Goal: Task Accomplishment & Management: Manage account settings

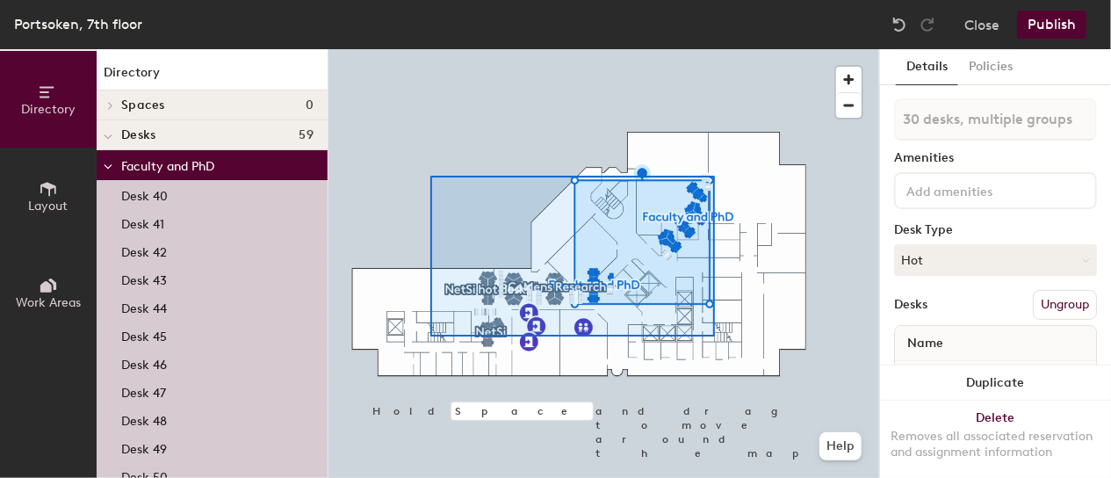
type input "59 desks, multiple groups"
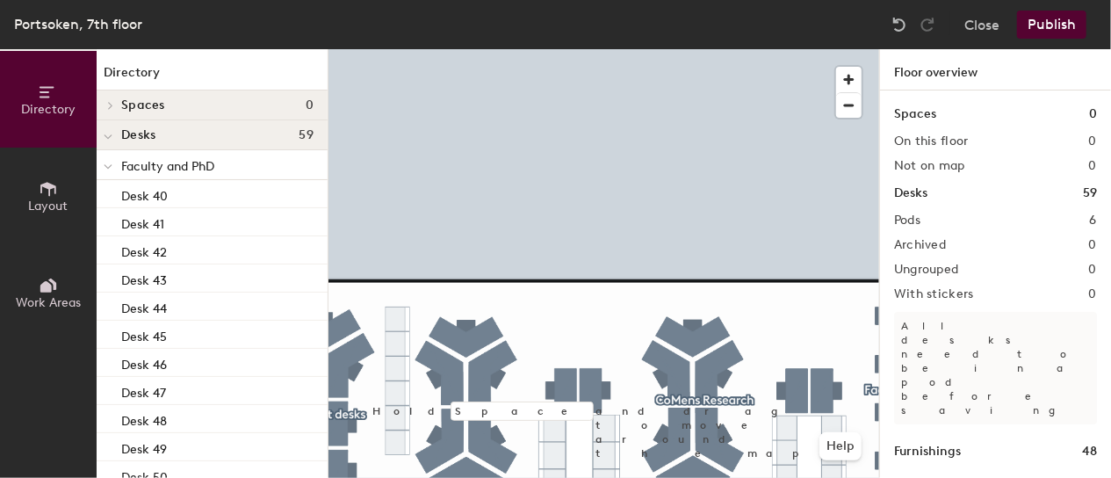
click at [627, 0] on html "Skip navigation Schedule Office People Analytics Visits Deliveries Services Man…" at bounding box center [555, 239] width 1111 height 478
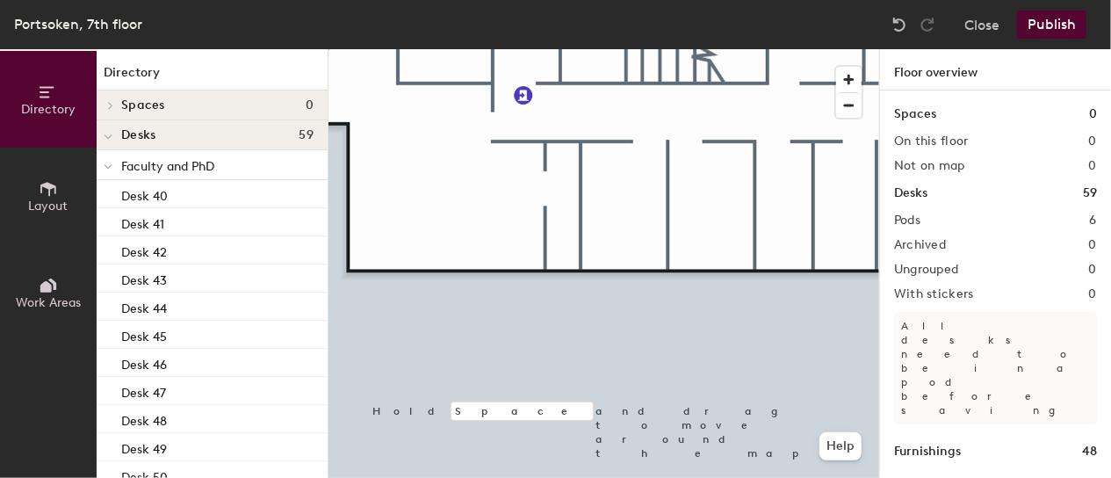
click at [753, 477] on html "Skip navigation Schedule Office People Analytics Visits Deliveries Services Man…" at bounding box center [555, 239] width 1111 height 478
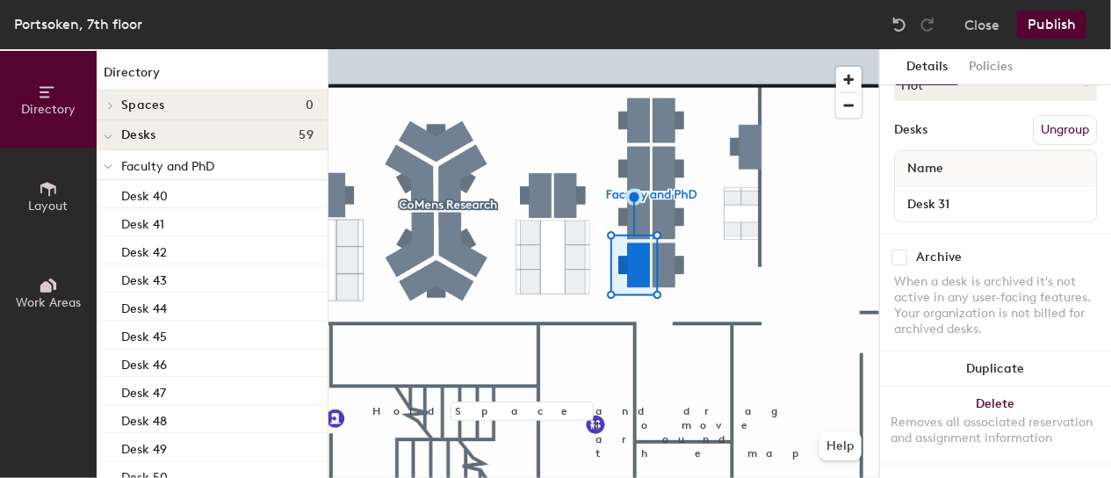
scroll to position [188, 0]
click at [1048, 119] on button "Ungroup" at bounding box center [1064, 130] width 64 height 30
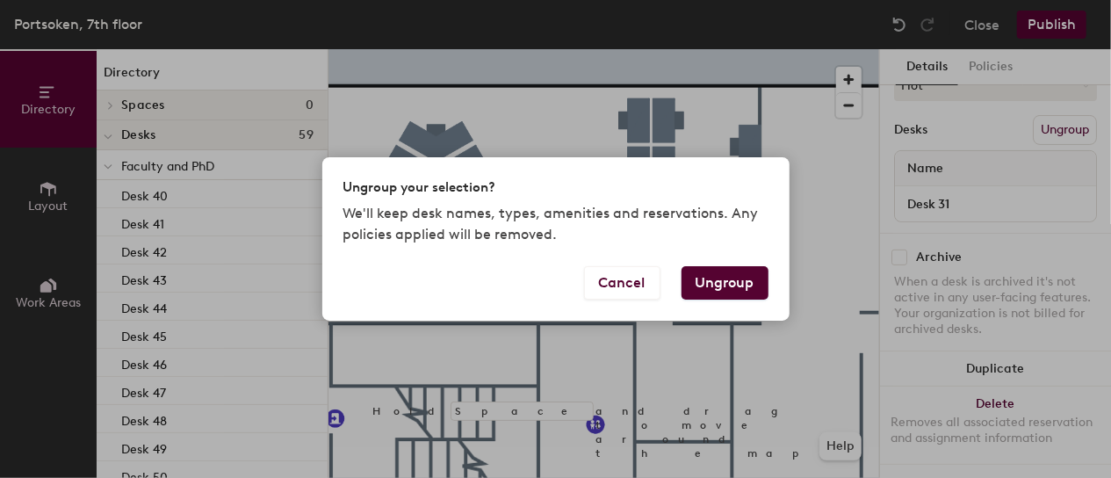
click at [722, 276] on button "Ungroup" at bounding box center [724, 282] width 87 height 33
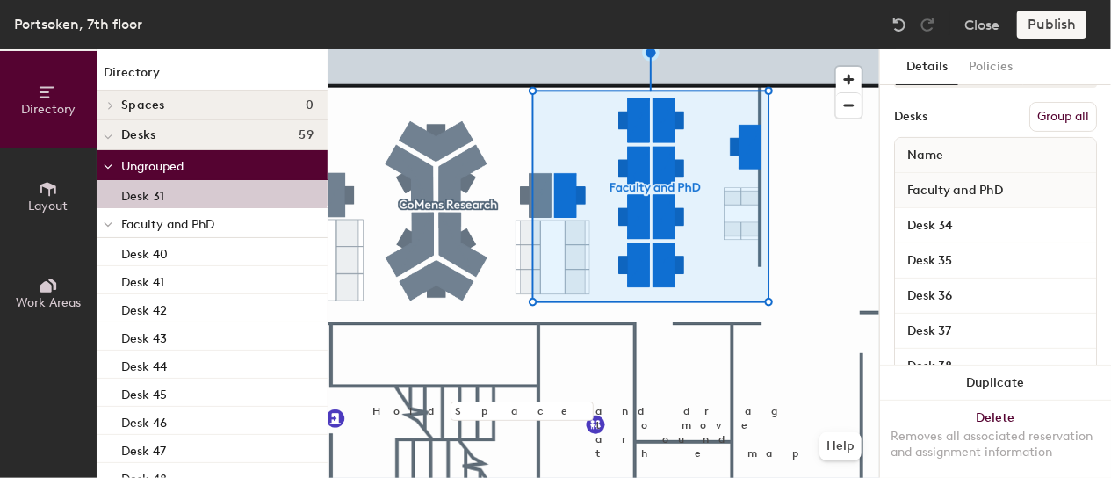
click at [1051, 117] on button "Group all" at bounding box center [1063, 117] width 68 height 30
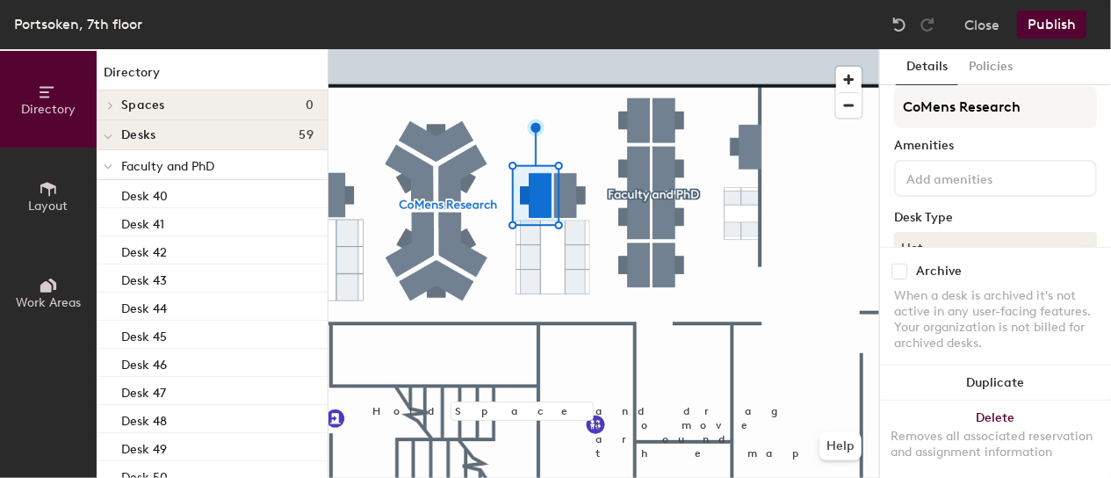
scroll to position [0, 0]
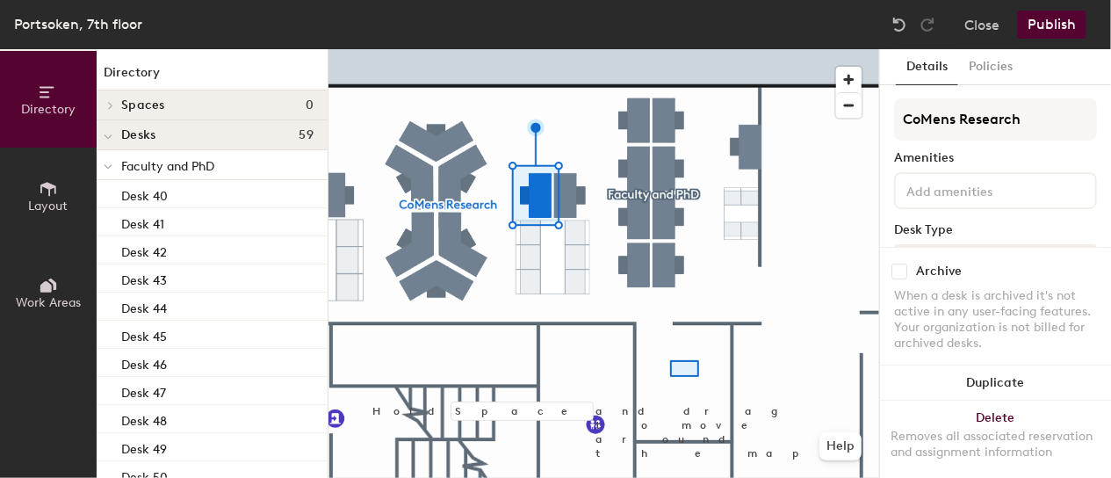
click at [660, 49] on div at bounding box center [603, 49] width 550 height 0
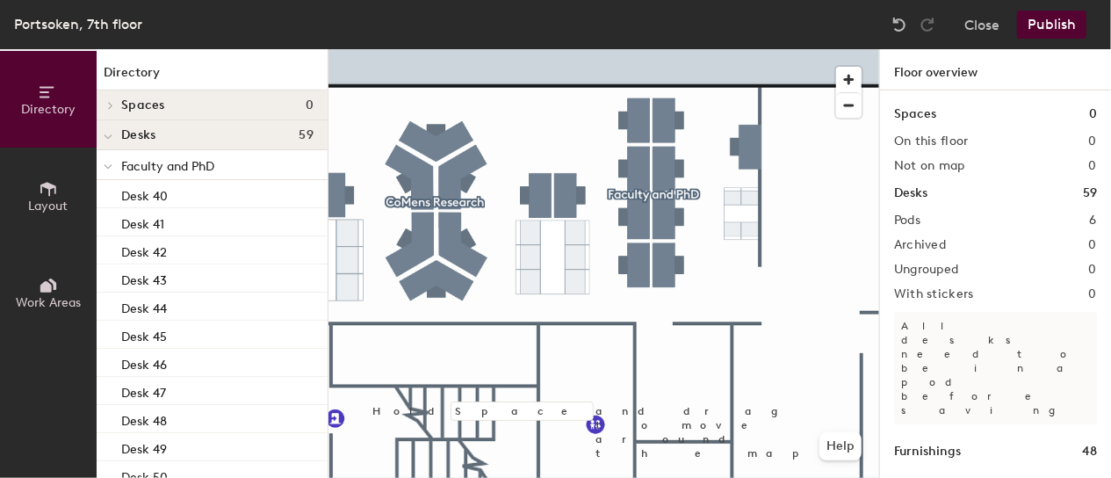
click at [915, 351] on div "Directory Layout Work Areas Directory Spaces 0 Desks 59 Faculty and PhD Desk 40…" at bounding box center [555, 263] width 1111 height 428
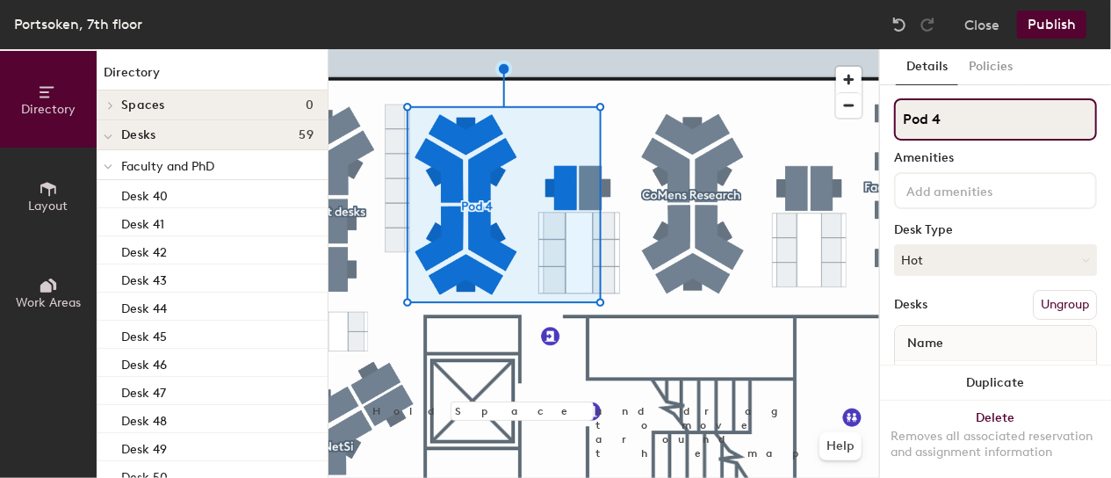
drag, startPoint x: 953, startPoint y: 119, endPoint x: 892, endPoint y: 121, distance: 60.6
click at [892, 121] on div "Details Policies Pod 4 Amenities Desk Type Hot Desks Ungroup Name Desk 18 Desk …" at bounding box center [995, 263] width 231 height 428
type input "Hot desks"
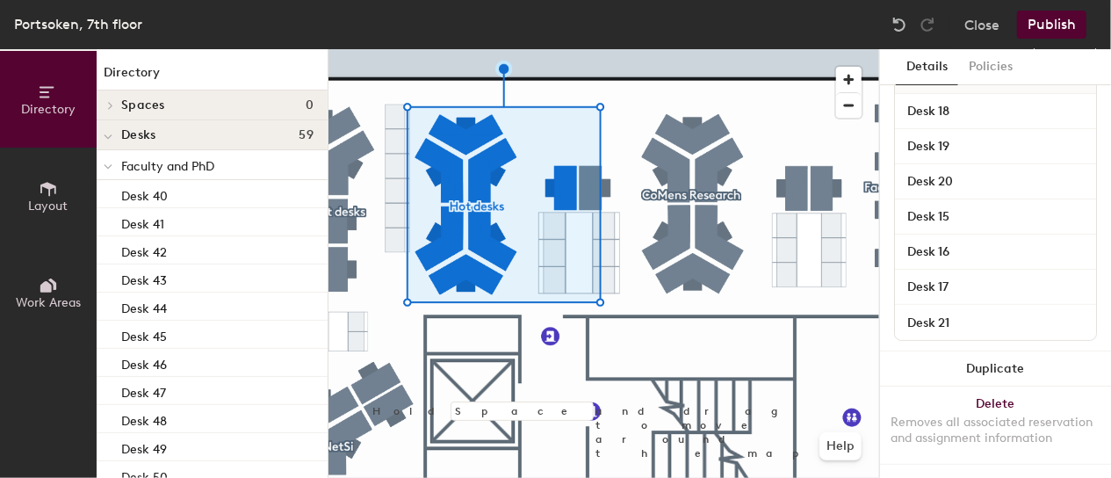
scroll to position [281, 0]
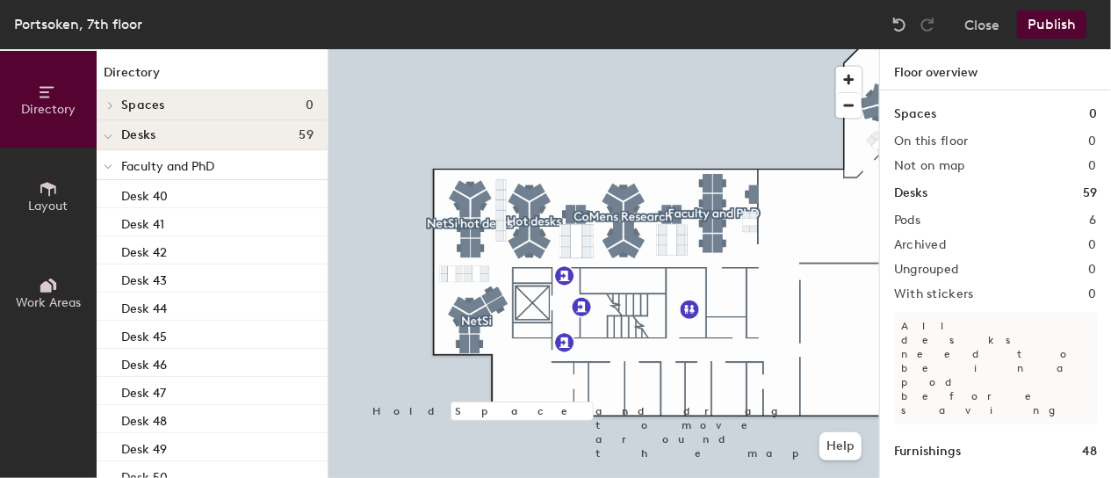
click at [543, 477] on html "Skip navigation Schedule Office People Analytics Visits Deliveries Services Man…" at bounding box center [555, 239] width 1111 height 478
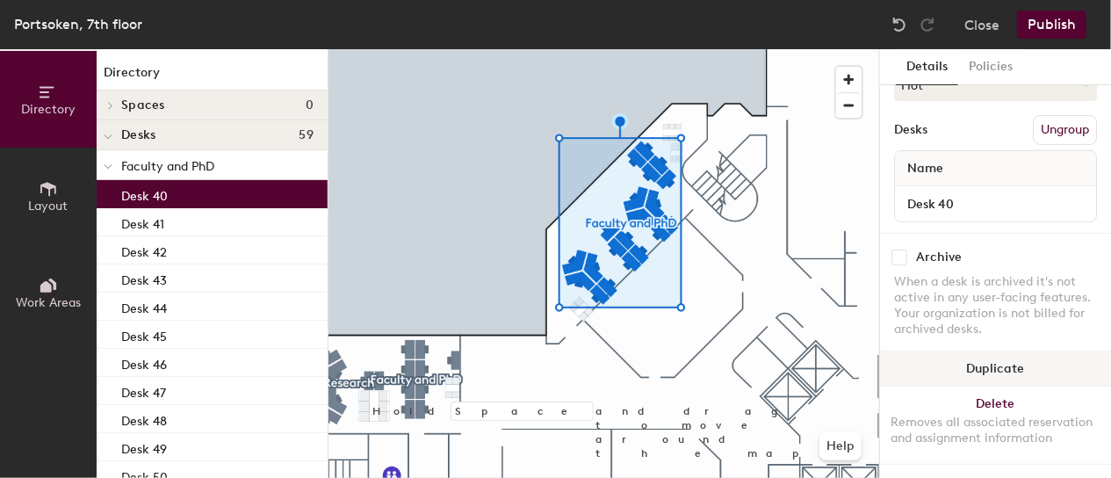
scroll to position [189, 0]
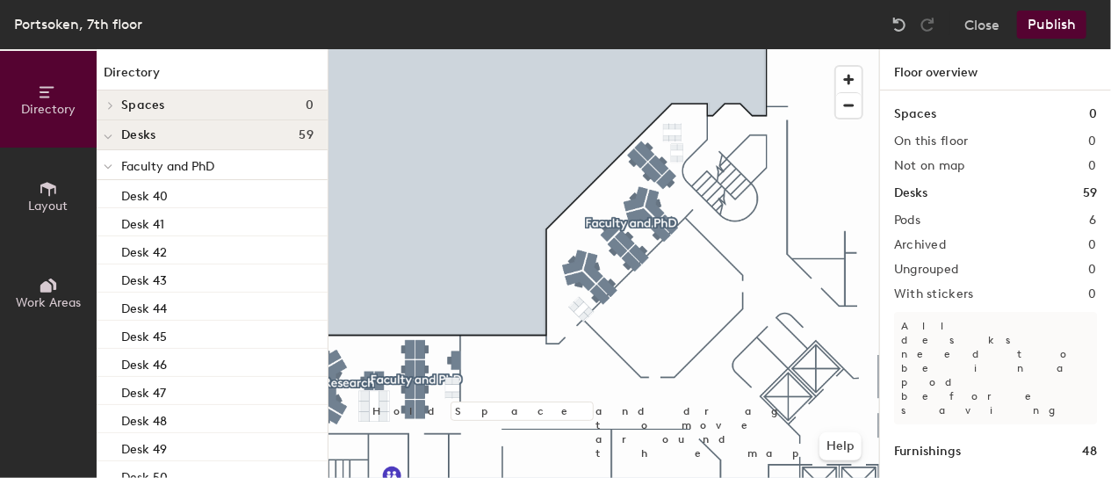
click at [1052, 19] on button "Publish" at bounding box center [1051, 25] width 69 height 28
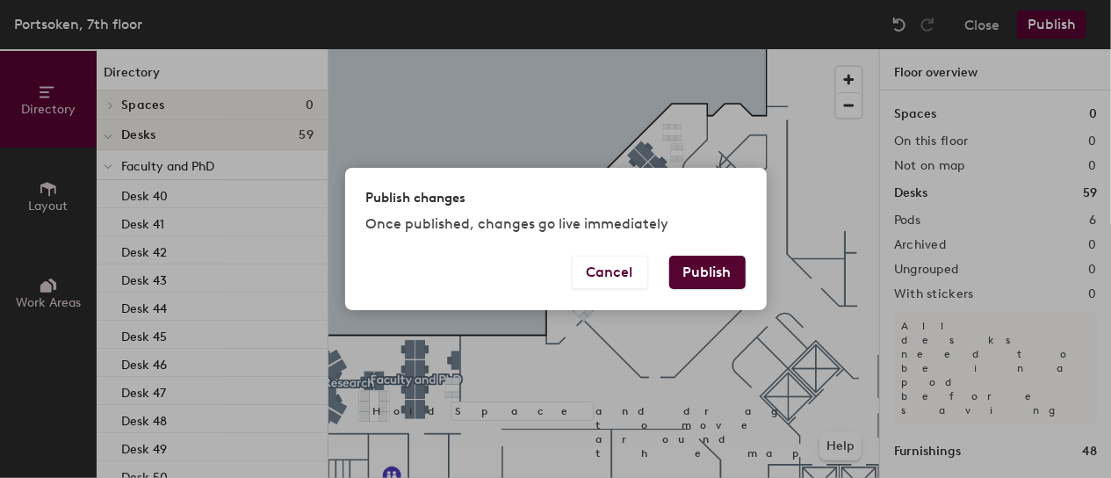
click at [708, 276] on button "Publish" at bounding box center [707, 271] width 76 height 33
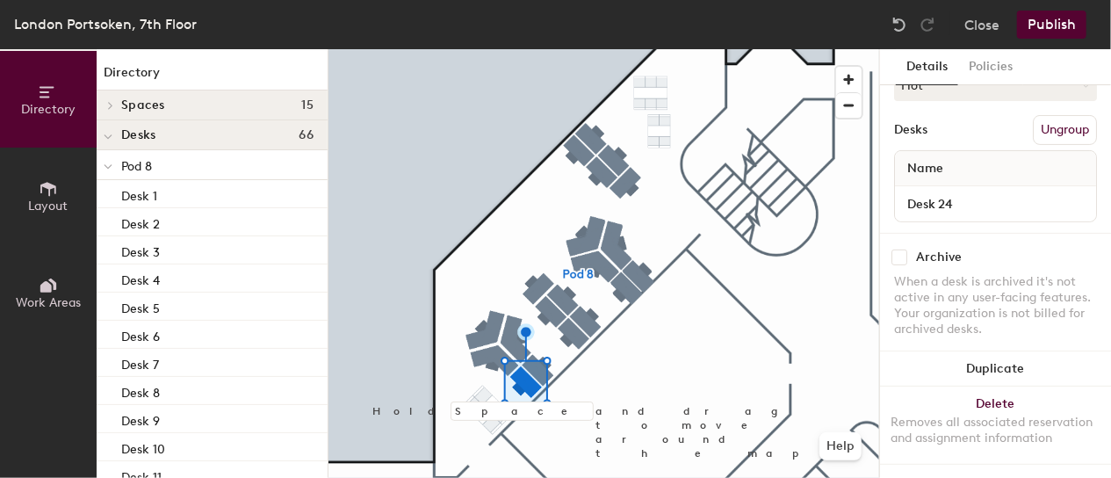
scroll to position [183, 0]
click at [962, 196] on input "Desk 24" at bounding box center [995, 203] width 194 height 25
type input "Desk 40"
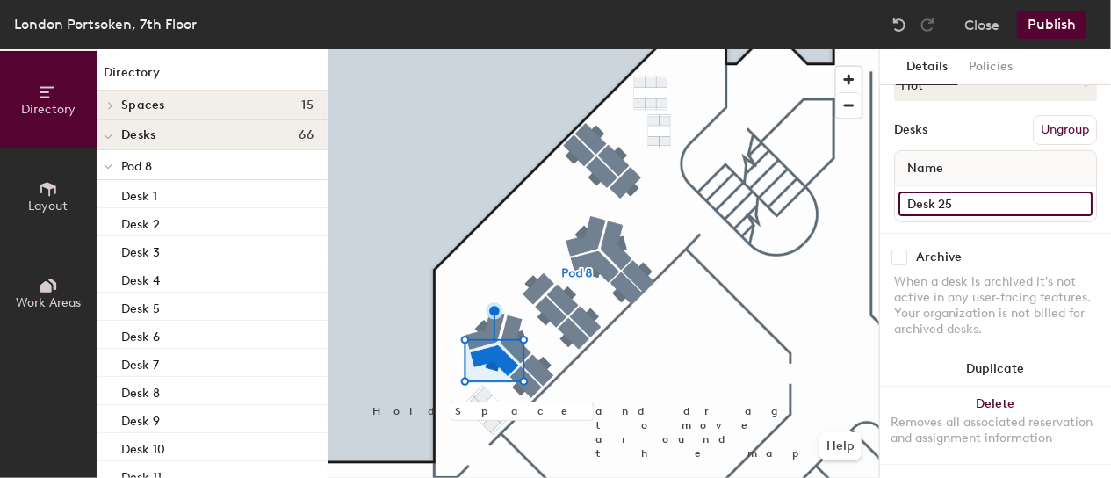
click at [955, 193] on input "Desk 25" at bounding box center [995, 203] width 194 height 25
type input "Desk 41"
click at [974, 196] on input "Desk 26" at bounding box center [995, 203] width 194 height 25
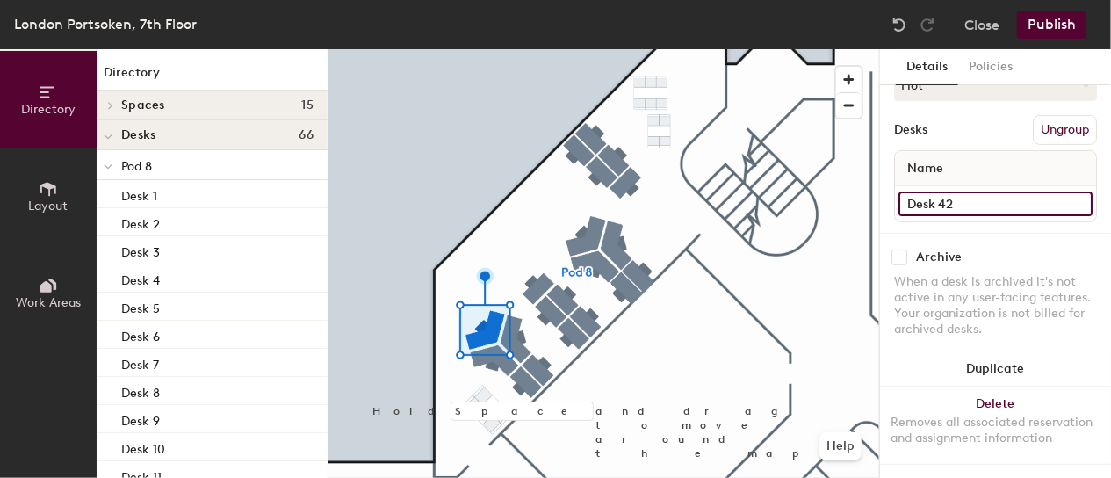
type input "Desk 42"
click at [959, 191] on input "Desk 22" at bounding box center [995, 203] width 194 height 25
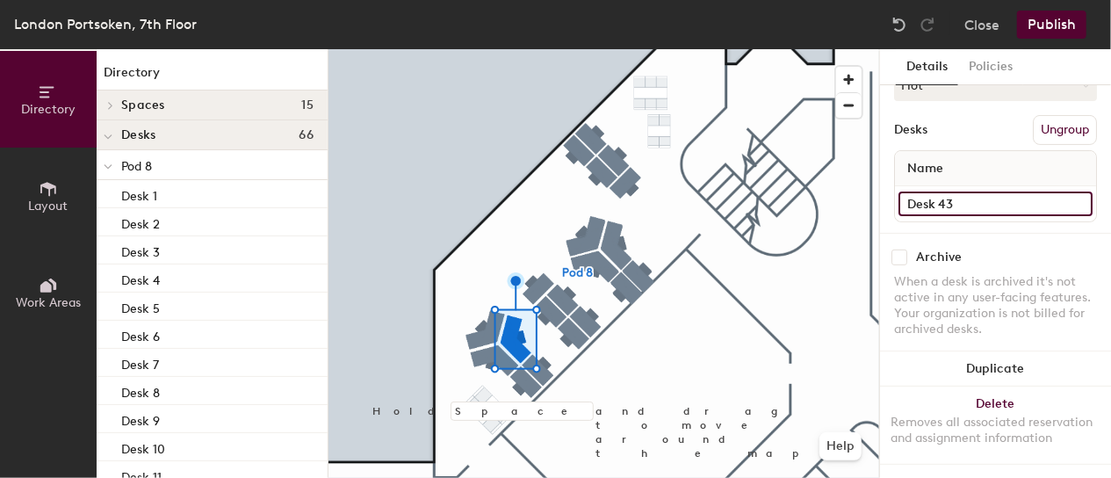
type input "Desk 43"
click at [960, 194] on input "Desk 23" at bounding box center [995, 203] width 194 height 25
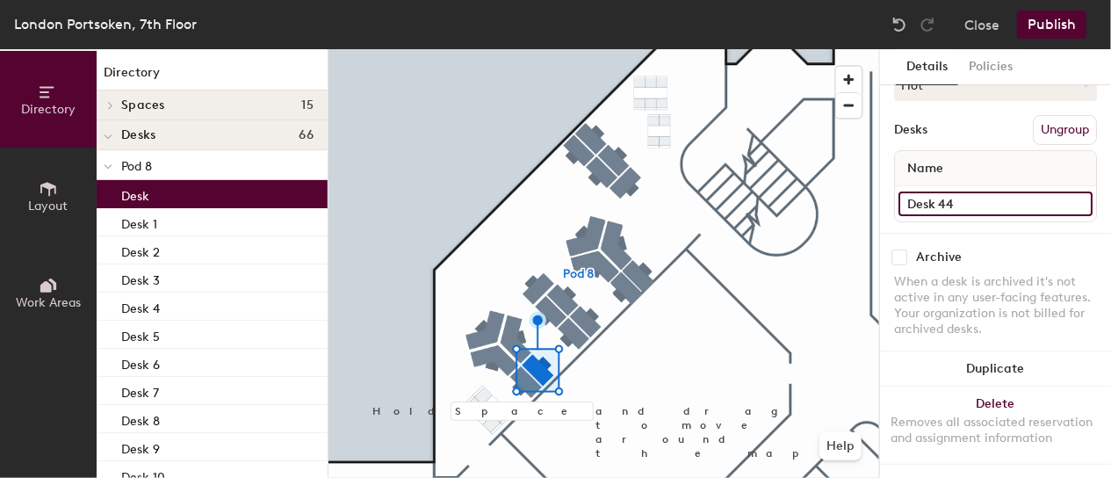
type input "Desk 44"
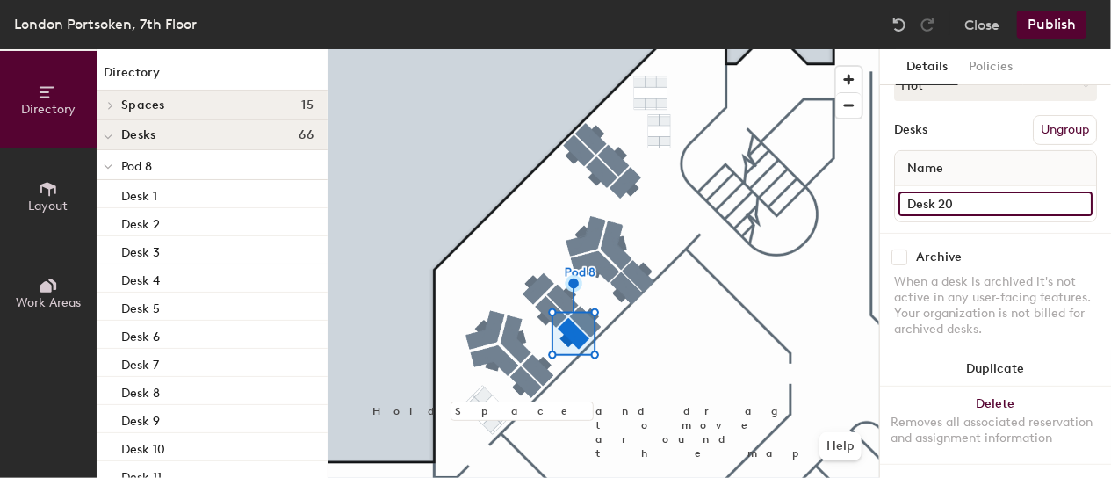
click at [972, 191] on input "Desk 20" at bounding box center [995, 203] width 194 height 25
type input "Desk 45"
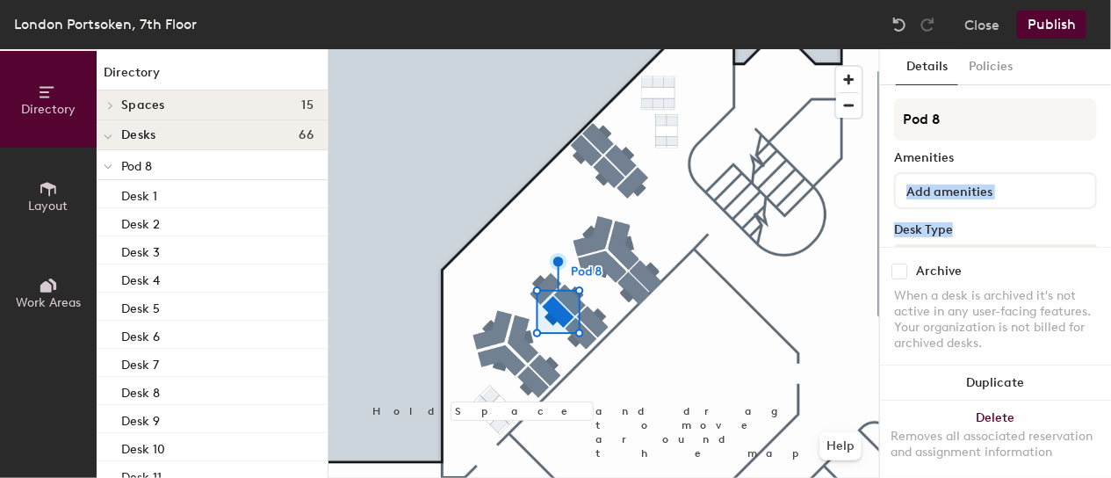
drag, startPoint x: 1095, startPoint y: 204, endPoint x: 1083, endPoint y: 174, distance: 32.0
click at [1083, 174] on div "Details Policies Pod 8 Amenities Desk Type Hot Desks Ungroup Name Desk 21 Archi…" at bounding box center [995, 263] width 231 height 428
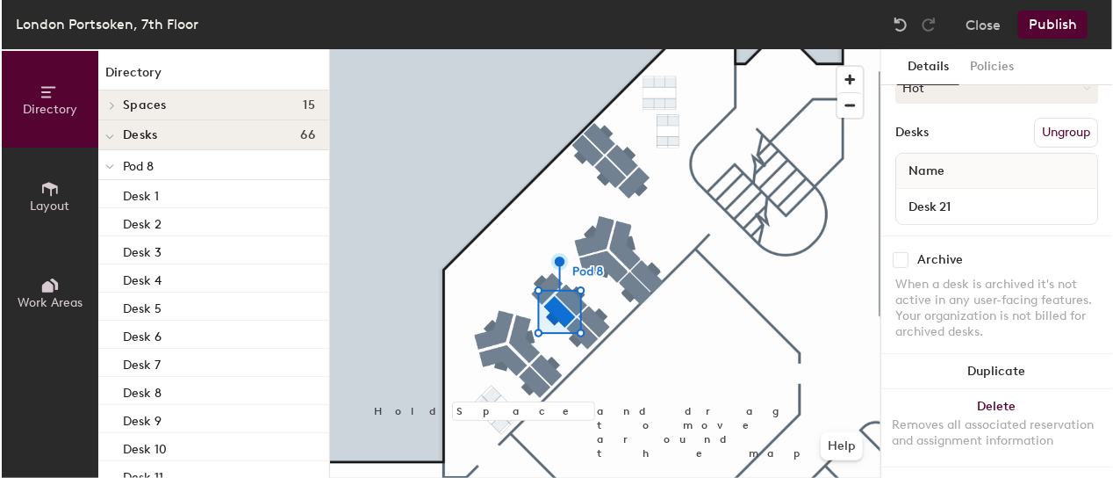
scroll to position [174, 0]
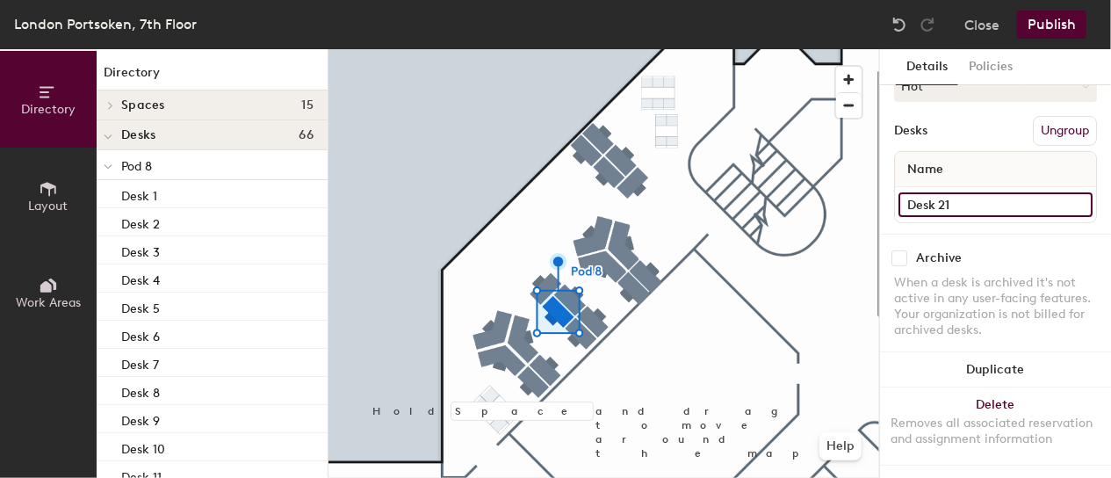
click at [958, 196] on input "Desk 21" at bounding box center [995, 204] width 194 height 25
type input "Desk 47"
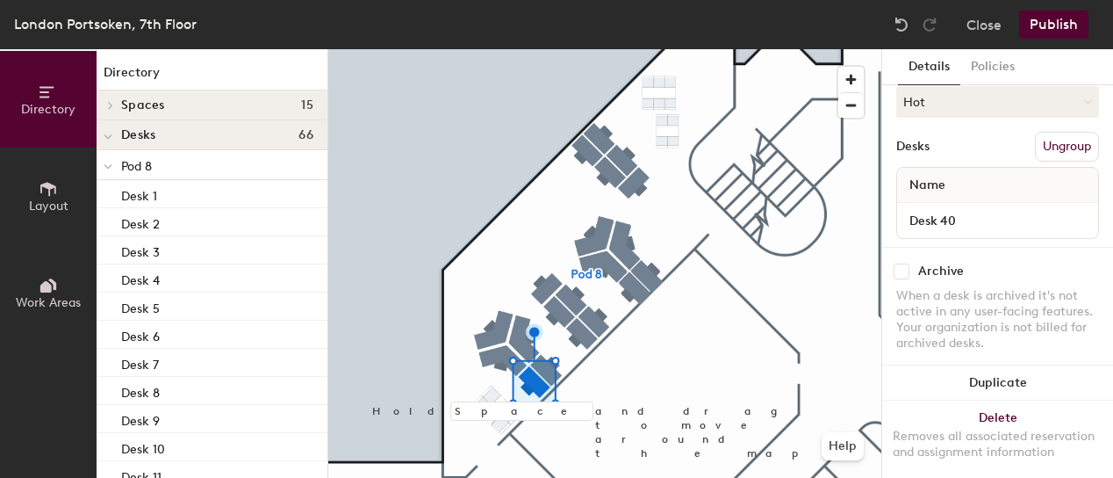
scroll to position [184, 0]
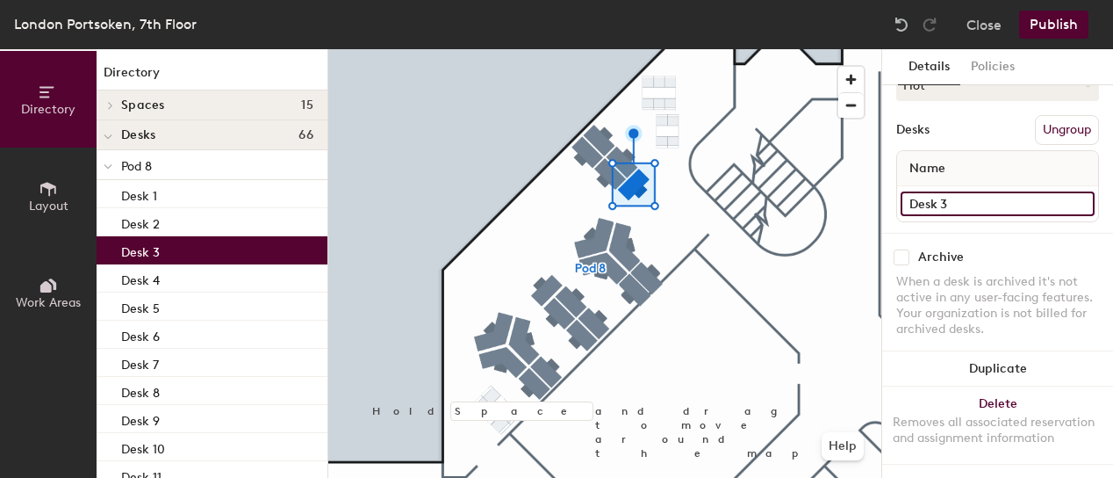
click at [953, 191] on input "Desk 3" at bounding box center [998, 203] width 194 height 25
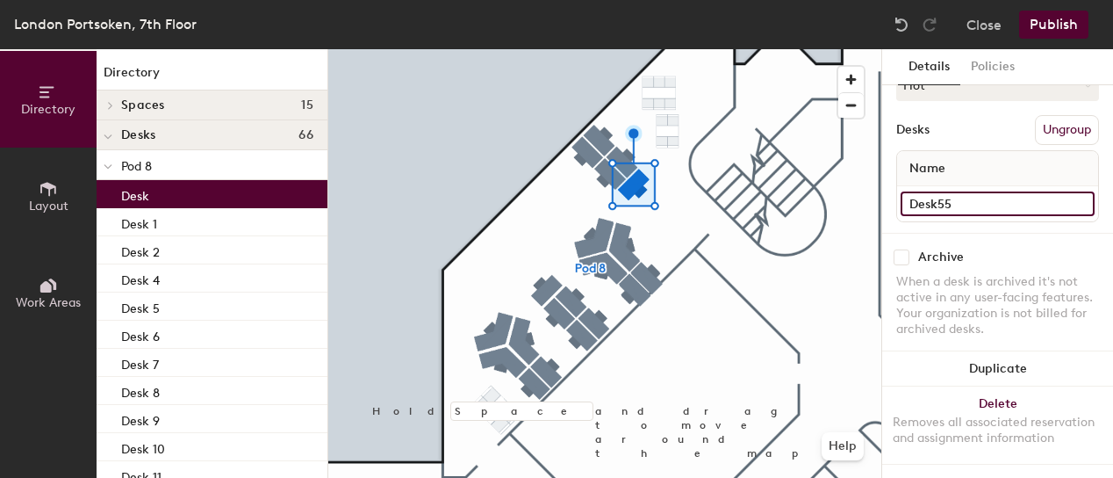
type input "Desk55"
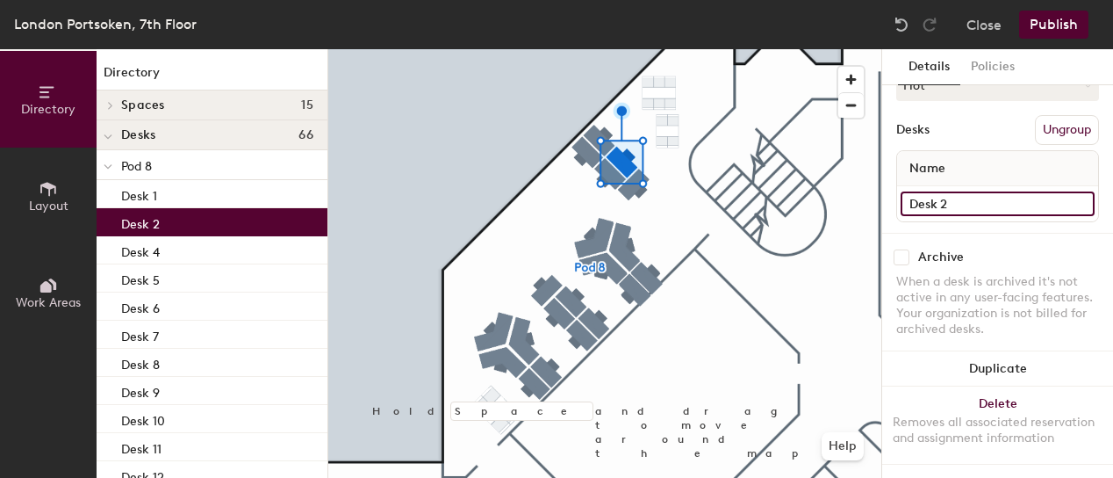
click at [953, 191] on input "Desk 2" at bounding box center [998, 203] width 194 height 25
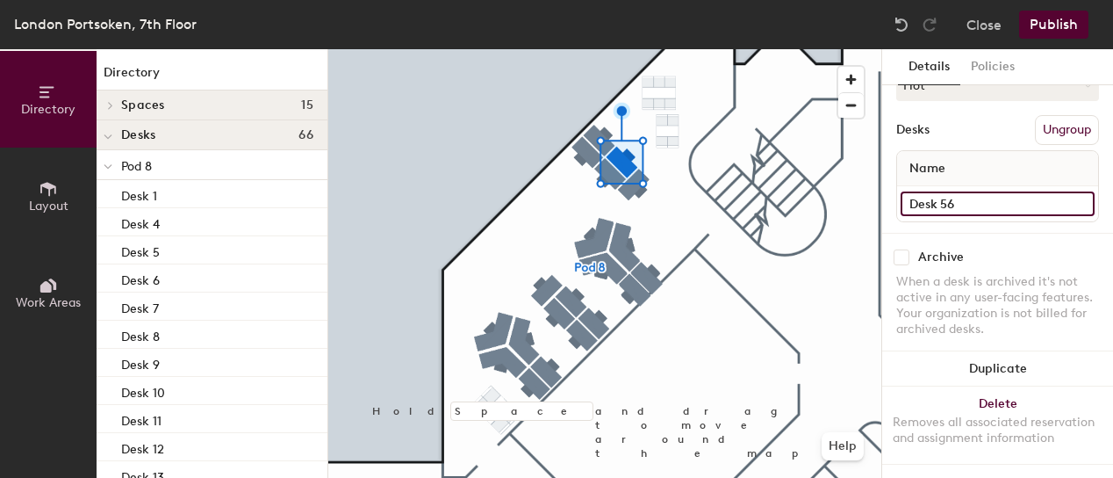
type input "Desk 56"
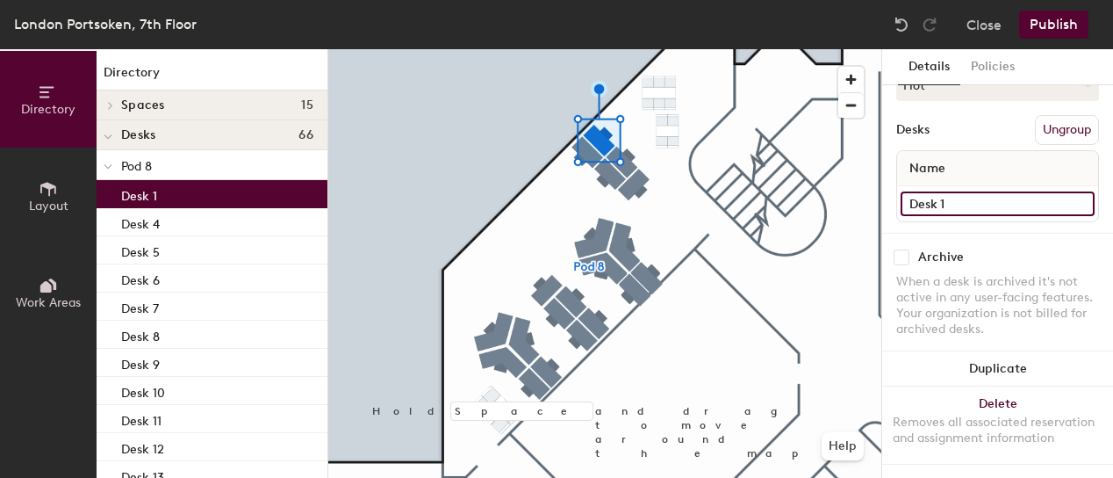
click at [955, 191] on input "Desk 1" at bounding box center [998, 203] width 194 height 25
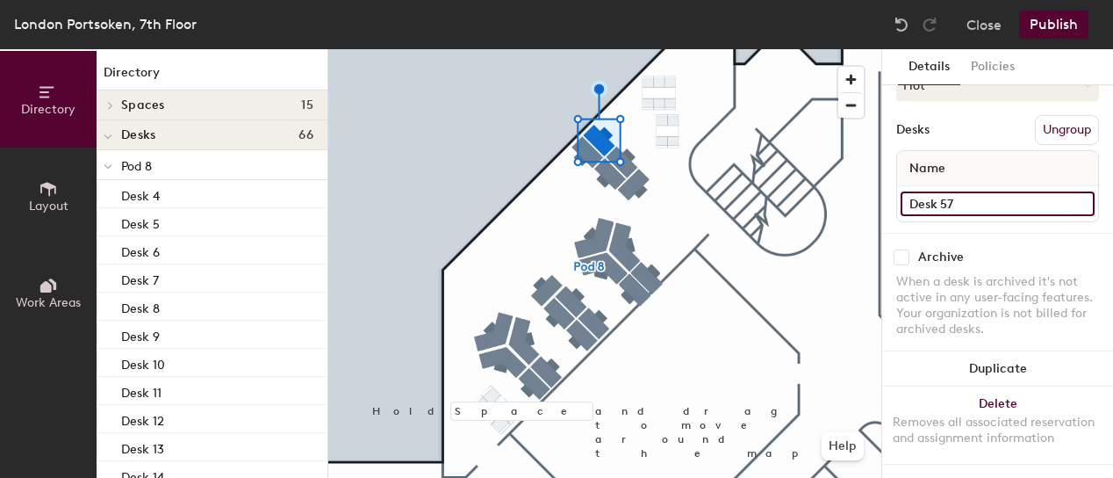
type input "Desk 57"
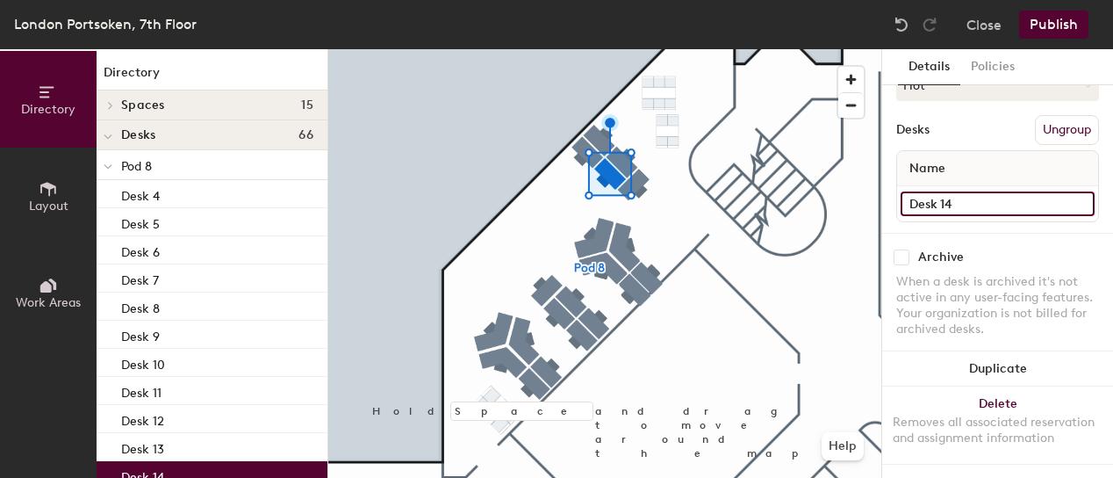
click at [959, 191] on input "Desk 14" at bounding box center [998, 203] width 194 height 25
type input "Desk 58"
click at [957, 191] on input "Desk 15" at bounding box center [998, 203] width 194 height 25
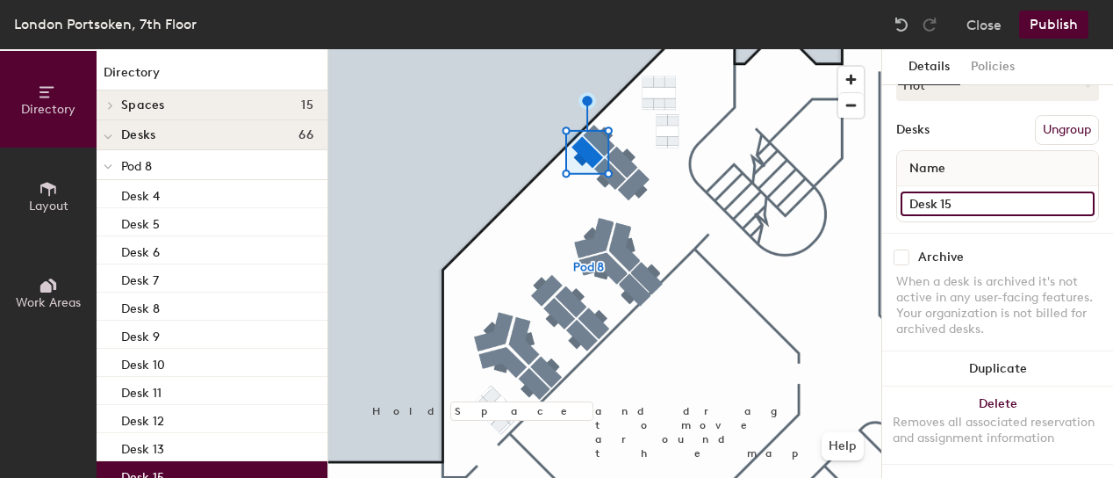
click at [957, 191] on input "Desk 15" at bounding box center [998, 203] width 194 height 25
type input "Desk 59"
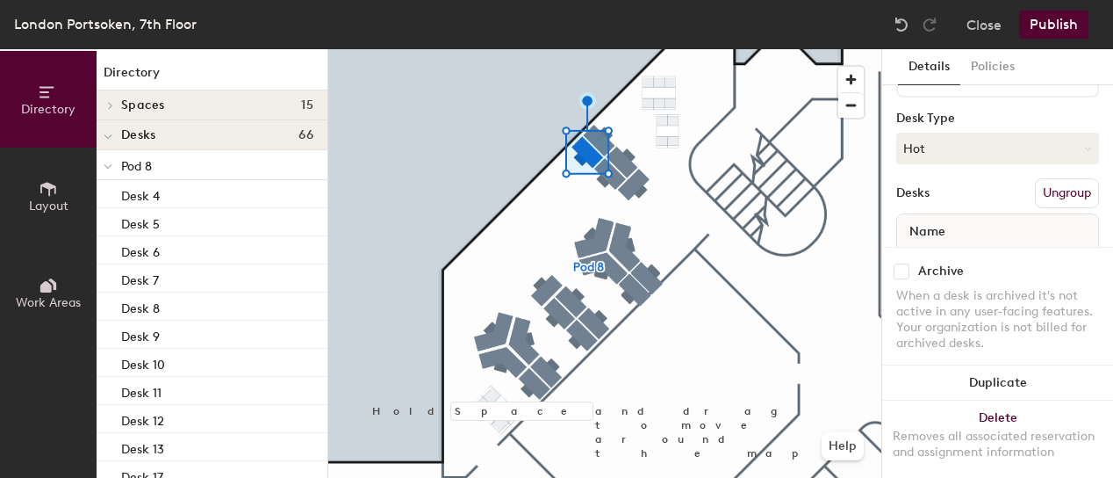
scroll to position [0, 0]
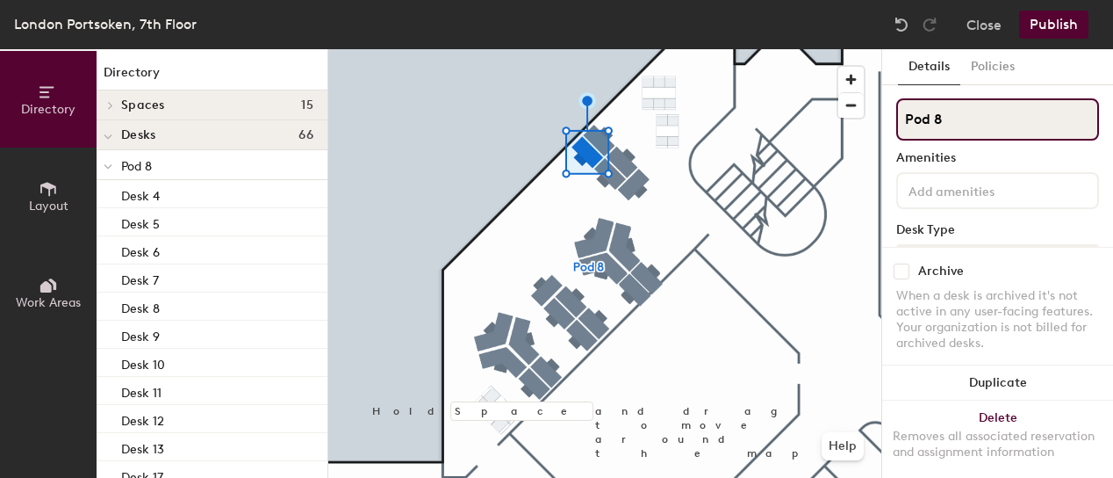
click at [953, 112] on input "Pod 8" at bounding box center [997, 119] width 203 height 42
type input "P"
type input "Faculty & PhD"
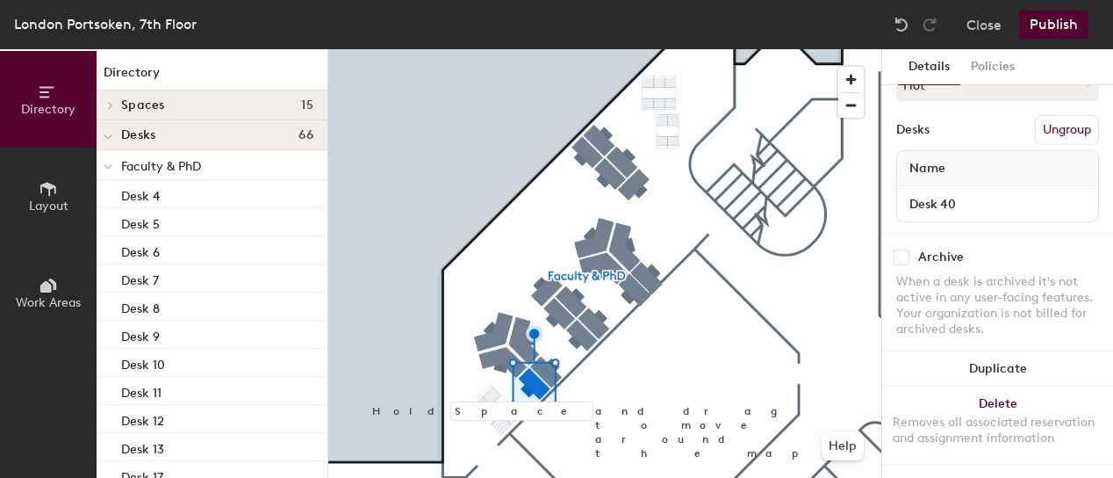
scroll to position [179, 0]
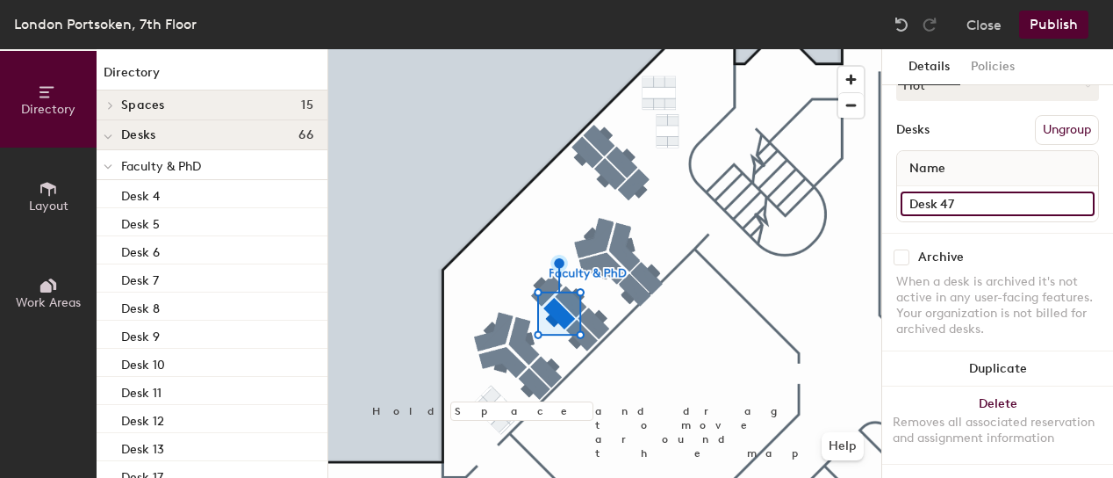
click at [964, 196] on input "Desk 47" at bounding box center [998, 203] width 194 height 25
type input "Desk 46"
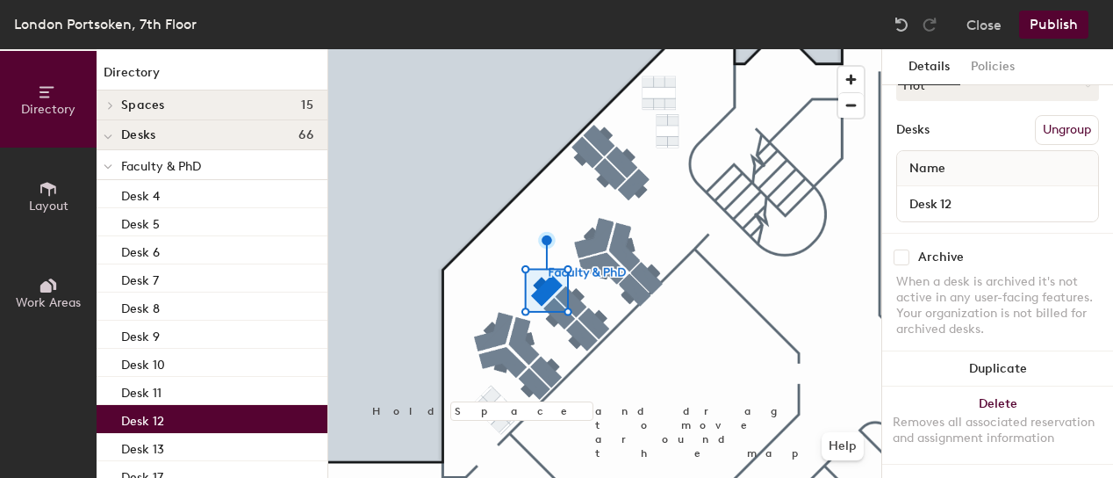
scroll to position [186, 0]
click at [963, 191] on input "Desk 12" at bounding box center [998, 203] width 194 height 25
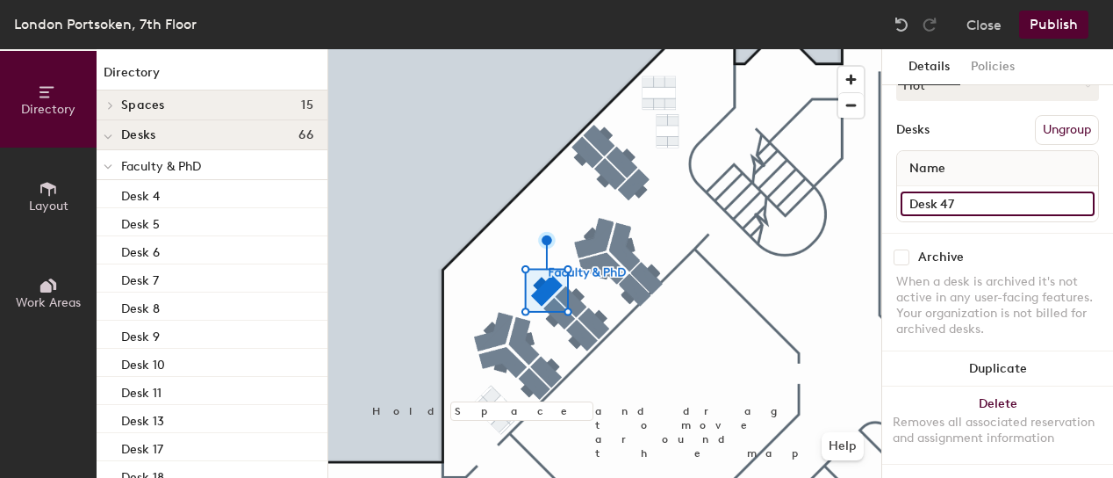
type input "Desk 47"
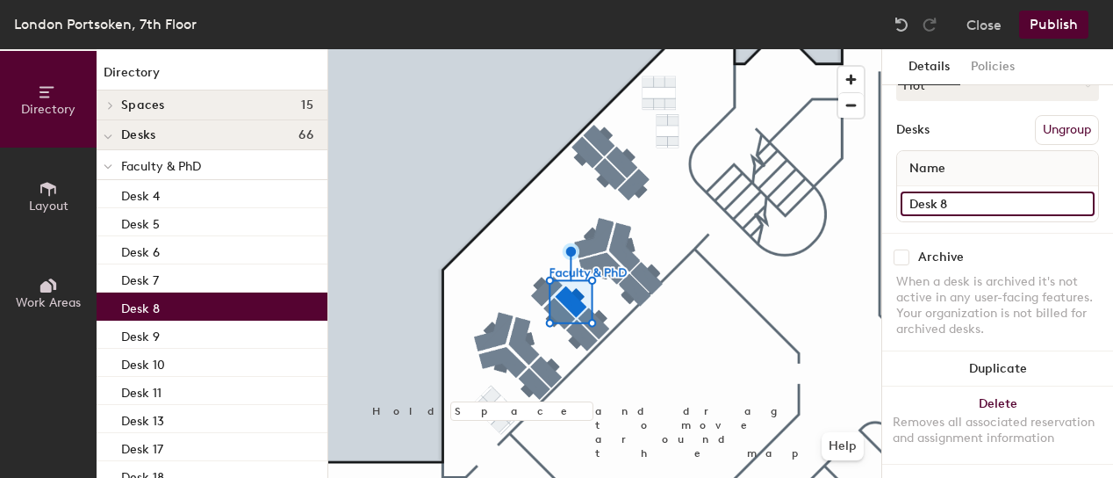
click at [985, 191] on input "Desk 8" at bounding box center [998, 203] width 194 height 25
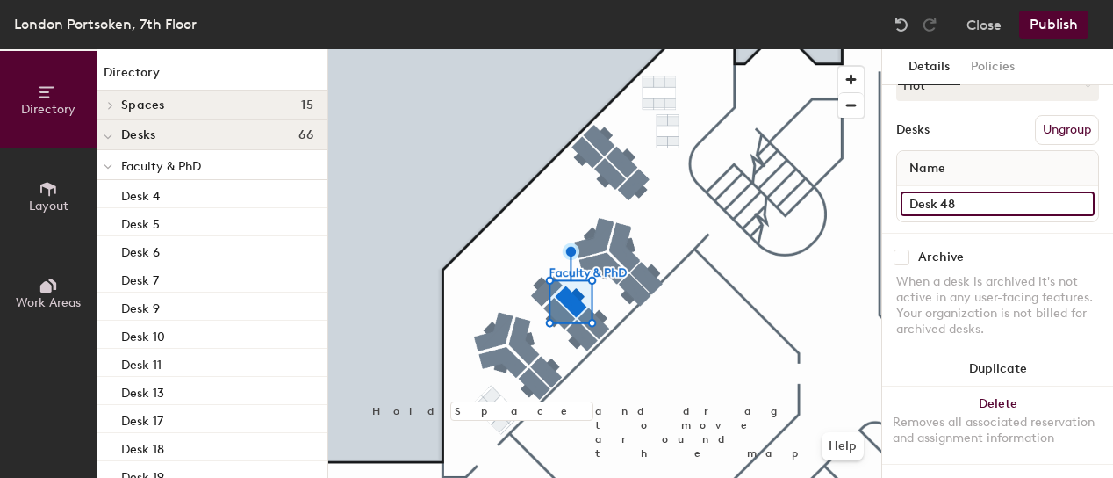
type input "Desk 48"
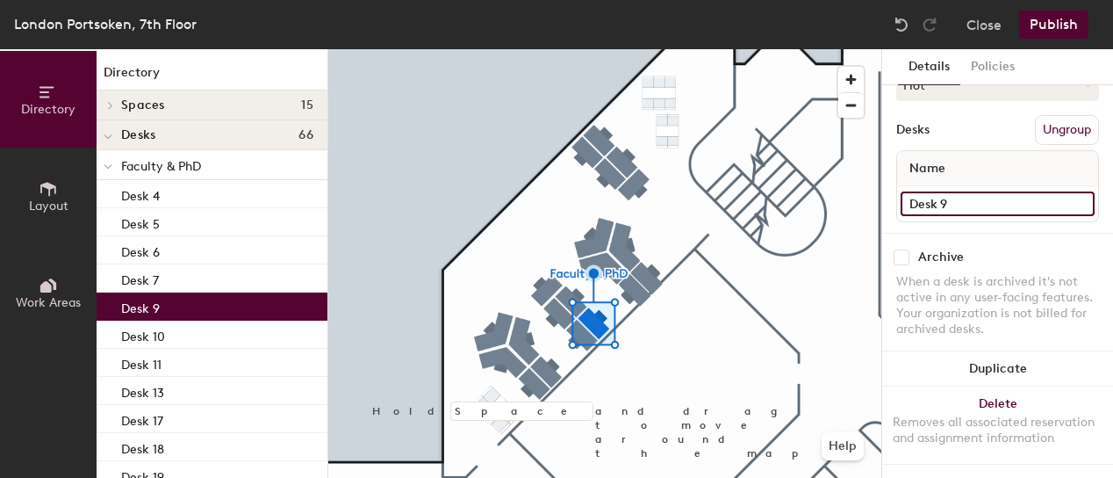
click at [955, 195] on input "Desk 9" at bounding box center [998, 203] width 194 height 25
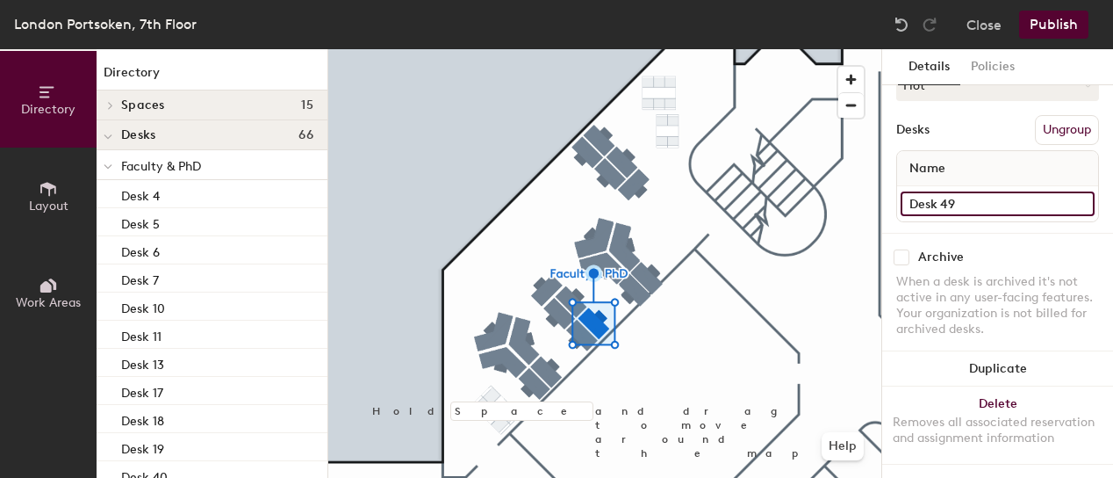
type input "Desk 49"
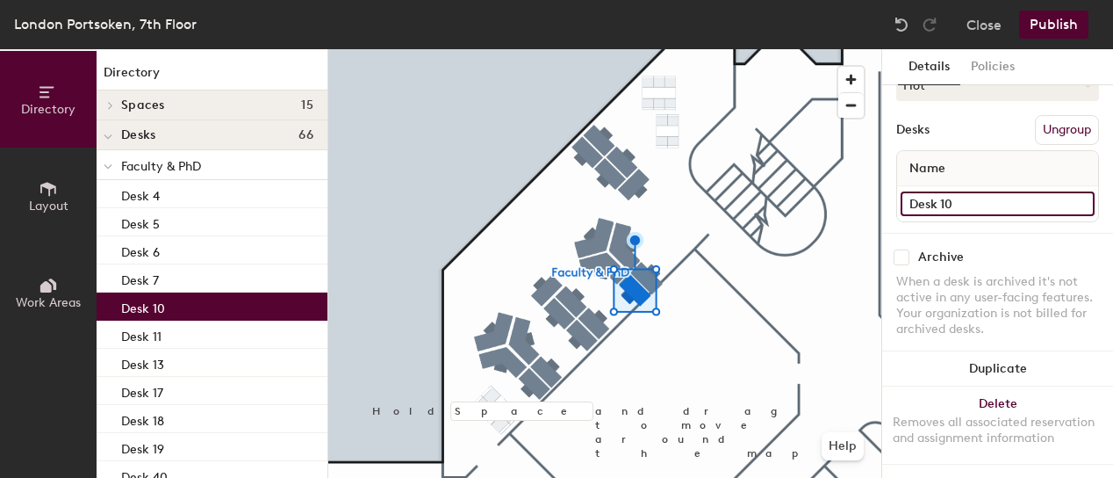
click at [965, 191] on input "Desk 10" at bounding box center [998, 203] width 194 height 25
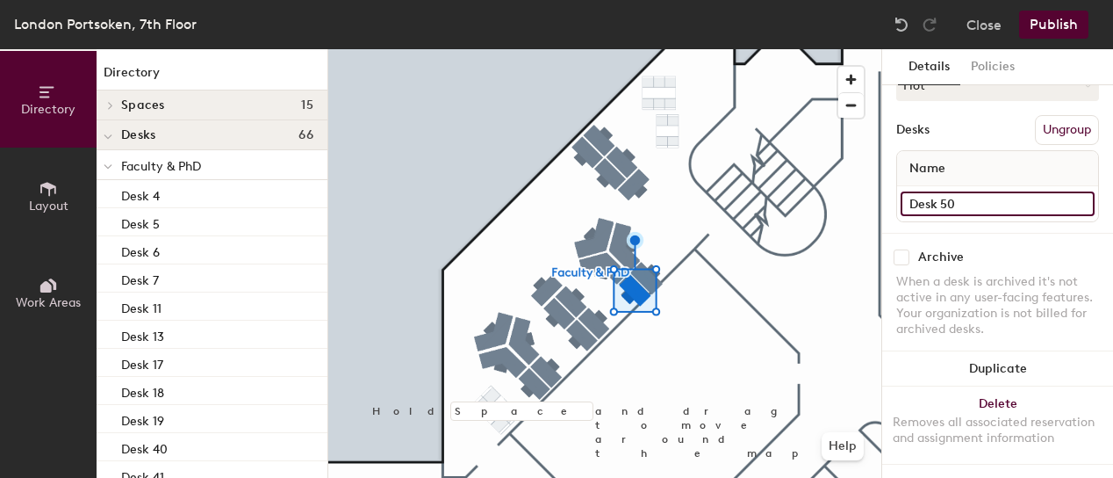
type input "Desk 50"
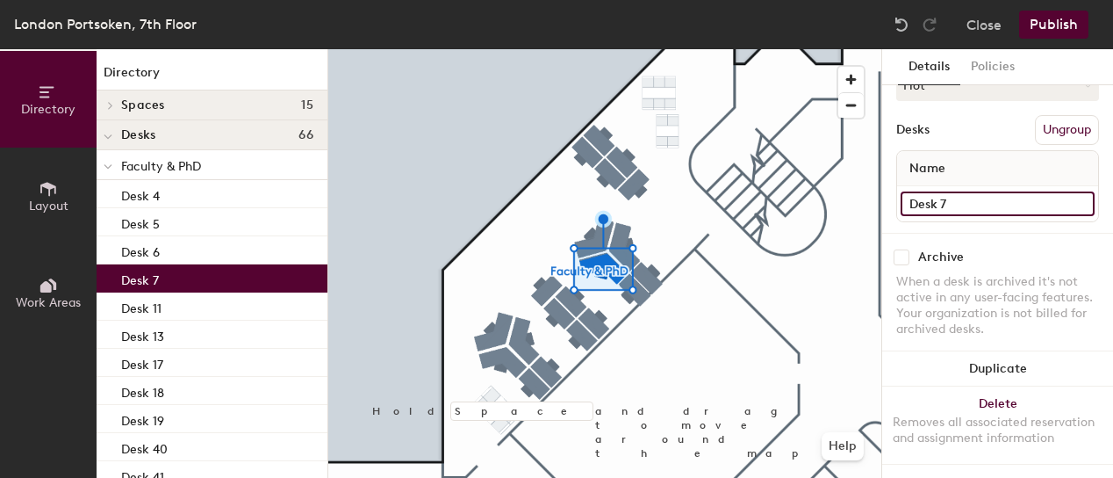
click at [953, 191] on input "Desk 7" at bounding box center [998, 203] width 194 height 25
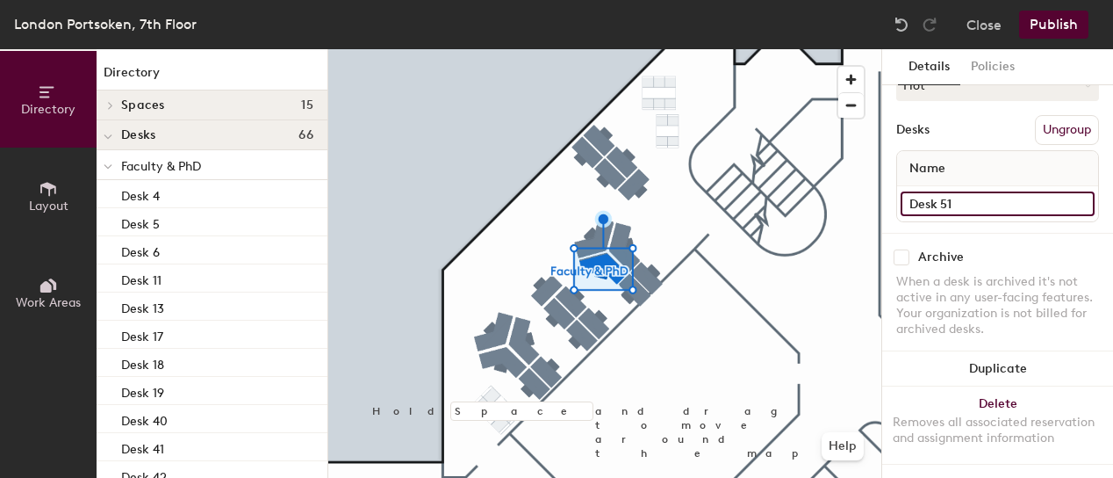
type input "Desk 51"
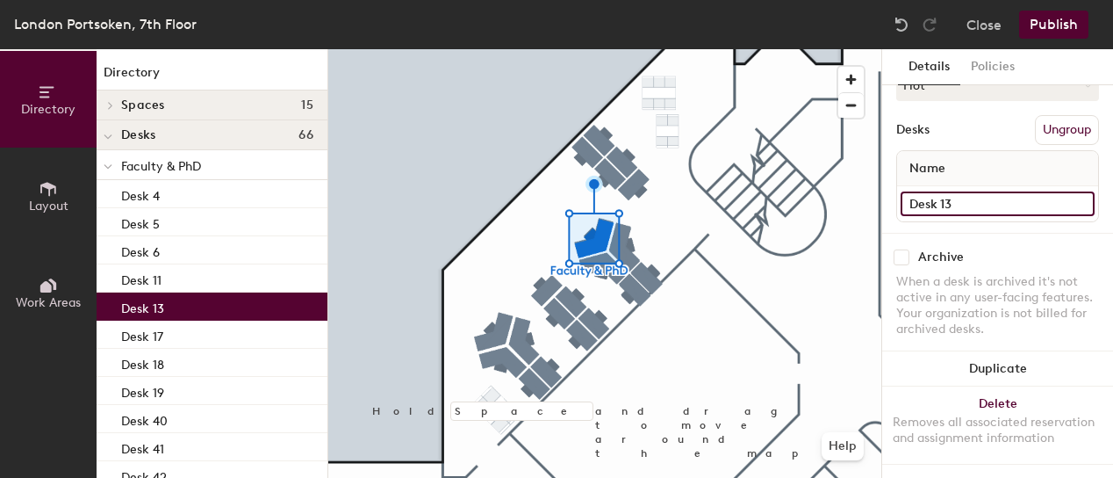
click at [970, 191] on input "Desk 13" at bounding box center [998, 203] width 194 height 25
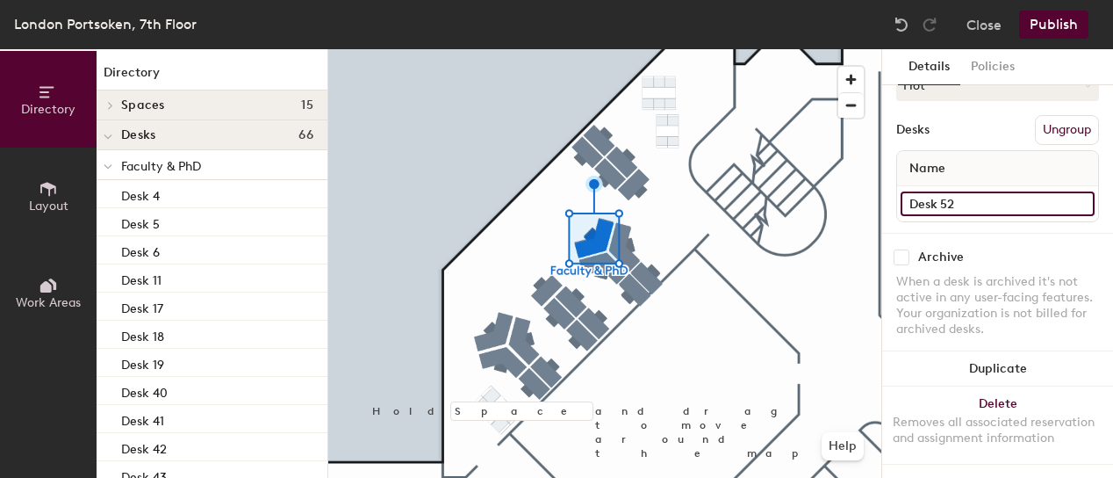
type input "Desk 52"
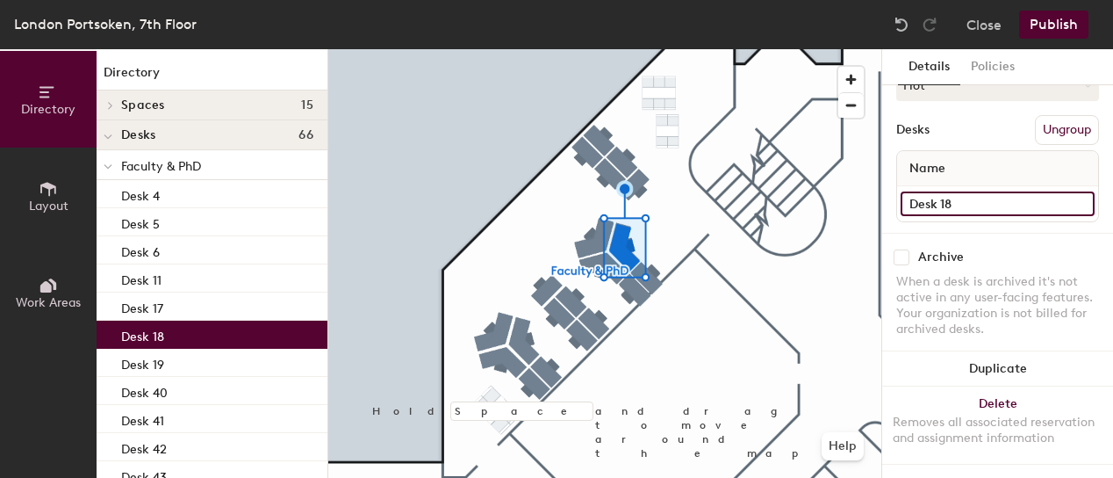
click at [961, 191] on input "Desk 18" at bounding box center [998, 203] width 194 height 25
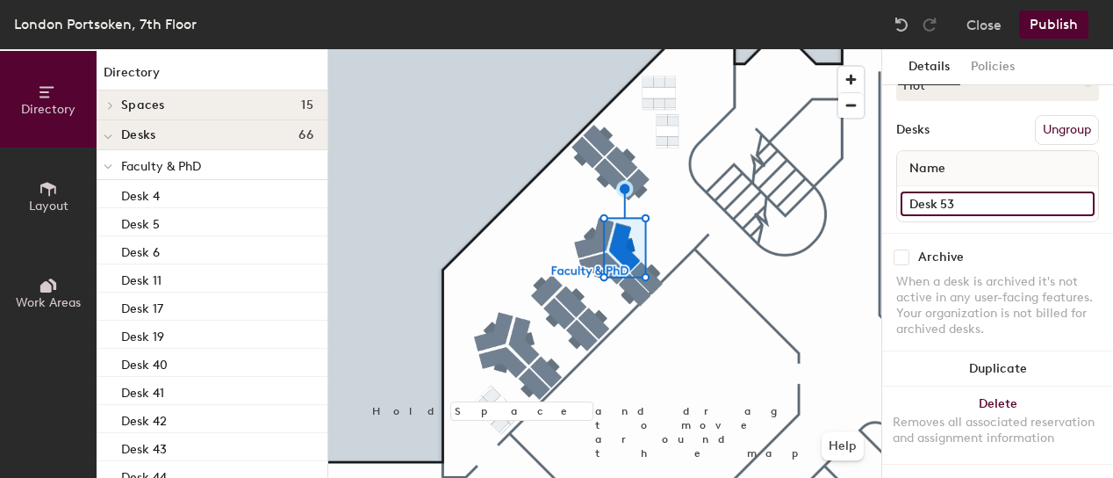
type input "Desk 53"
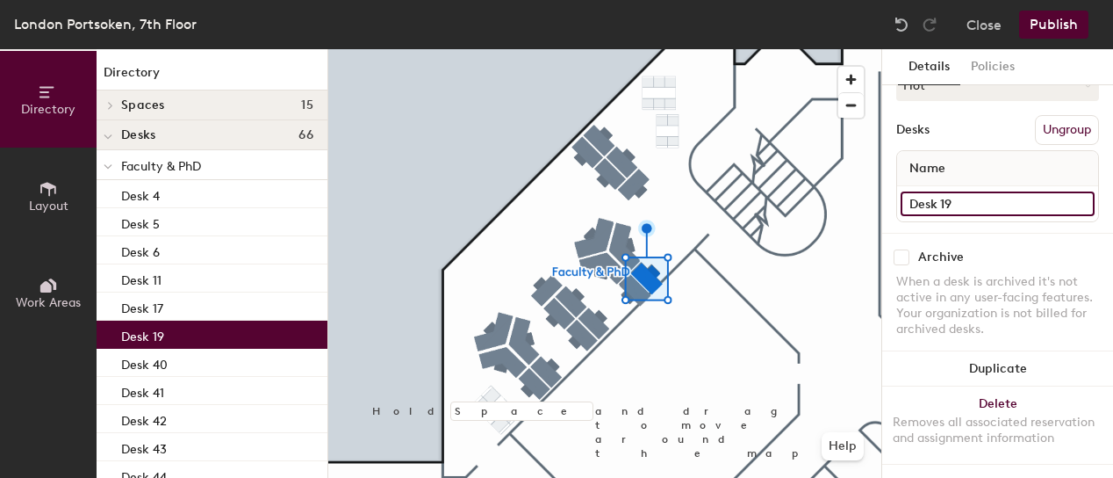
click at [972, 191] on input "Desk 19" at bounding box center [998, 203] width 194 height 25
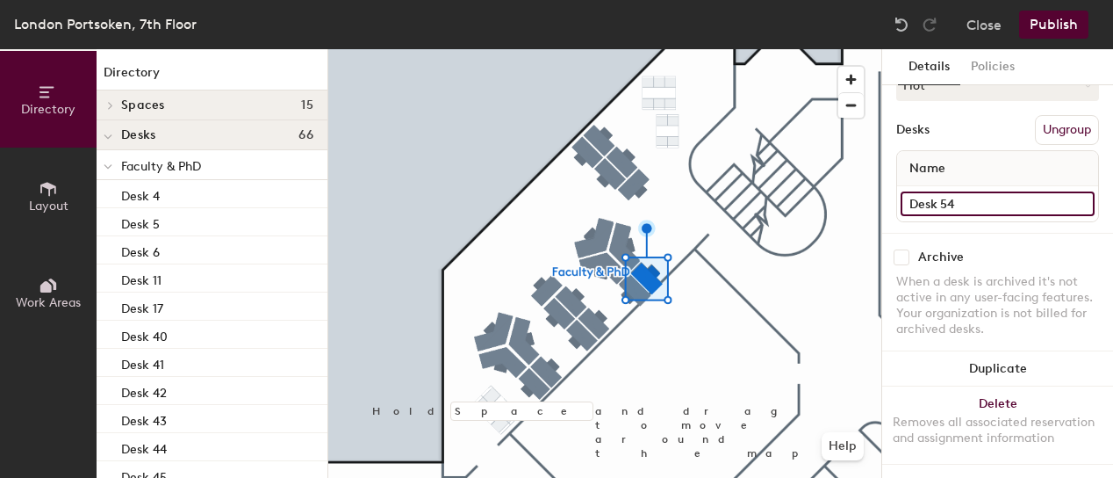
type input "Desk 54"
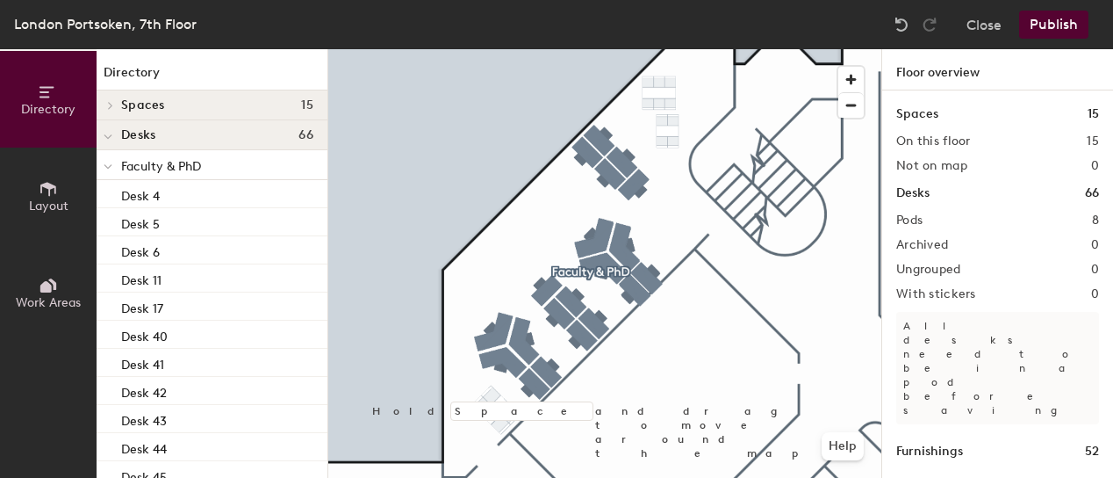
click at [1044, 25] on button "Publish" at bounding box center [1053, 25] width 69 height 28
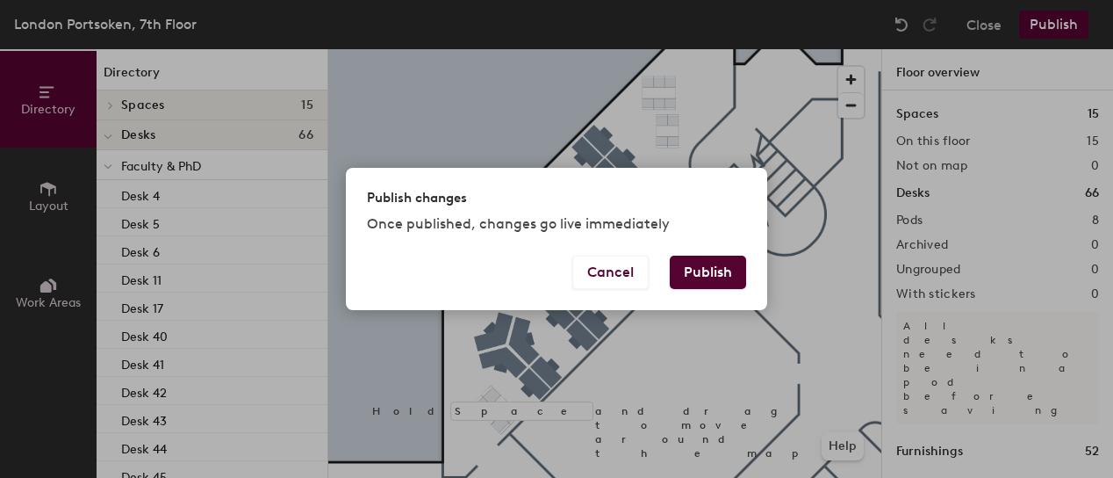
click at [1044, 25] on div "Publish changes Once published, changes go live immediately Cancel Publish" at bounding box center [556, 239] width 1113 height 478
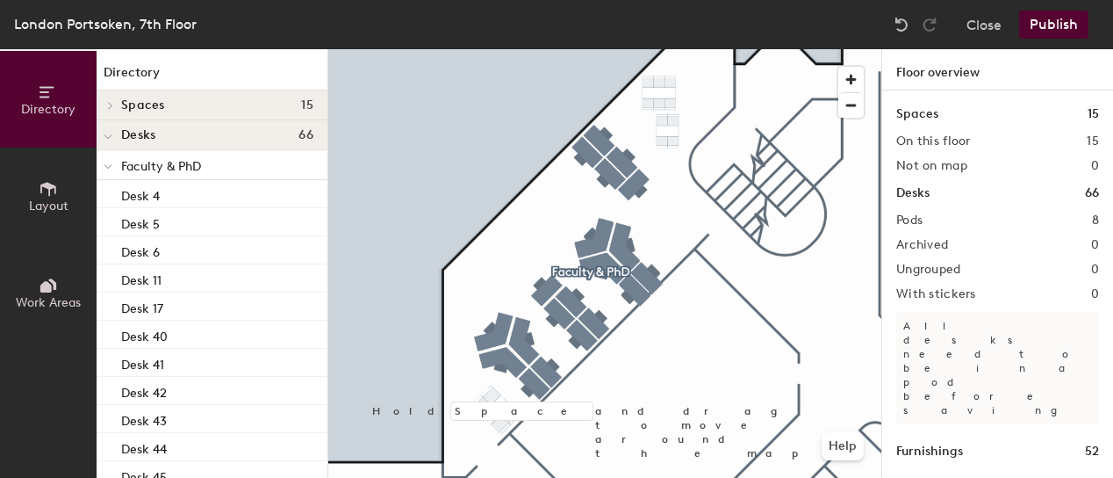
click at [1046, 22] on button "Publish" at bounding box center [1053, 25] width 69 height 28
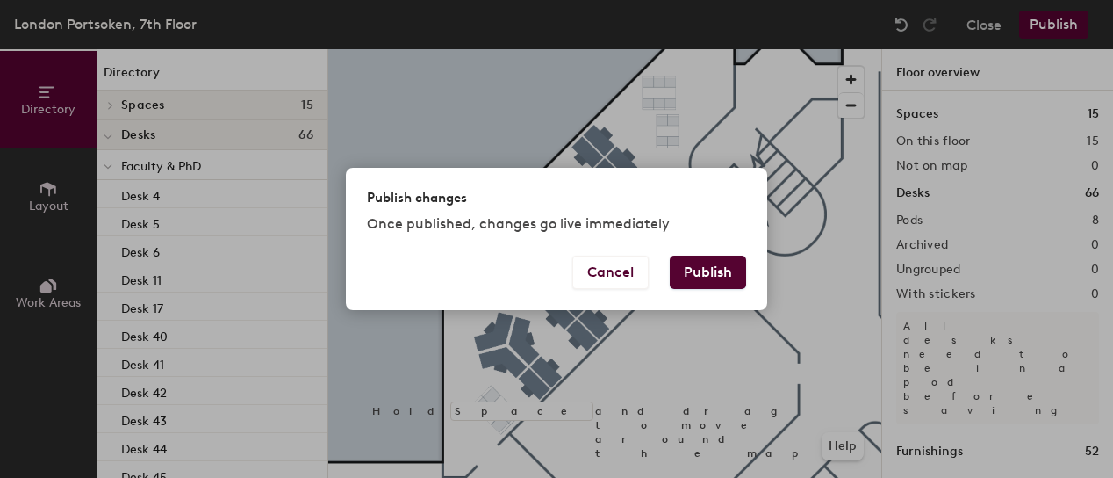
click at [709, 271] on button "Publish" at bounding box center [708, 271] width 76 height 33
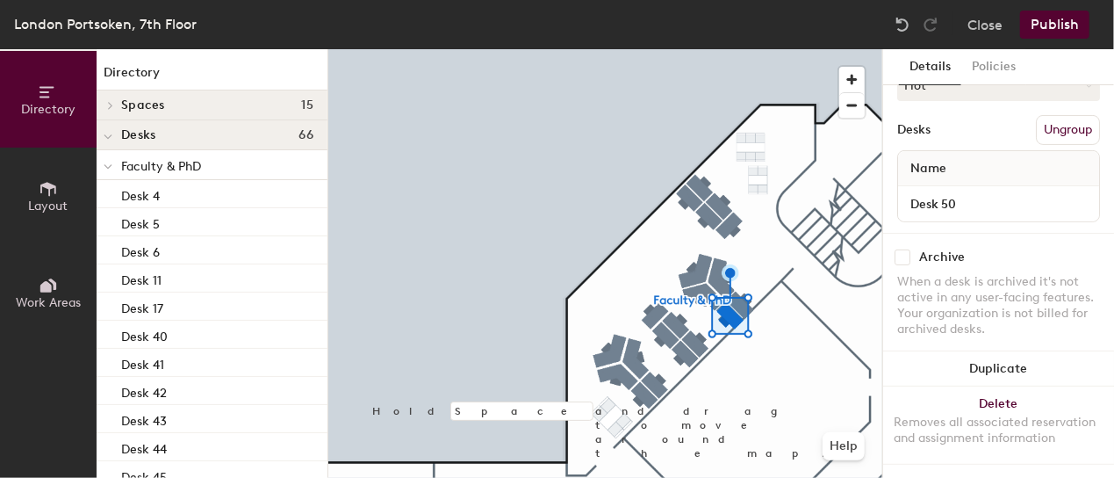
scroll to position [189, 0]
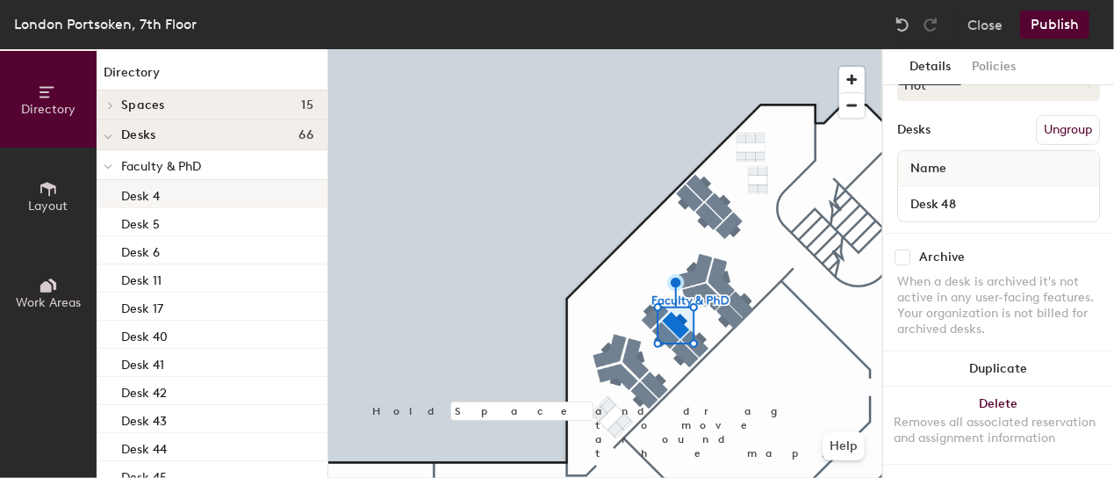
click at [204, 190] on div "Desk 4" at bounding box center [212, 194] width 231 height 28
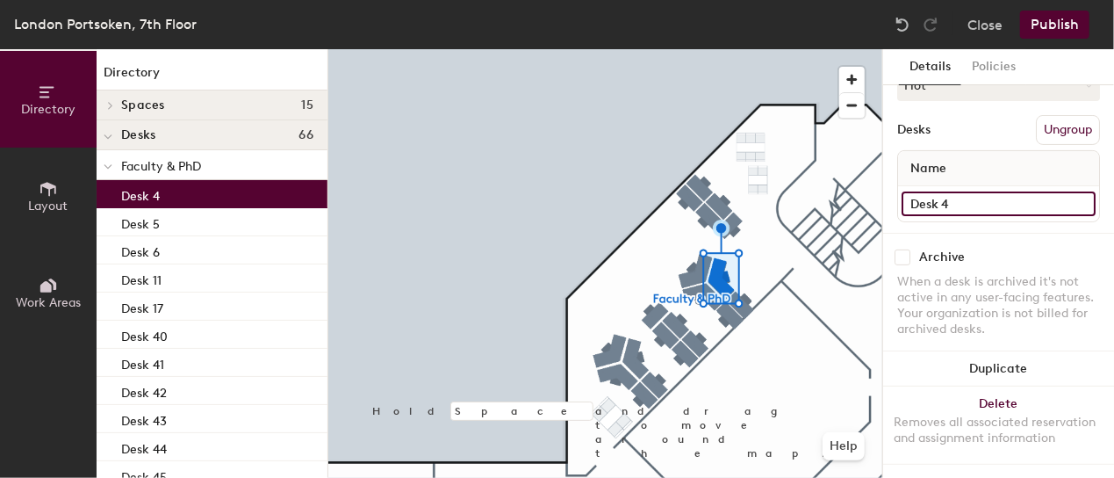
click at [962, 191] on input "Desk 4" at bounding box center [999, 203] width 194 height 25
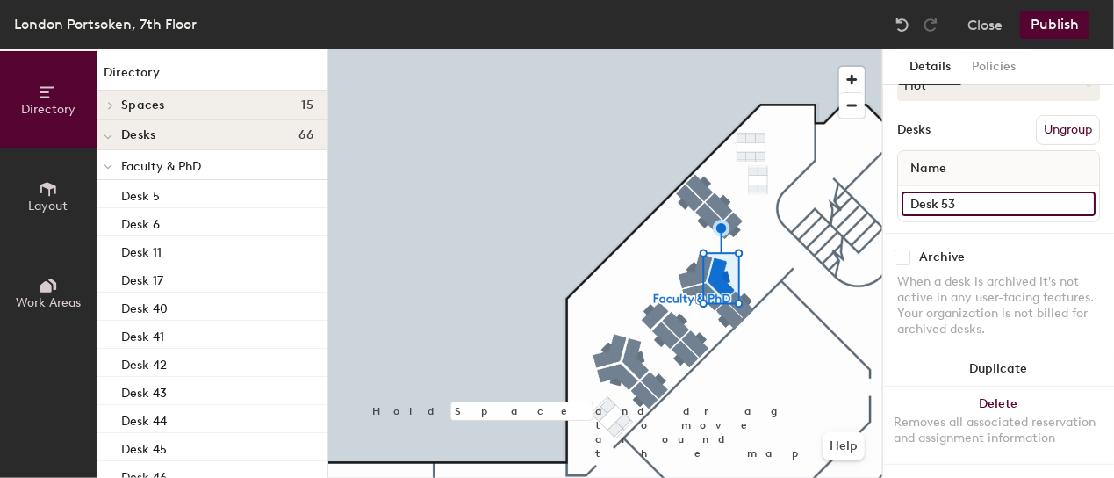
type input "Desk 53"
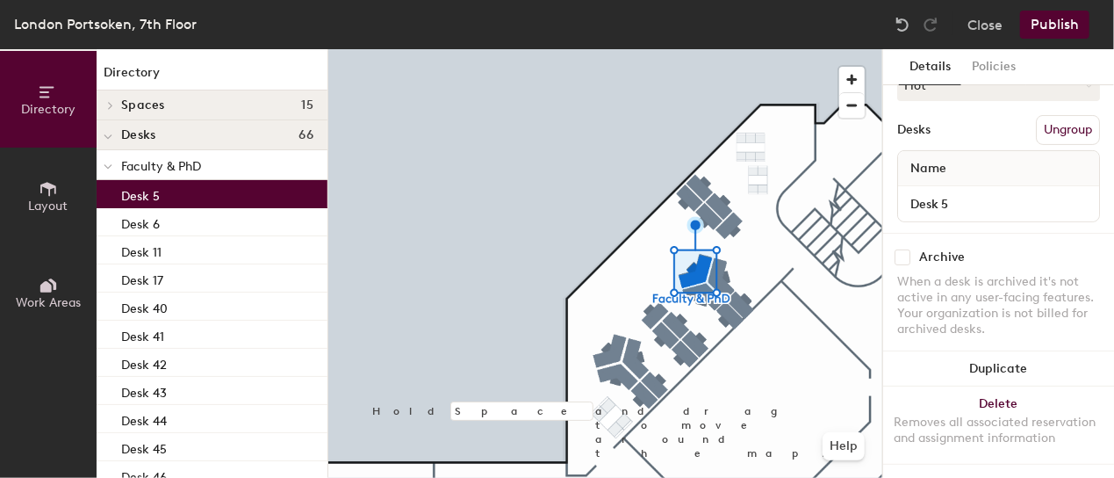
click at [240, 191] on div "Desk 5" at bounding box center [212, 194] width 231 height 28
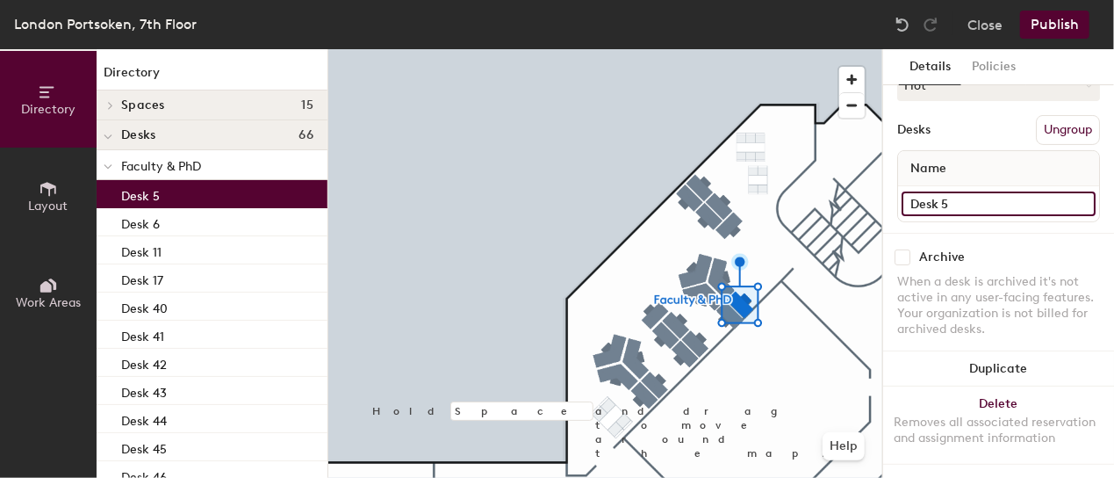
click at [960, 191] on input "Desk 5" at bounding box center [999, 203] width 194 height 25
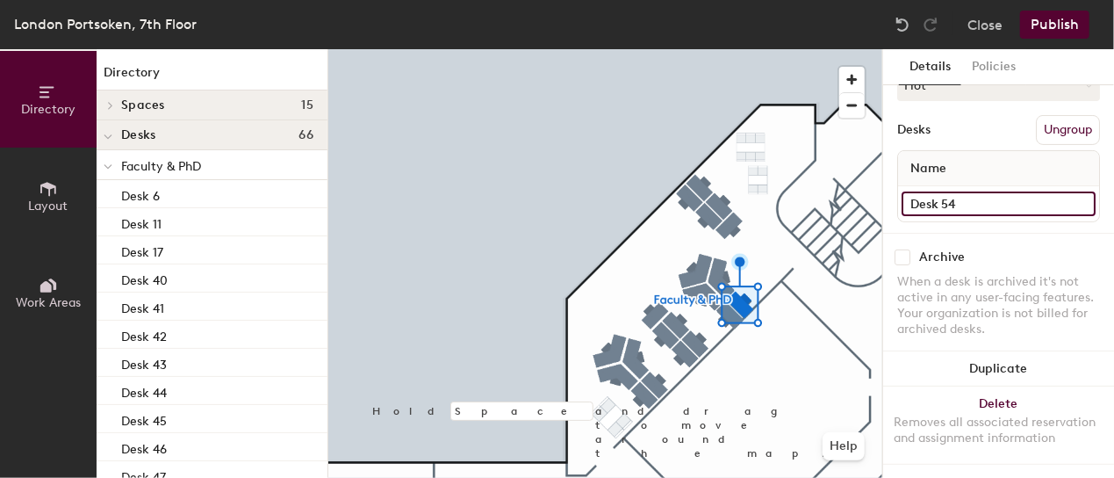
type input "Desk 54"
click at [216, 193] on div "Desk 6" at bounding box center [212, 194] width 231 height 28
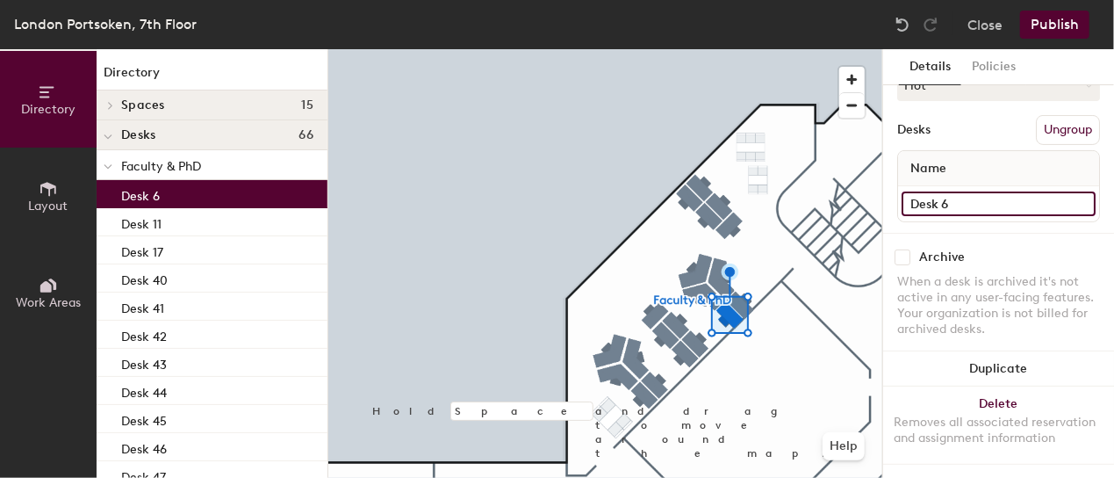
click at [952, 191] on input "Desk 6" at bounding box center [999, 203] width 194 height 25
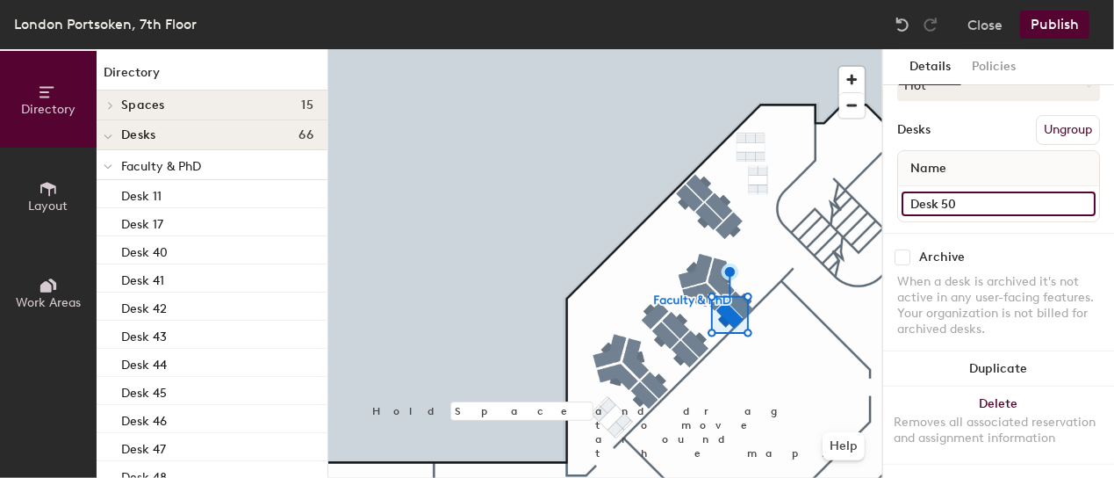
type input "Desk 50"
click at [188, 189] on div "Desk 11" at bounding box center [212, 194] width 231 height 28
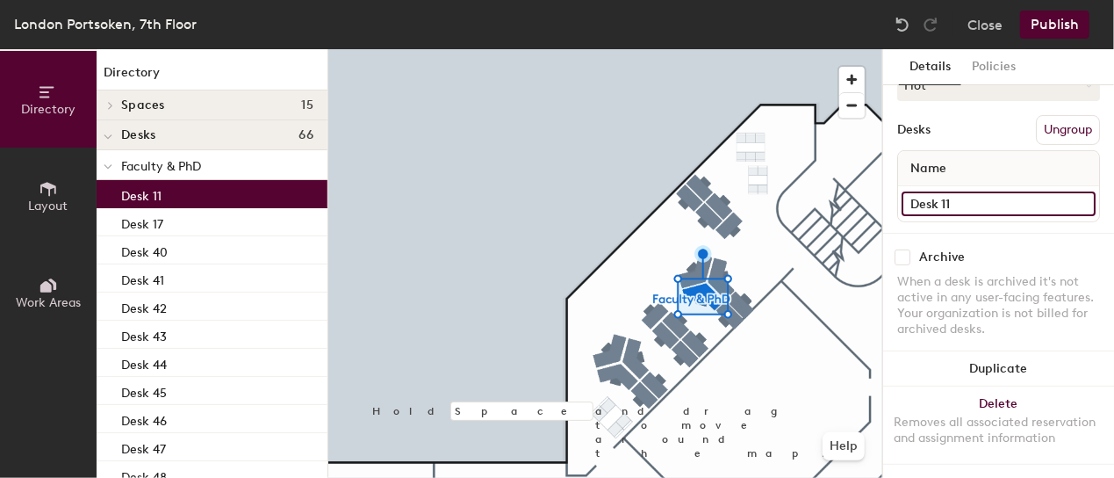
click at [943, 191] on input "Desk 11" at bounding box center [999, 203] width 194 height 25
click at [946, 191] on input "Desk 11" at bounding box center [999, 203] width 194 height 25
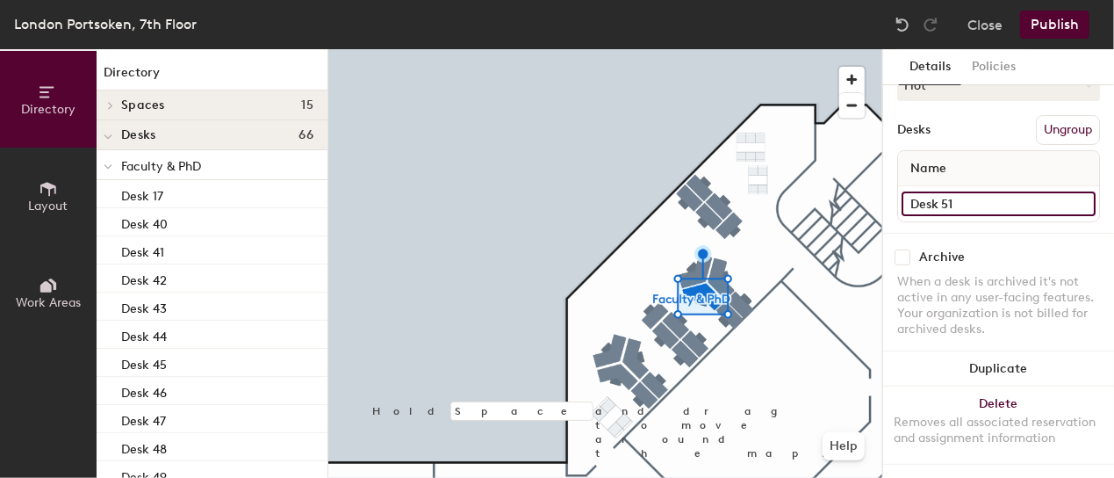
type input "Desk 51"
click at [188, 195] on div "Desk 17" at bounding box center [212, 194] width 231 height 28
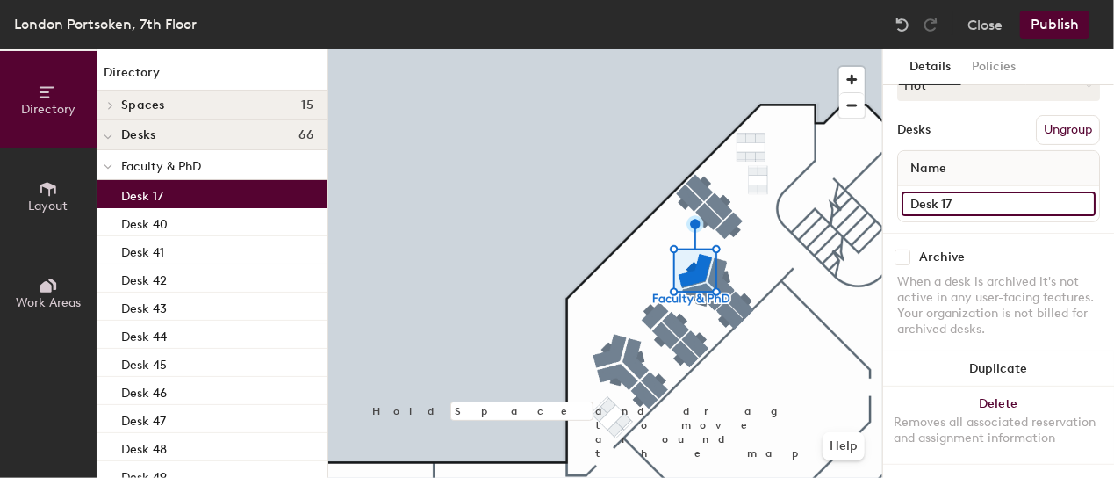
click at [950, 191] on input "Desk 17" at bounding box center [999, 203] width 194 height 25
type input "5"
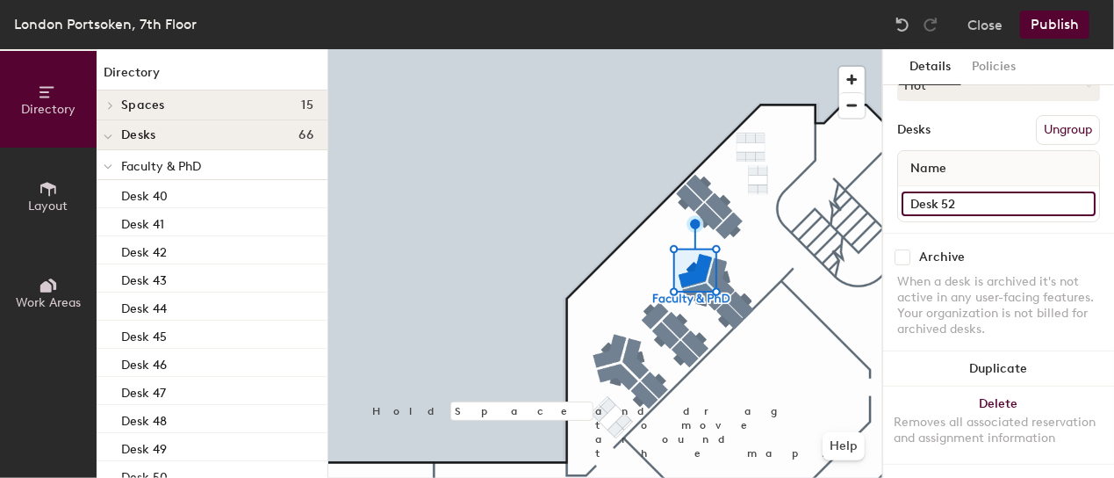
type input "Desk 52"
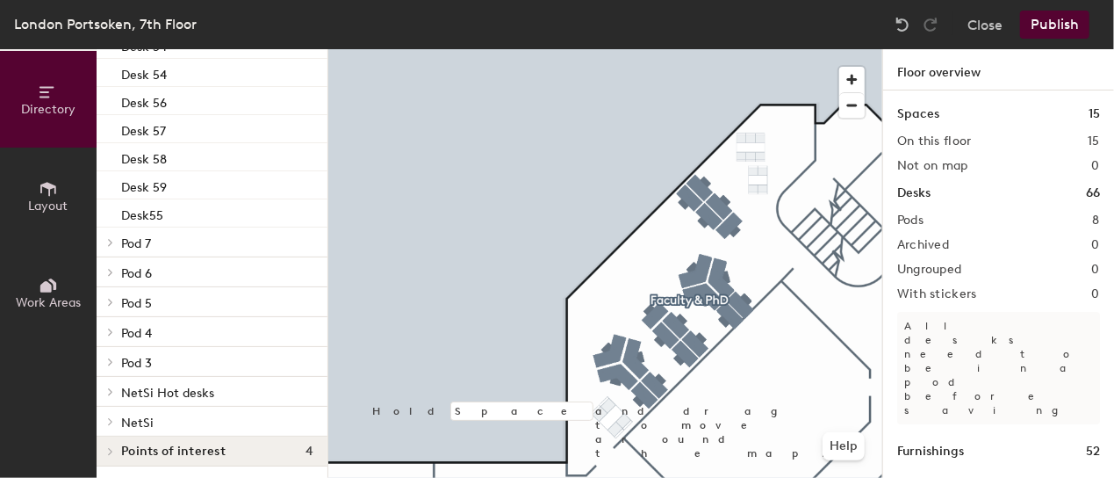
scroll to position [657, 0]
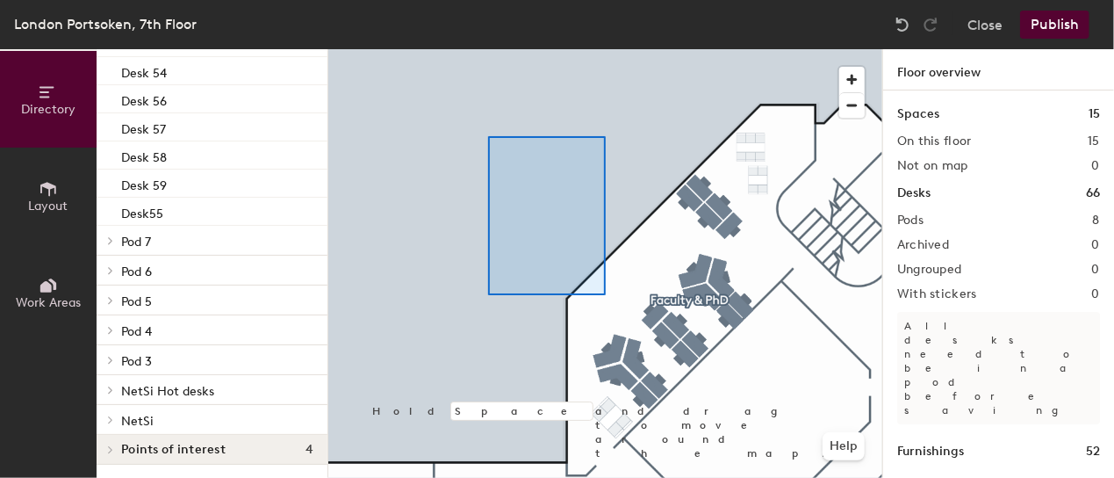
click at [587, 49] on div at bounding box center [605, 49] width 554 height 0
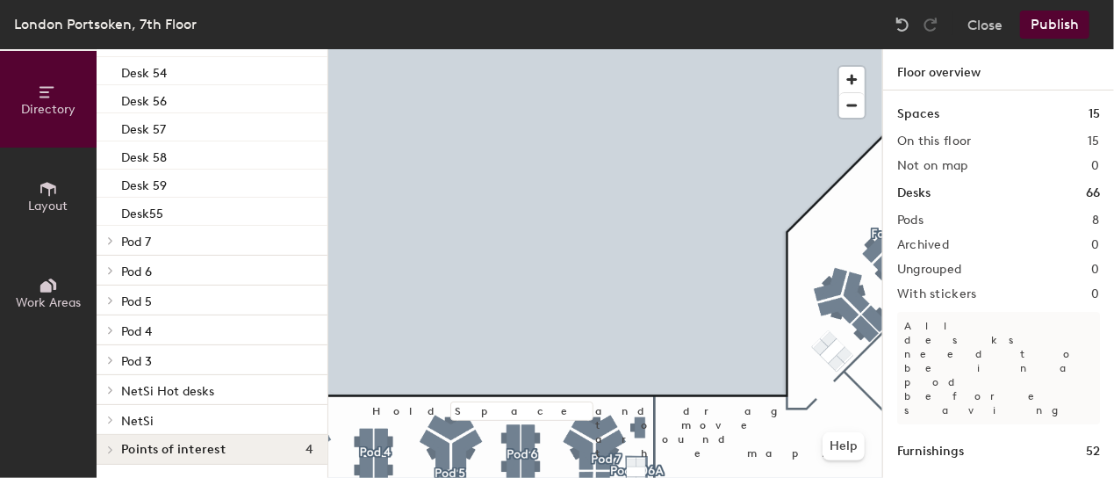
click at [855, 62] on div "Hold Space and drag to move around the map. Help" at bounding box center [605, 263] width 554 height 428
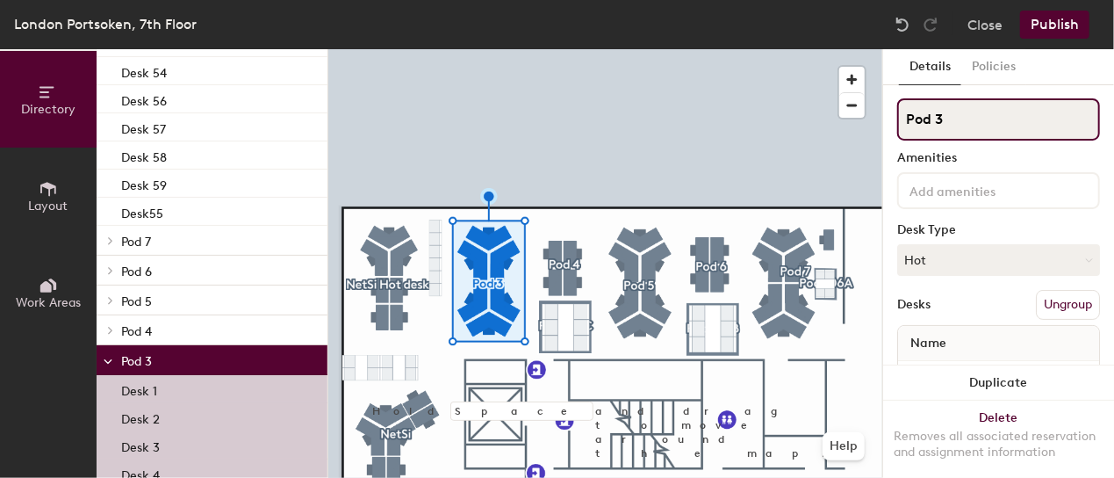
click at [956, 122] on input "Pod 3" at bounding box center [998, 119] width 203 height 42
type input "P"
type input "Hot desks"
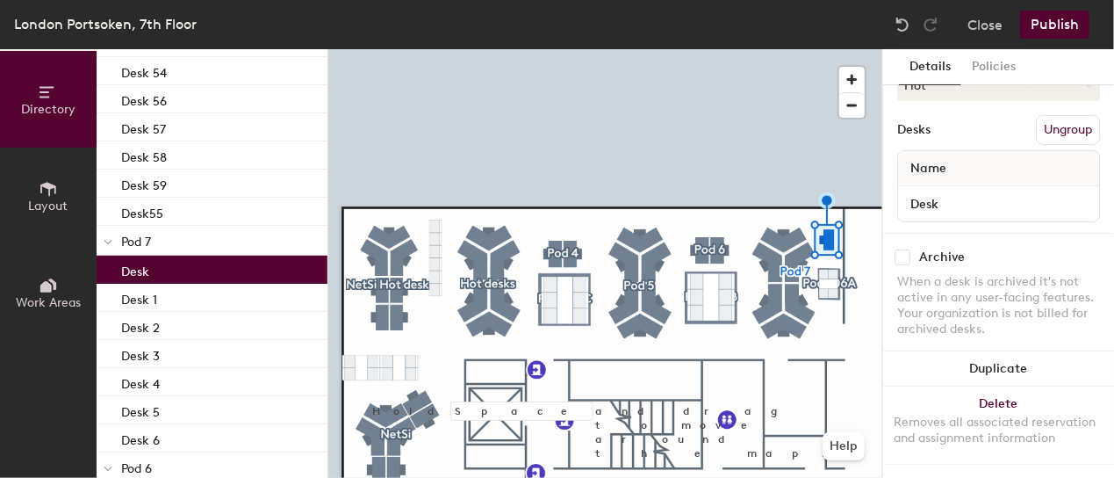
scroll to position [183, 0]
click at [962, 191] on input "Desk" at bounding box center [999, 203] width 194 height 25
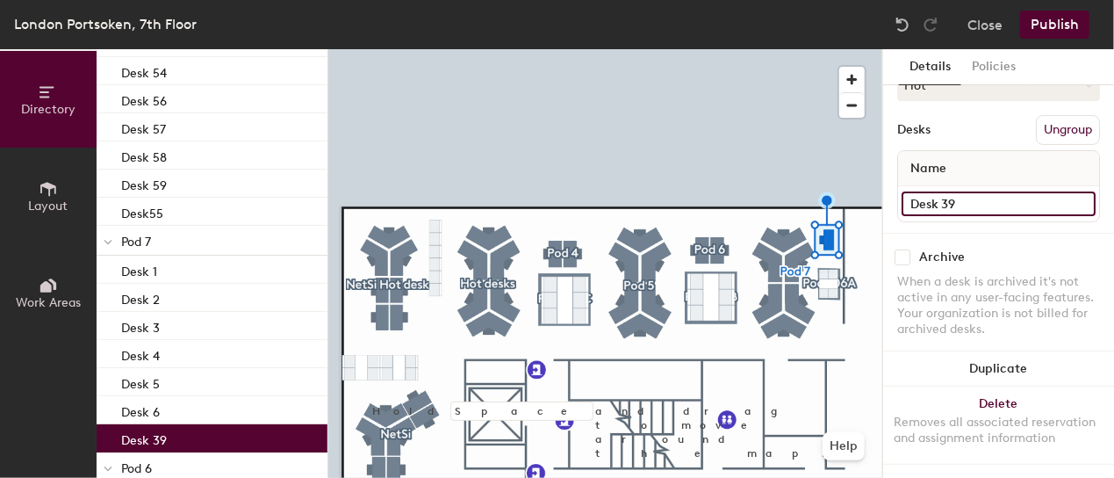
type input "Desk 39"
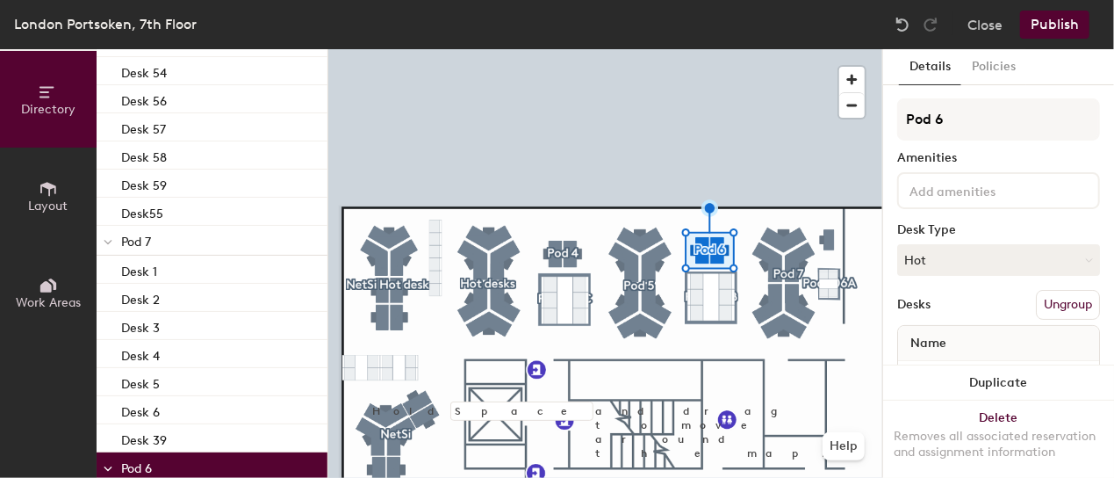
click at [1057, 303] on button "Ungroup" at bounding box center [1068, 305] width 64 height 30
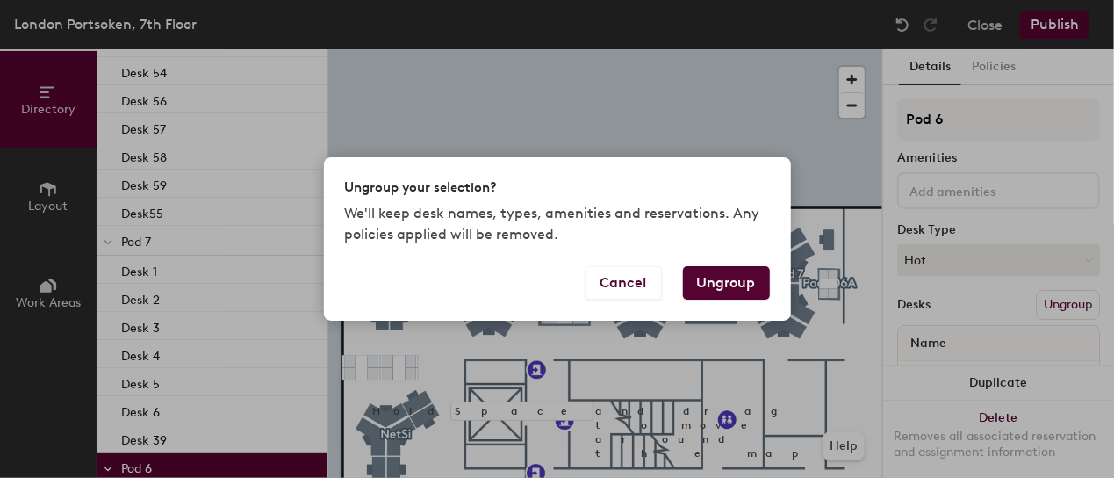
click at [717, 279] on button "Ungroup" at bounding box center [726, 282] width 87 height 33
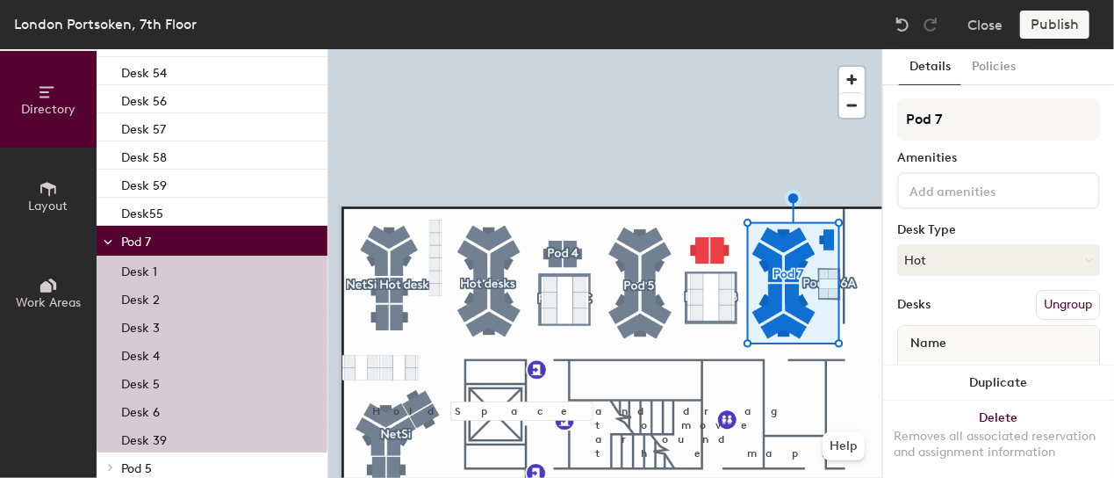
click at [1050, 302] on button "Ungroup" at bounding box center [1068, 305] width 64 height 30
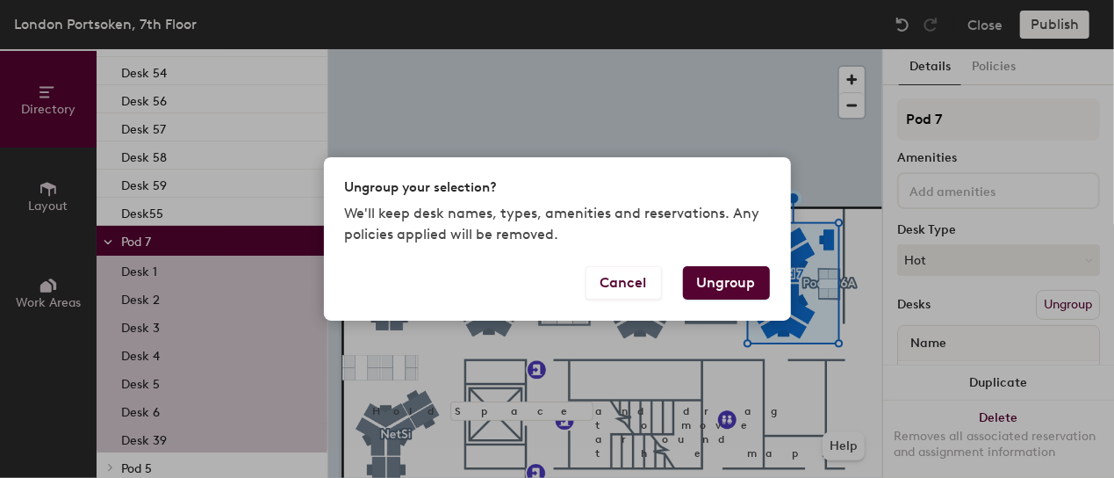
click at [716, 281] on button "Ungroup" at bounding box center [726, 282] width 87 height 33
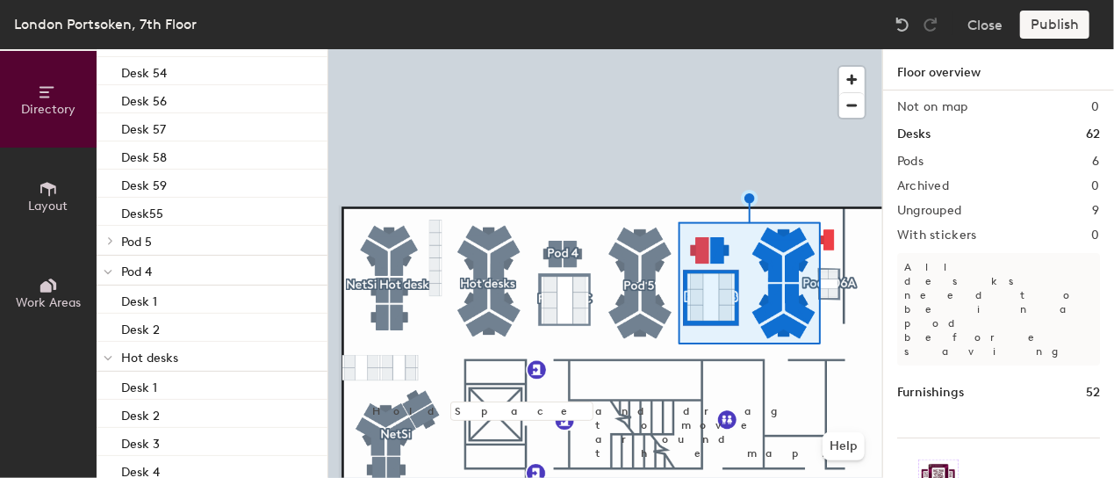
scroll to position [0, 0]
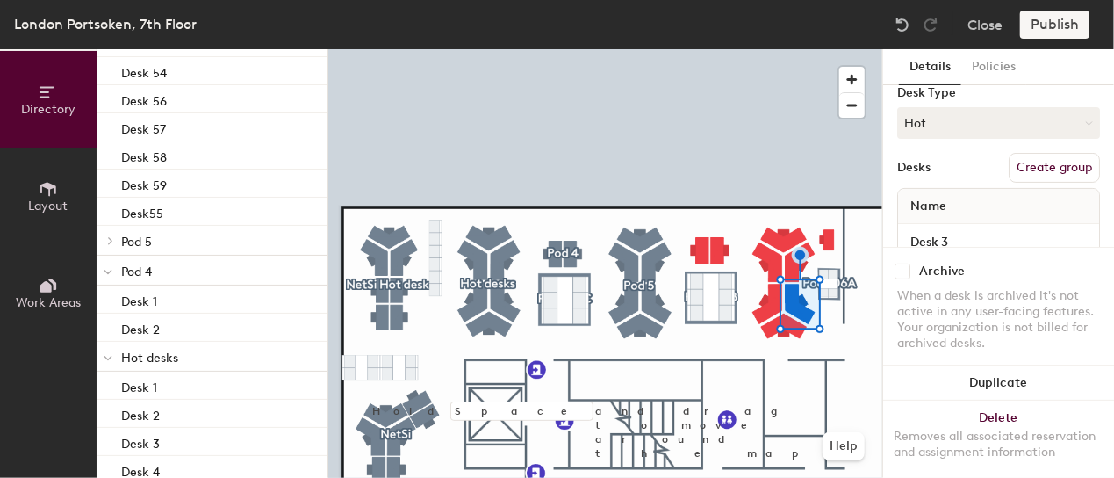
scroll to position [189, 0]
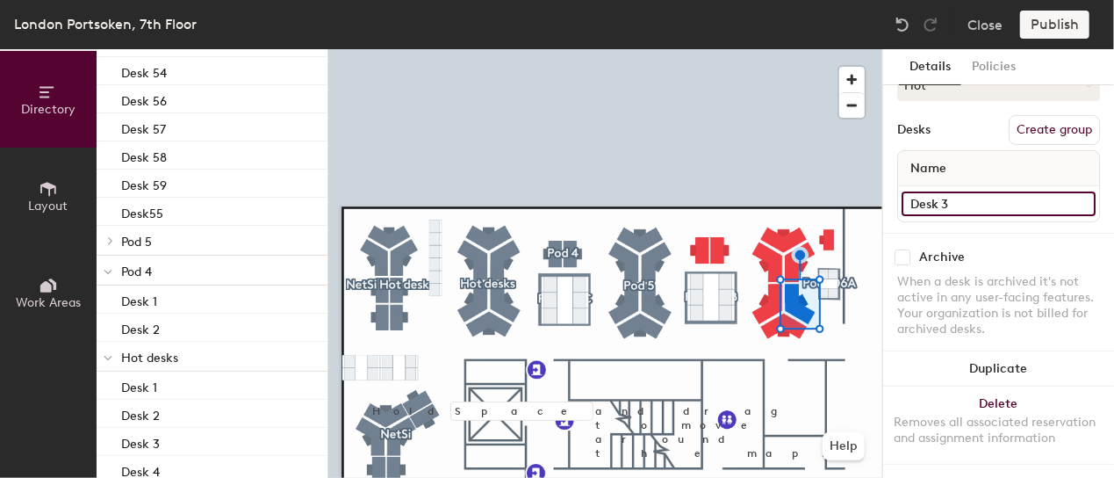
click at [962, 191] on input "Desk 3" at bounding box center [999, 203] width 194 height 25
type input "Desk 38"
click at [968, 191] on input "Desk 2" at bounding box center [999, 203] width 194 height 25
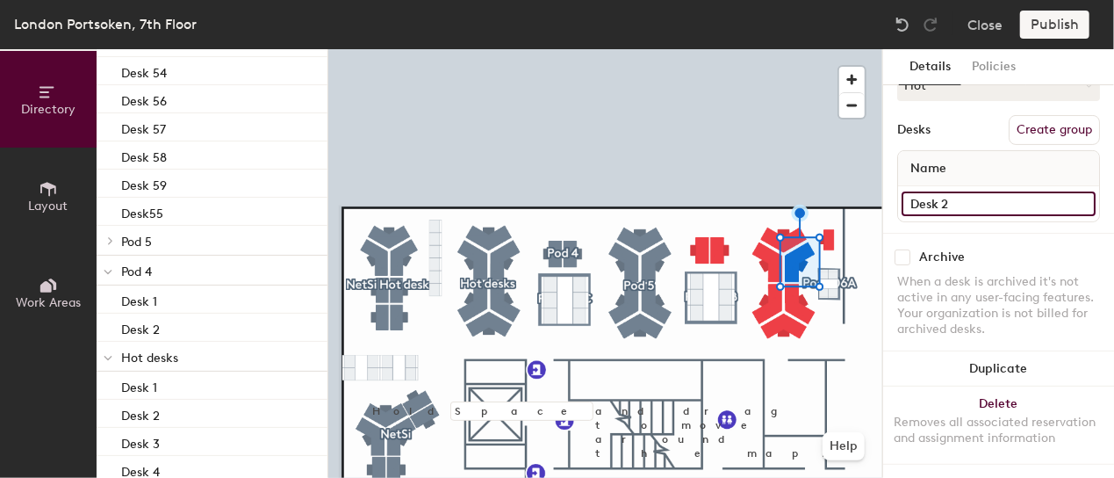
click at [968, 191] on input "Desk 2" at bounding box center [999, 203] width 194 height 25
type input "Desk 37"
click at [966, 191] on input "Desk 1" at bounding box center [999, 203] width 194 height 25
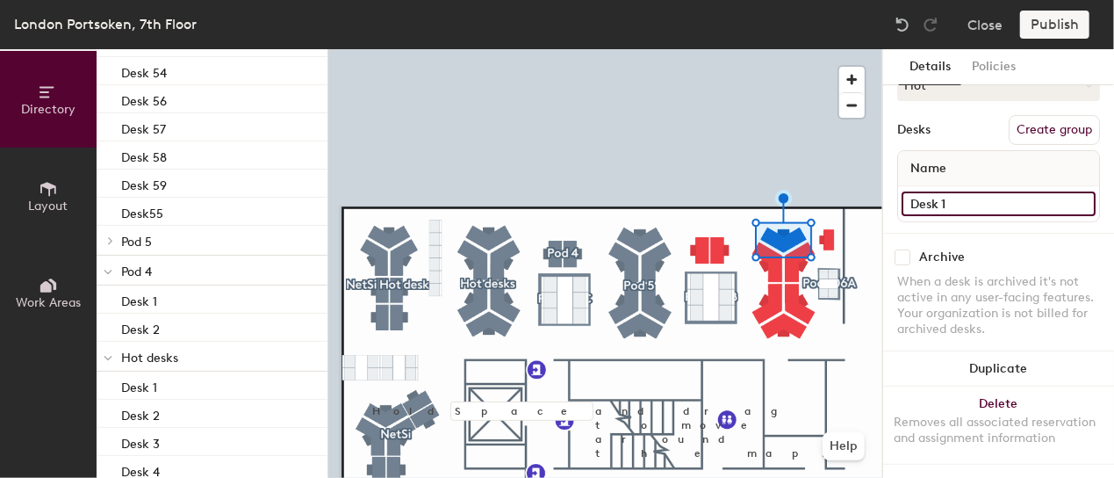
click at [966, 191] on input "Desk 1" at bounding box center [999, 203] width 194 height 25
type input "Desk 36"
click at [962, 191] on input "Desk 6" at bounding box center [999, 203] width 194 height 25
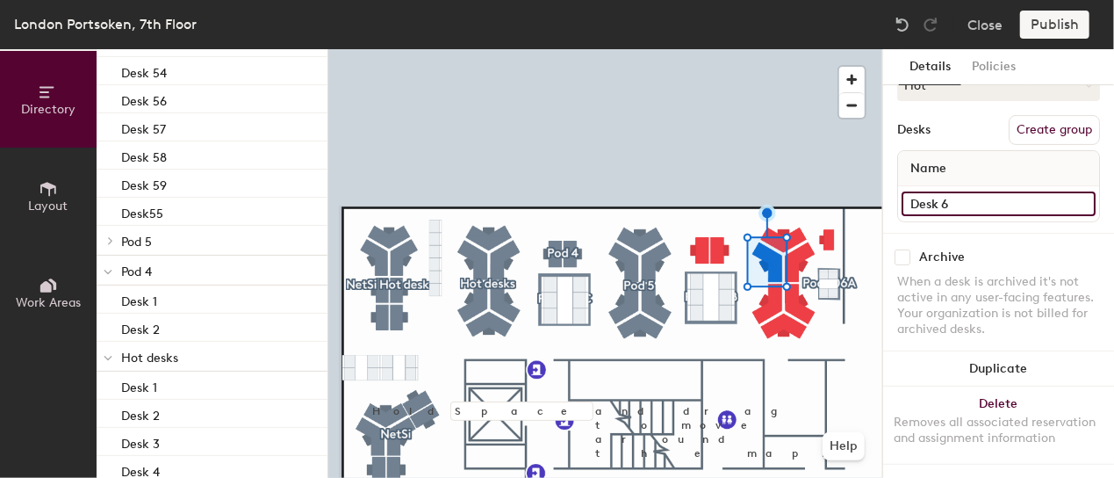
click at [962, 191] on input "Desk 6" at bounding box center [999, 203] width 194 height 25
type input "Desk 35"
click at [957, 191] on input "Desk 5" at bounding box center [999, 203] width 194 height 25
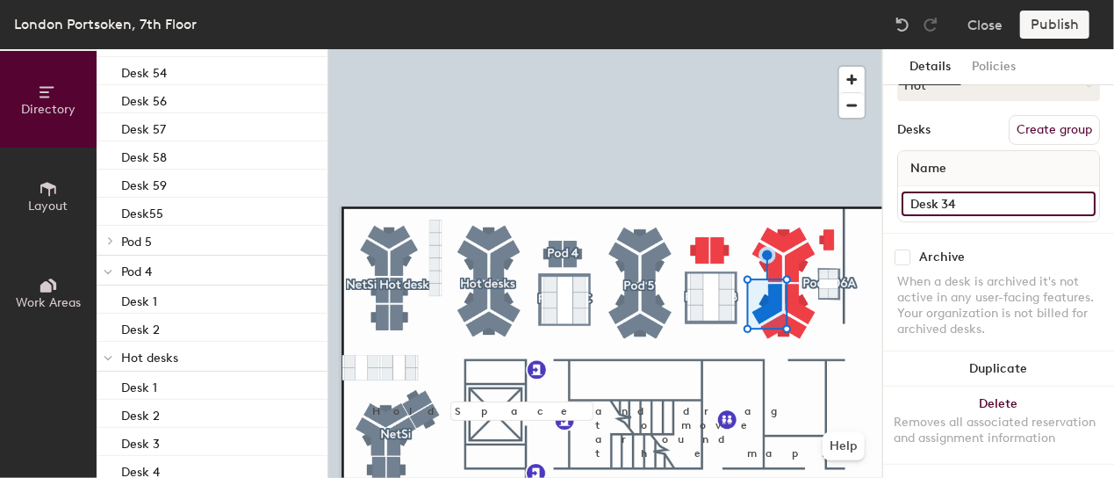
type input "Desk 34"
click at [956, 191] on input "Desk 4" at bounding box center [999, 203] width 194 height 25
type input "Desk 33"
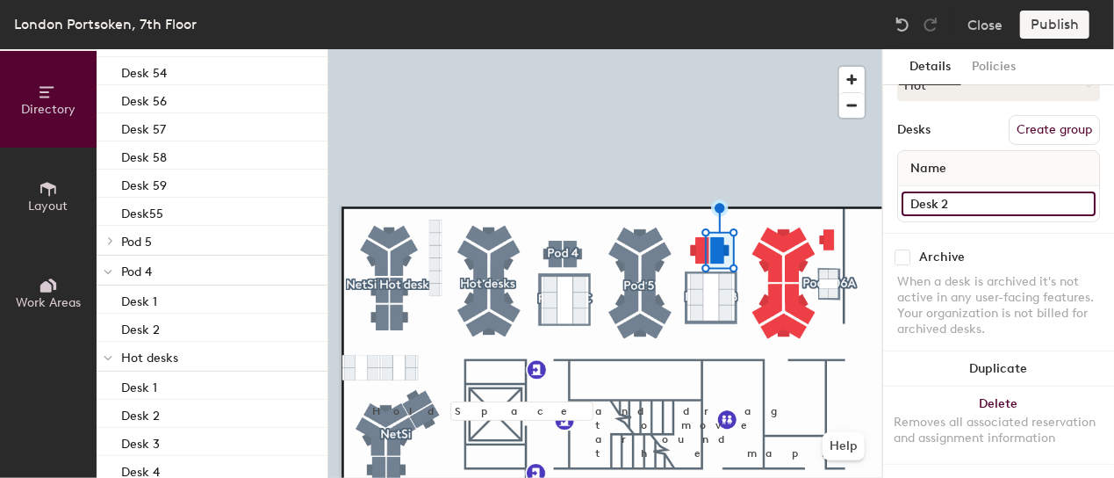
click at [945, 191] on input "Desk 2" at bounding box center [999, 203] width 194 height 25
type input "Desk 32"
click at [940, 191] on input "Desk 1" at bounding box center [999, 203] width 194 height 25
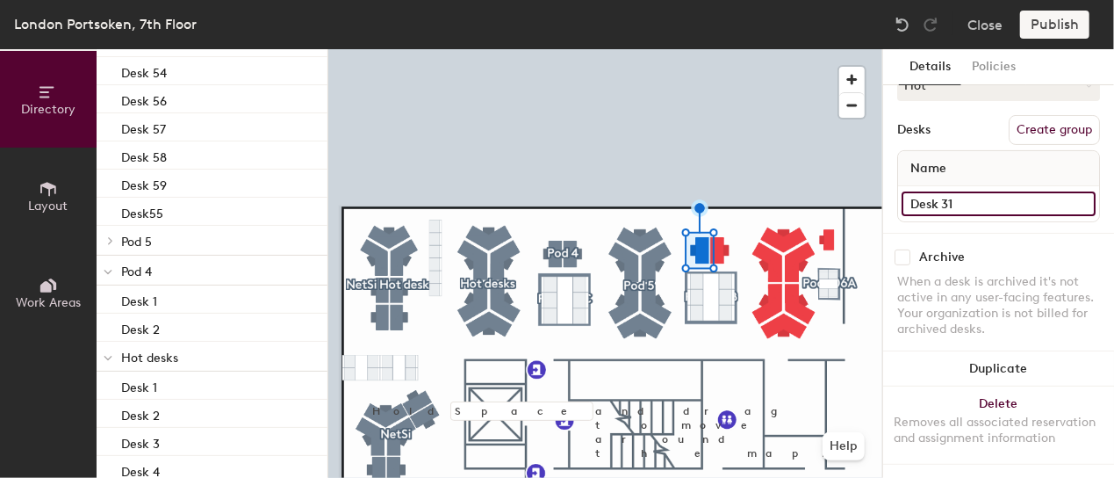
type input "Desk 31"
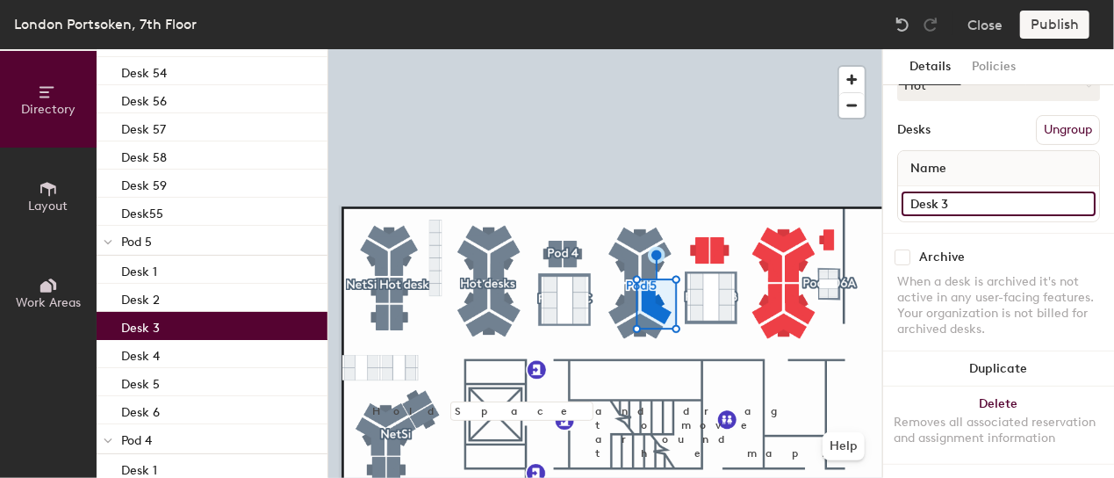
click at [956, 191] on input "Desk 3" at bounding box center [999, 203] width 194 height 25
type input "Desk 30"
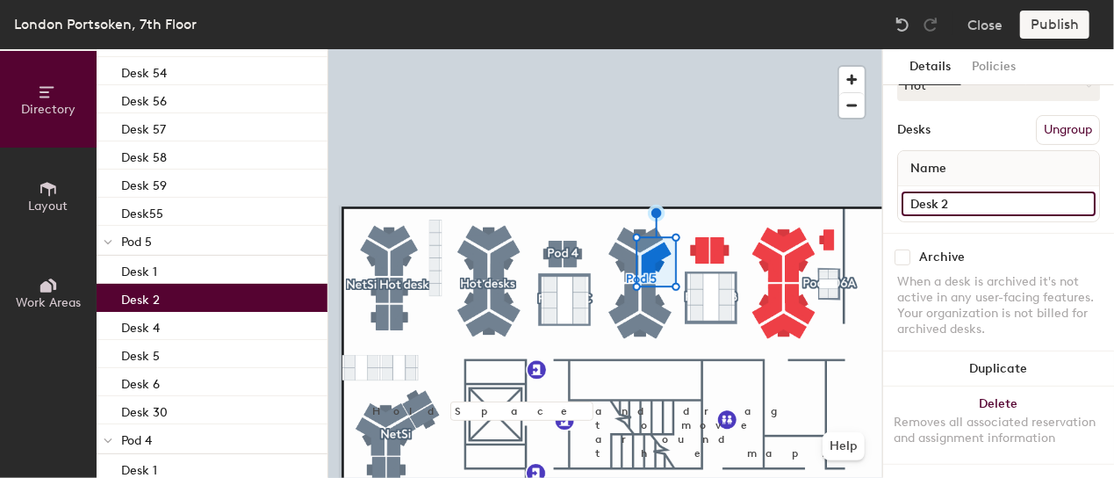
click at [960, 191] on input "Desk 2" at bounding box center [999, 203] width 194 height 25
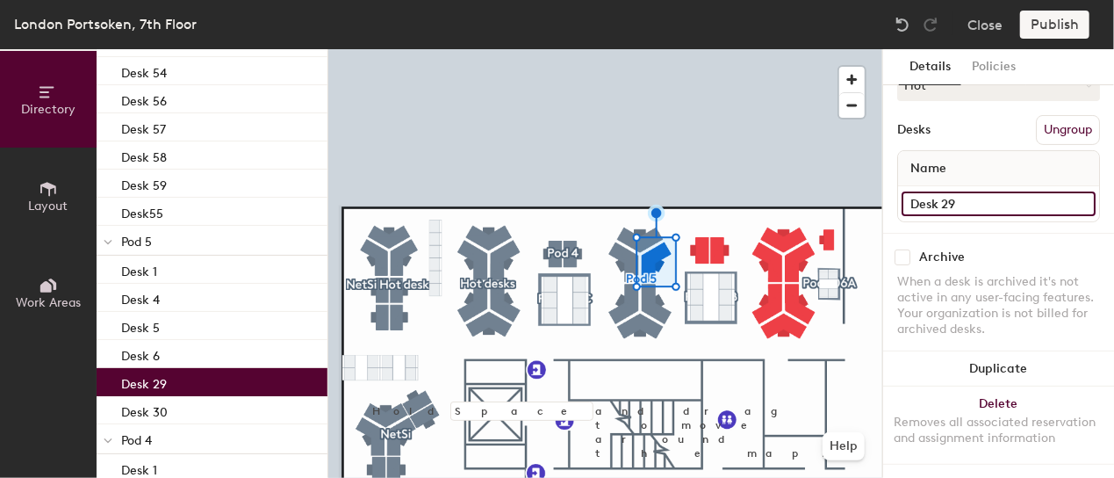
type input "Desk 29"
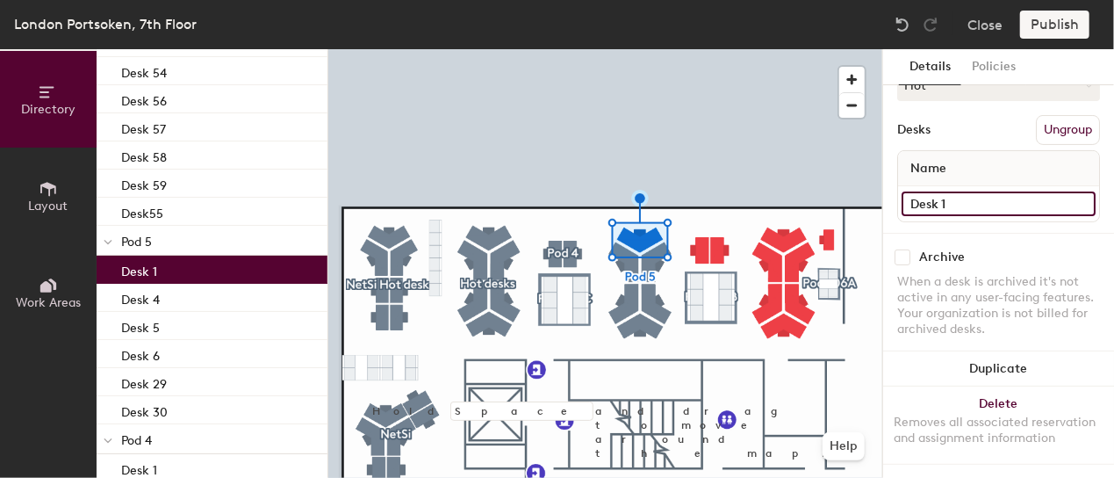
click at [964, 191] on input "Desk 1" at bounding box center [999, 203] width 194 height 25
click at [964, 191] on input at bounding box center [999, 203] width 194 height 25
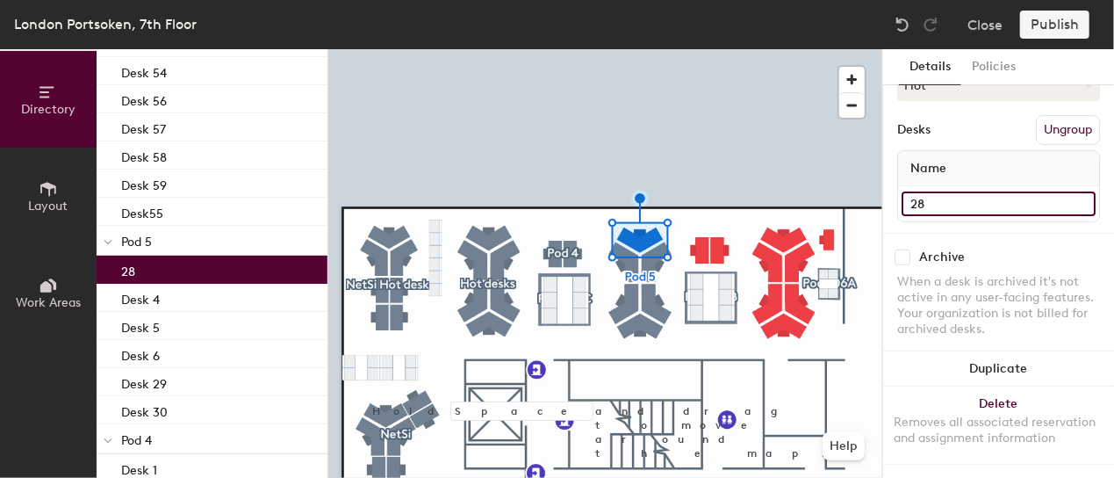
click at [964, 191] on input "28" at bounding box center [999, 203] width 194 height 25
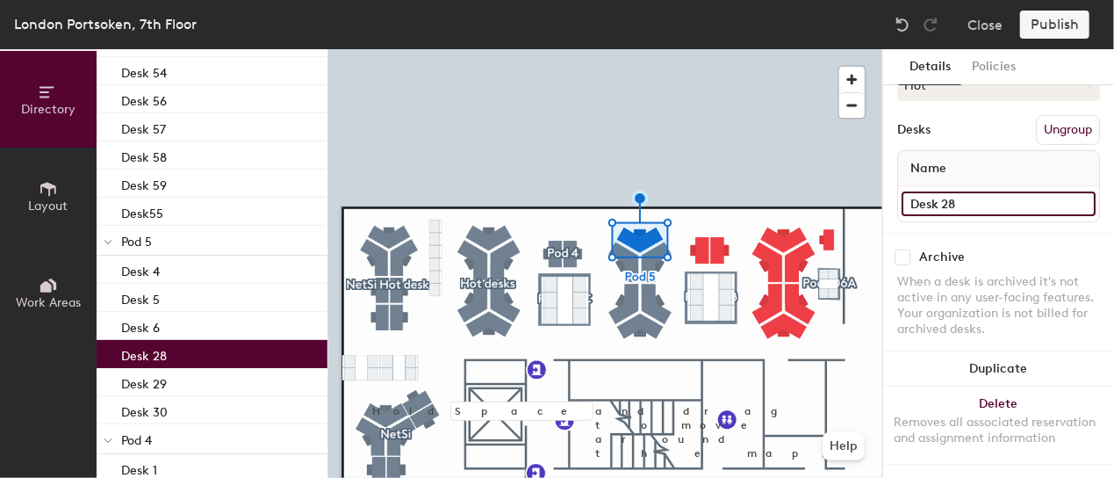
type input "Desk 28"
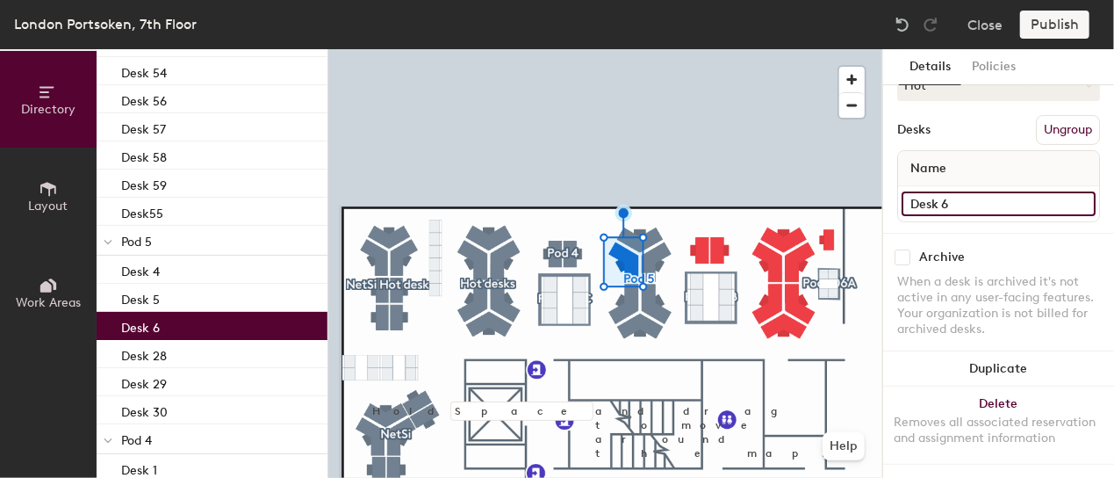
click at [951, 191] on input "Desk 6" at bounding box center [999, 203] width 194 height 25
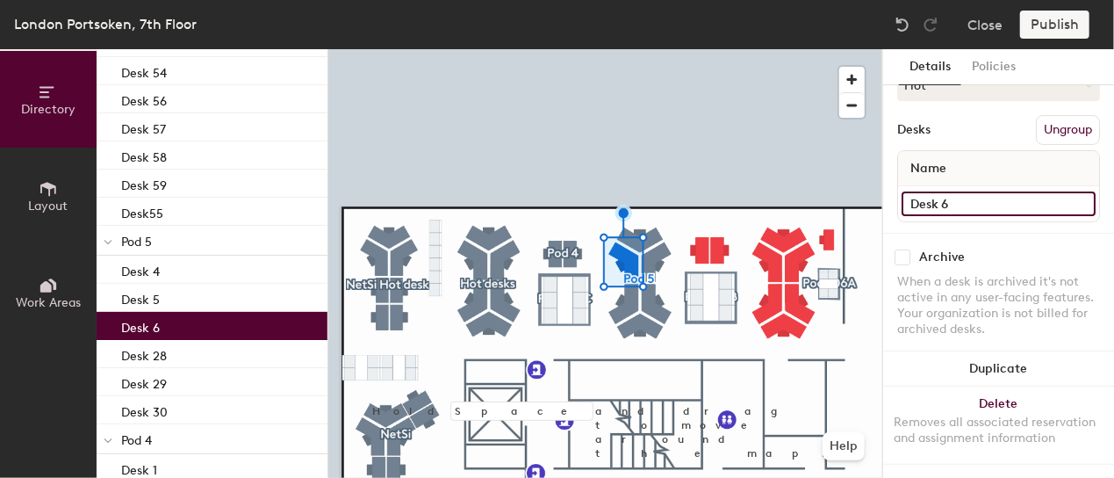
click at [951, 191] on input "Desk 6" at bounding box center [999, 203] width 194 height 25
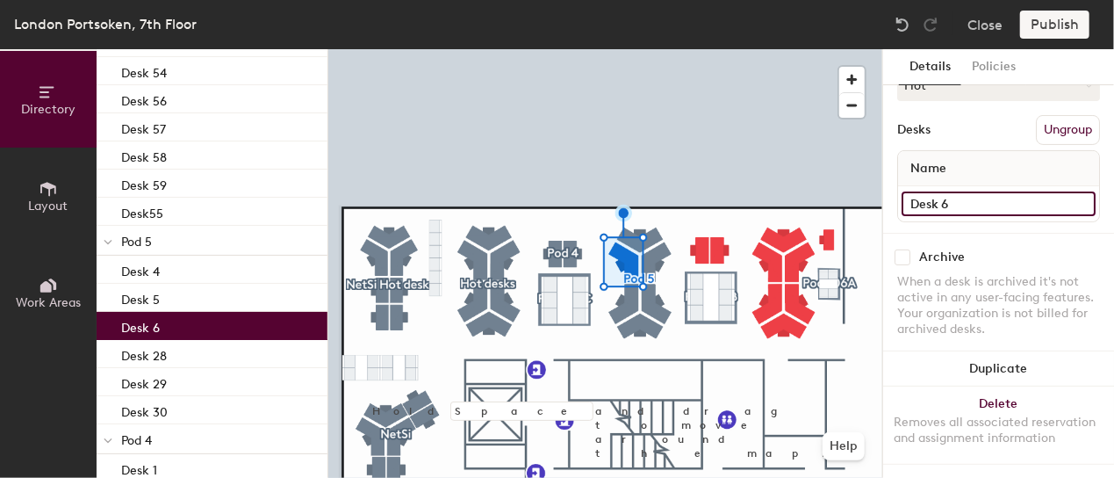
click at [951, 191] on input "Desk 6" at bounding box center [999, 203] width 194 height 25
type input "Desk 27"
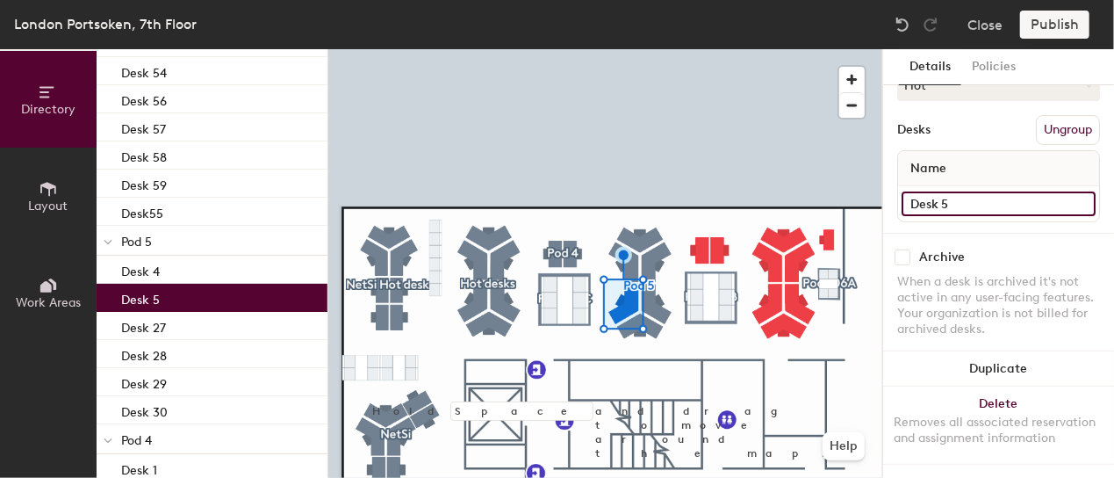
click at [952, 191] on input "Desk 5" at bounding box center [999, 203] width 194 height 25
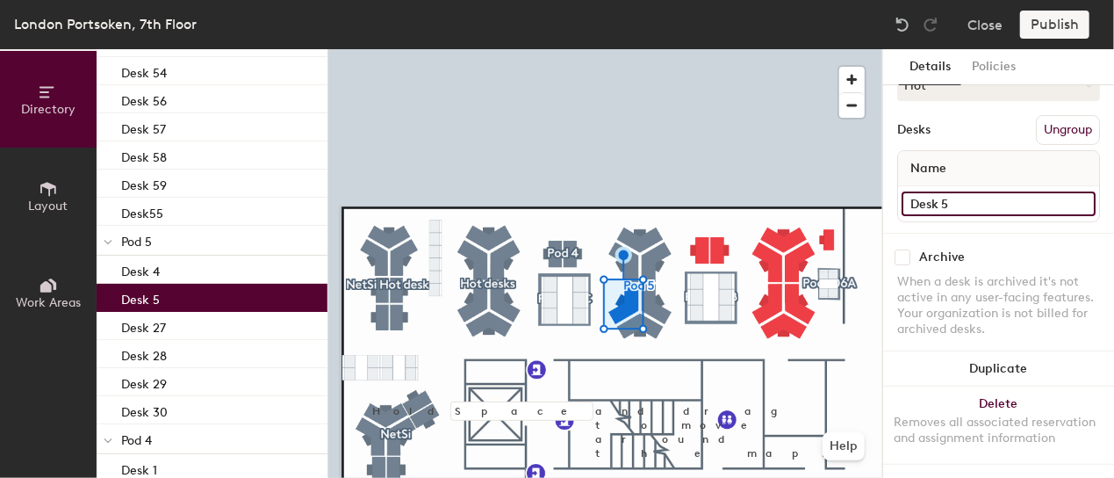
click at [952, 191] on input "Desk 5" at bounding box center [999, 203] width 194 height 25
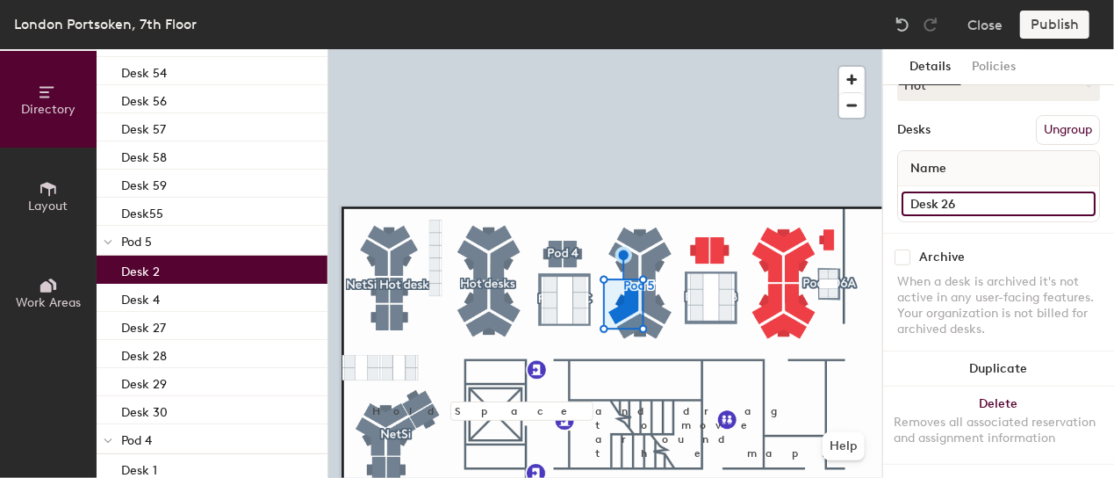
type input "Desk 26"
click at [976, 191] on input "Desk 4" at bounding box center [999, 203] width 194 height 25
click at [960, 191] on input "Desk 4" at bounding box center [999, 203] width 194 height 25
type input "Desk 25"
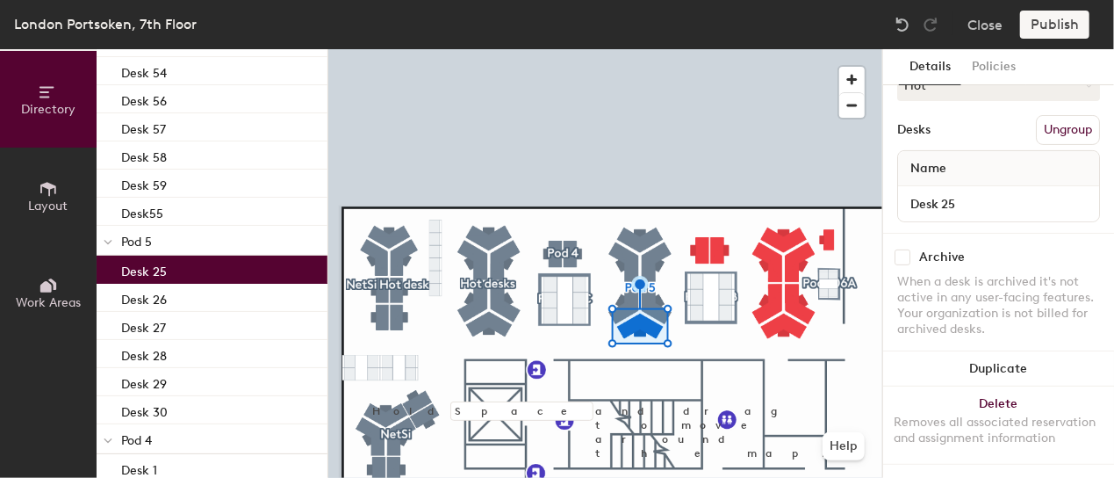
scroll to position [105, 0]
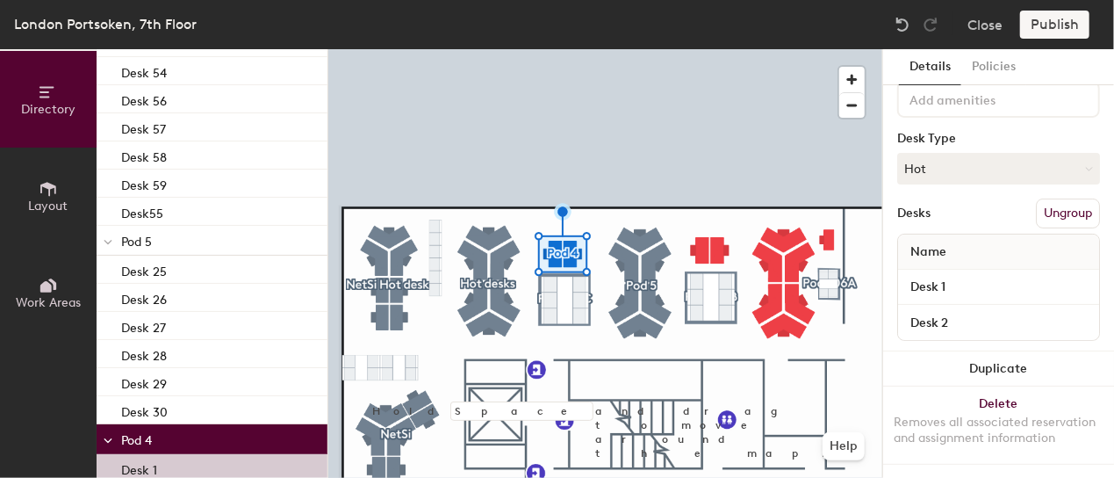
click at [1060, 201] on button "Ungroup" at bounding box center [1068, 213] width 64 height 30
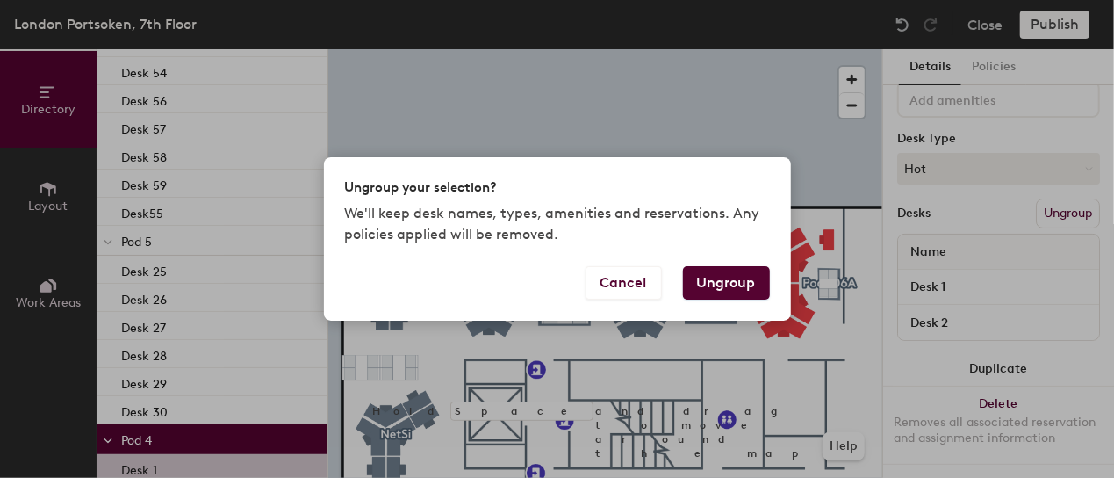
click at [761, 277] on button "Ungroup" at bounding box center [726, 282] width 87 height 33
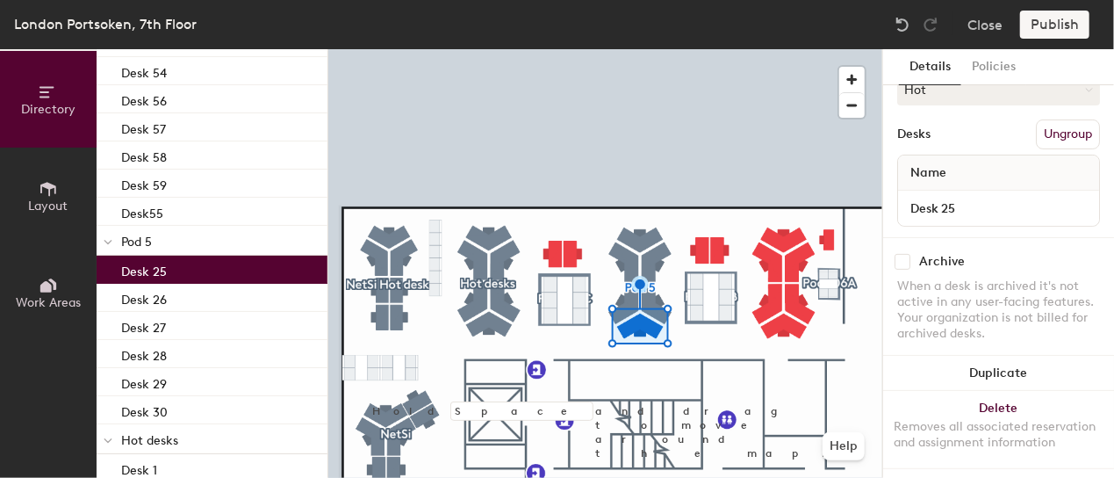
scroll to position [173, 0]
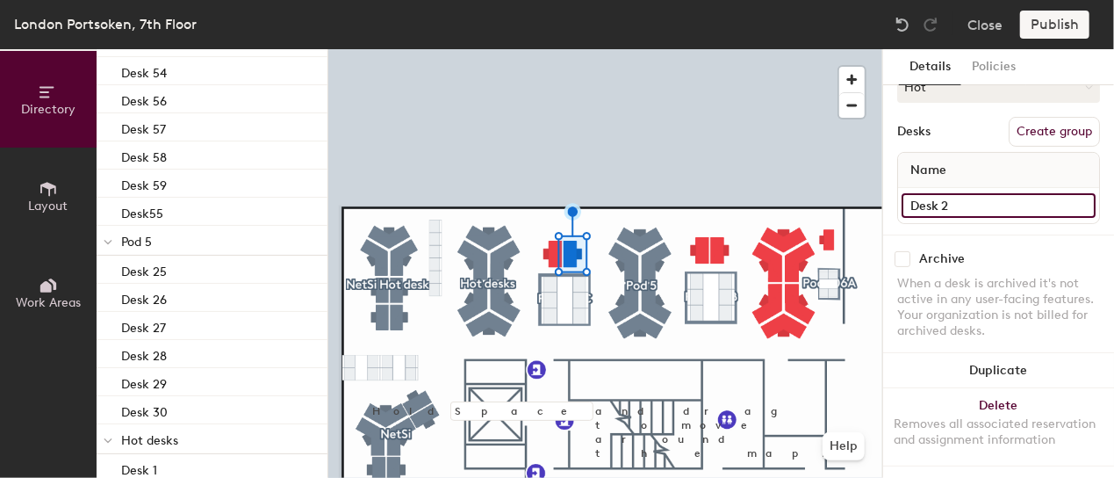
click at [955, 199] on input "Desk 2" at bounding box center [999, 205] width 194 height 25
click at [955, 200] on input "Desk 2" at bounding box center [999, 205] width 194 height 25
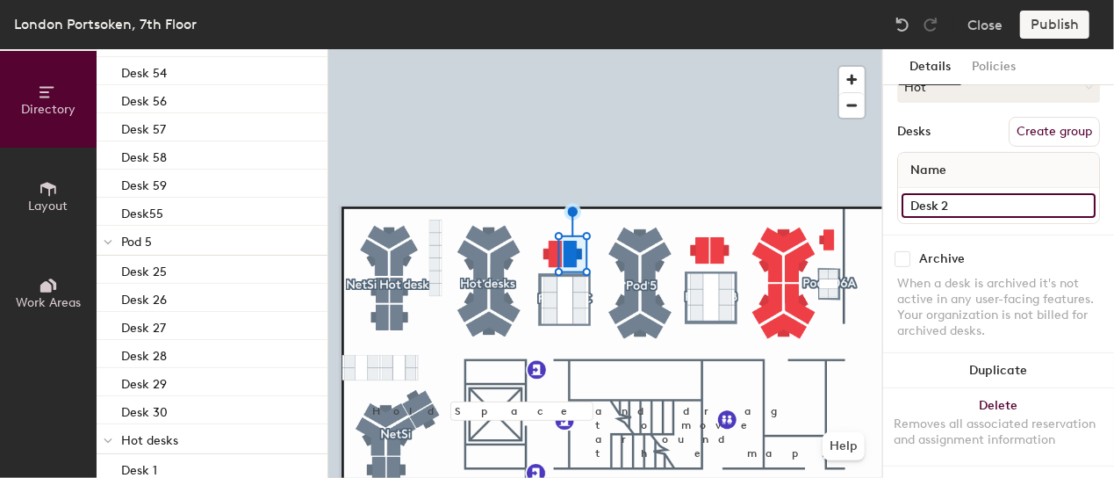
click at [955, 200] on input "Desk 2" at bounding box center [999, 205] width 194 height 25
click at [954, 203] on input "Desk 2" at bounding box center [999, 205] width 194 height 25
type input "Desk 24"
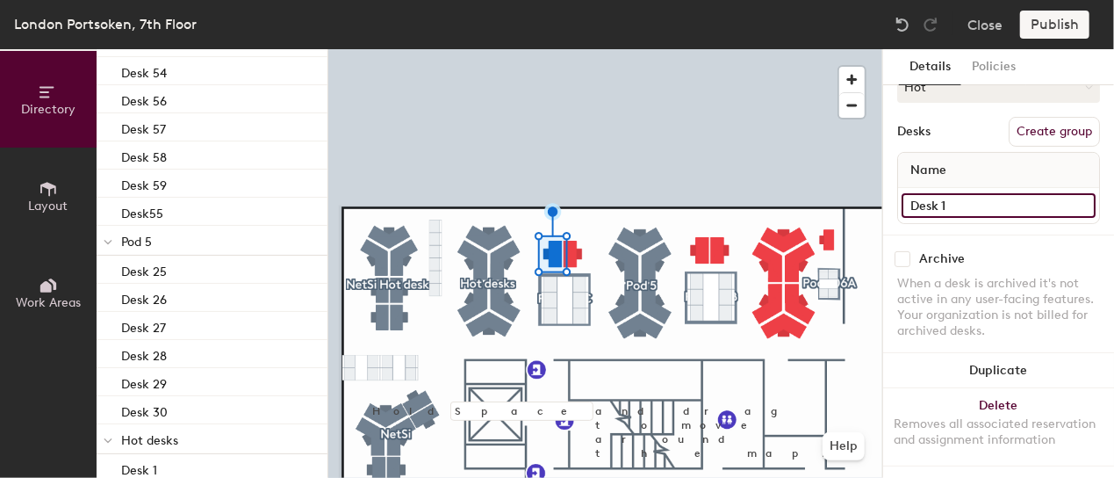
click at [967, 205] on input "Desk 1" at bounding box center [999, 205] width 194 height 25
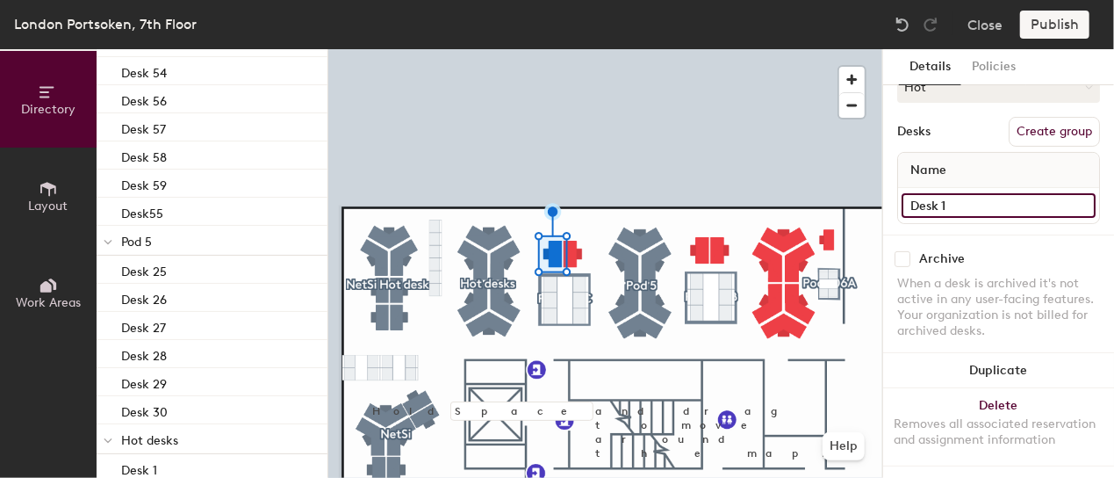
click at [967, 205] on input "Desk 1" at bounding box center [999, 205] width 194 height 25
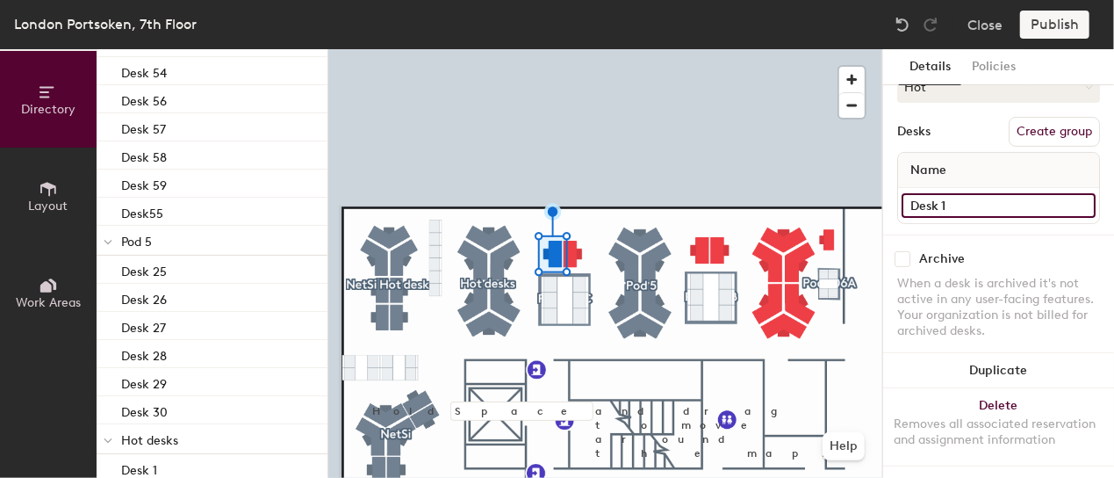
click at [969, 204] on input "Desk 1" at bounding box center [999, 205] width 194 height 25
click at [949, 201] on input "Desk 1" at bounding box center [999, 205] width 194 height 25
type input "Desk 23"
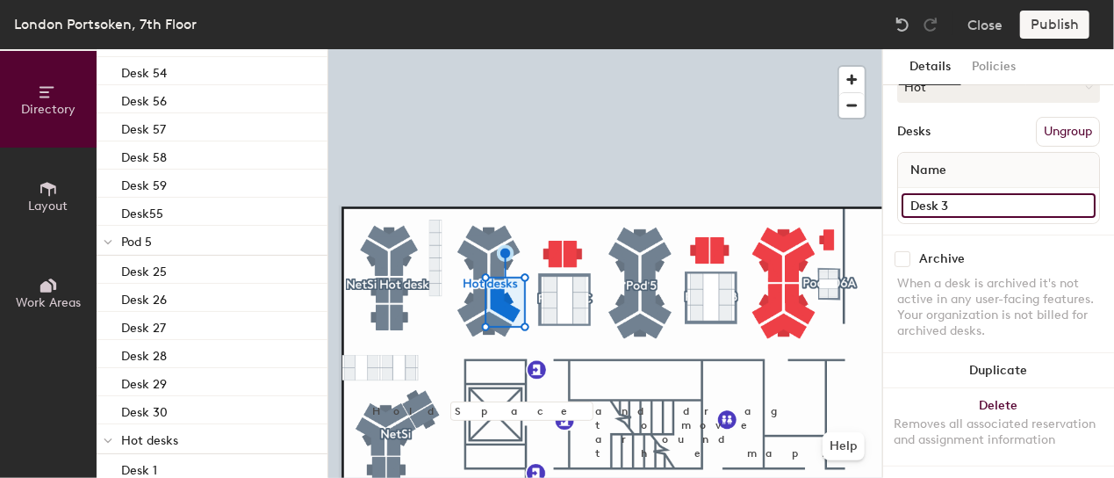
click at [964, 194] on input "Desk 3" at bounding box center [999, 205] width 194 height 25
click at [957, 215] on input "Desk 3" at bounding box center [999, 205] width 194 height 25
type input "Desk 22"
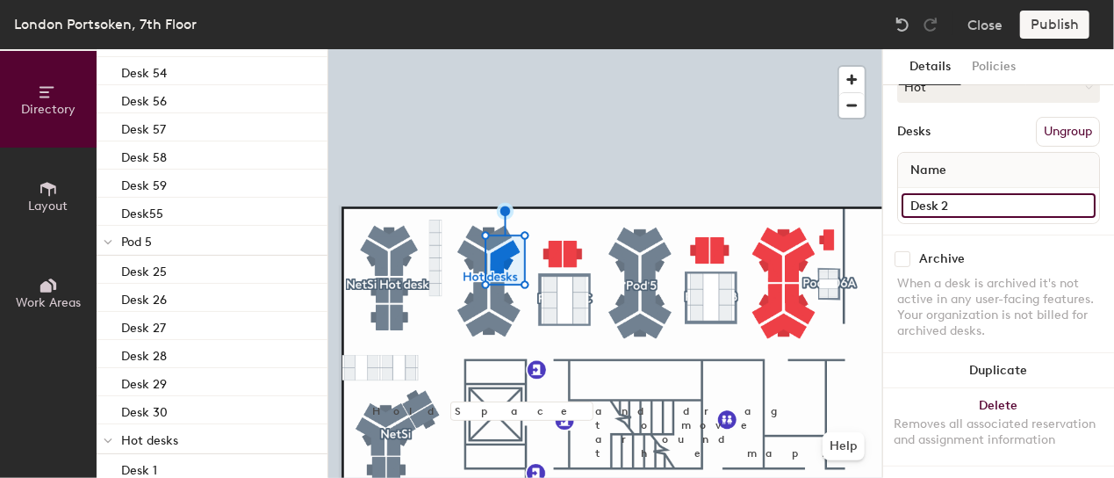
click at [950, 203] on input "Desk 2" at bounding box center [999, 205] width 194 height 25
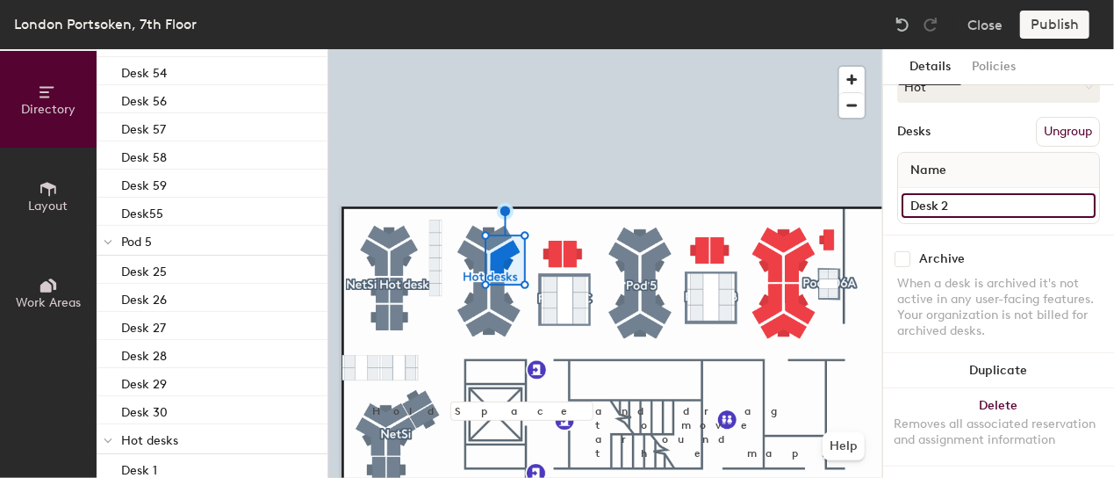
click at [950, 203] on input "Desk 2" at bounding box center [999, 205] width 194 height 25
type input "Desk 21"
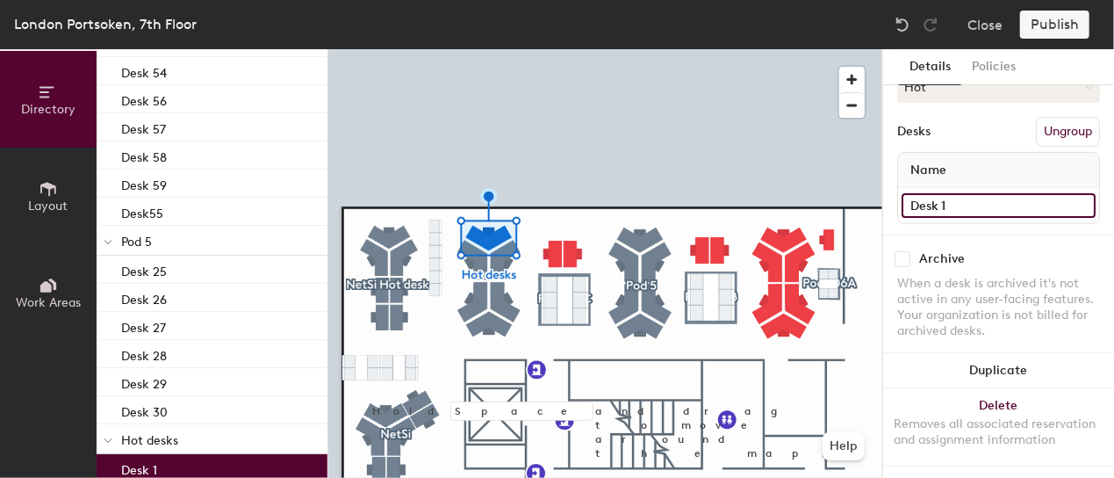
click at [960, 194] on input "Desk 1" at bounding box center [999, 205] width 194 height 25
click at [964, 196] on input "Desk 1" at bounding box center [999, 205] width 194 height 25
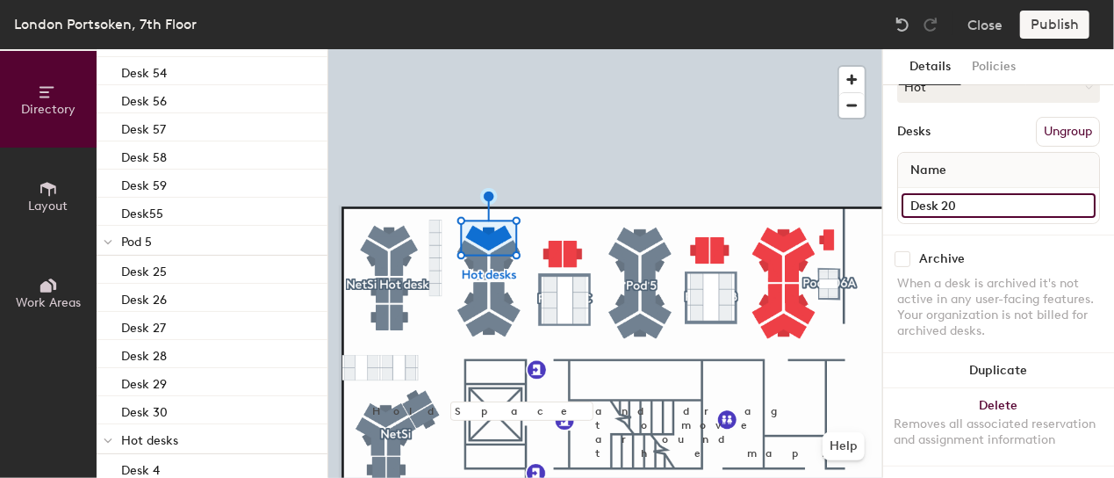
type input "Desk 20"
click at [954, 198] on input "Desk 6" at bounding box center [999, 205] width 194 height 25
type input "Desk 19"
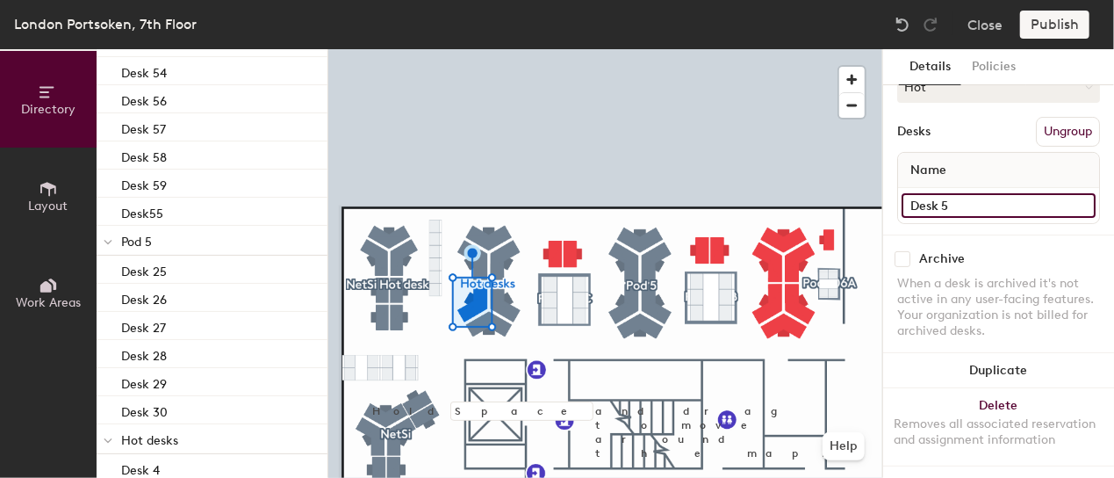
click at [964, 198] on input "Desk 5" at bounding box center [999, 205] width 194 height 25
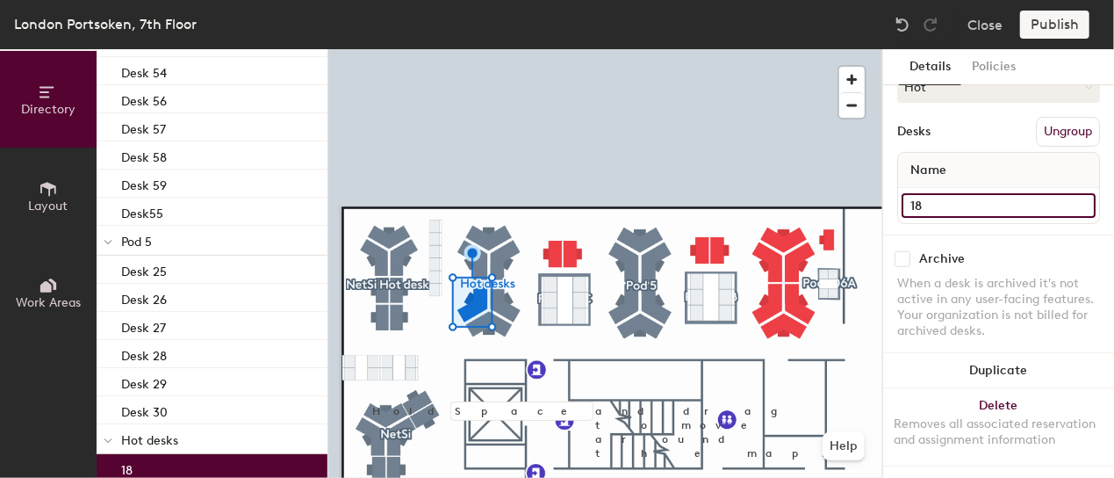
type input "1"
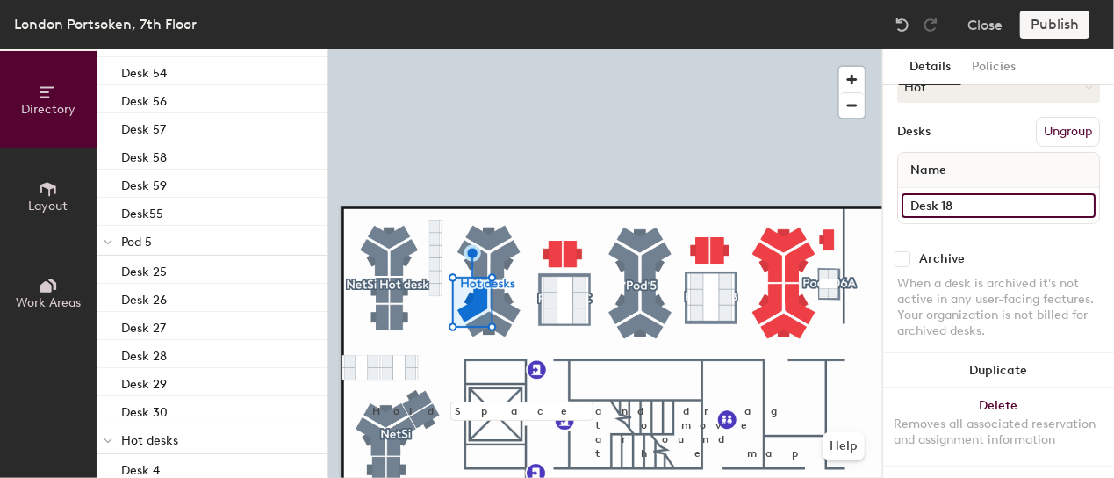
type input "Desk 18"
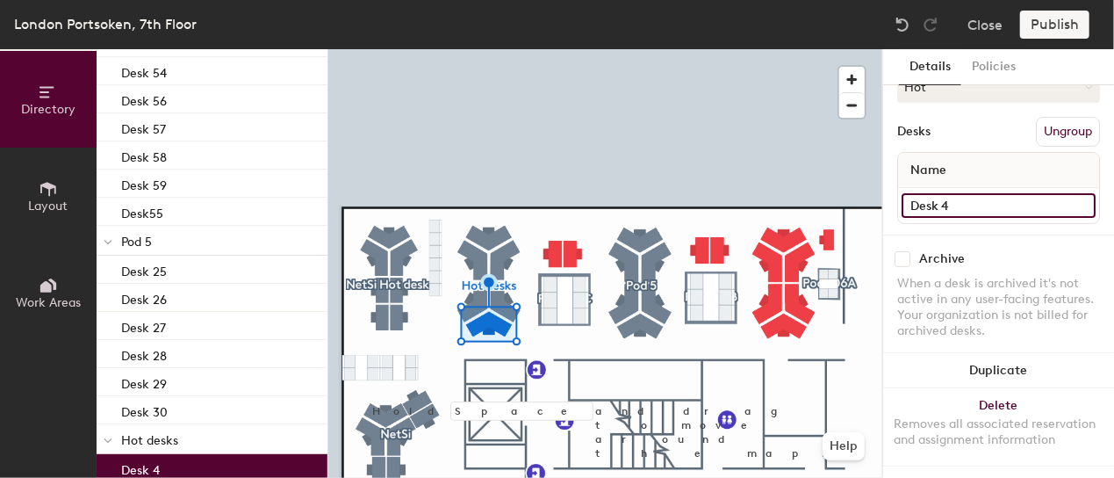
click at [954, 205] on input "Desk 4" at bounding box center [999, 205] width 194 height 25
click at [950, 201] on input "Desk 4" at bounding box center [999, 205] width 194 height 25
type input "Desk 17"
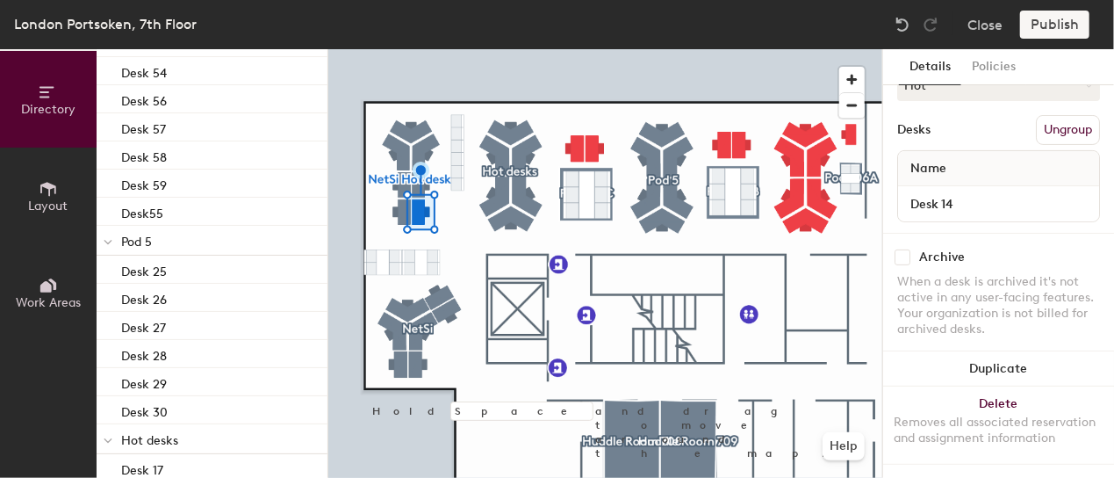
scroll to position [181, 0]
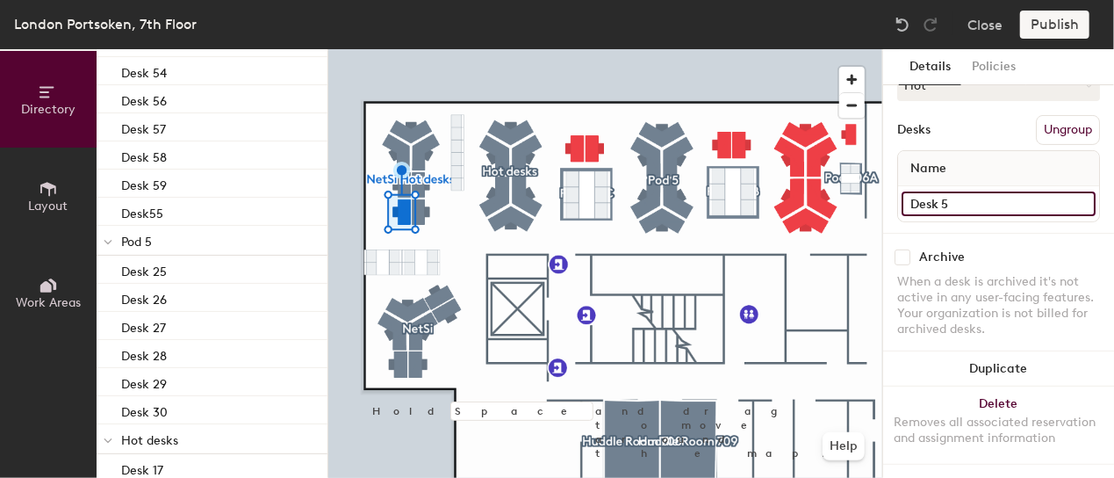
click at [964, 191] on input "Desk 5" at bounding box center [999, 203] width 194 height 25
type input "Desk 8"
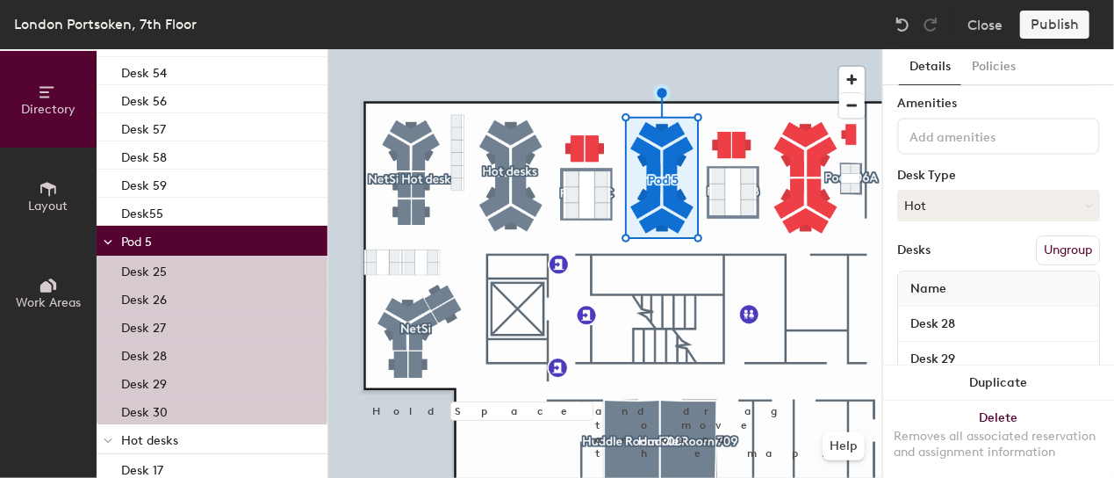
scroll to position [0, 0]
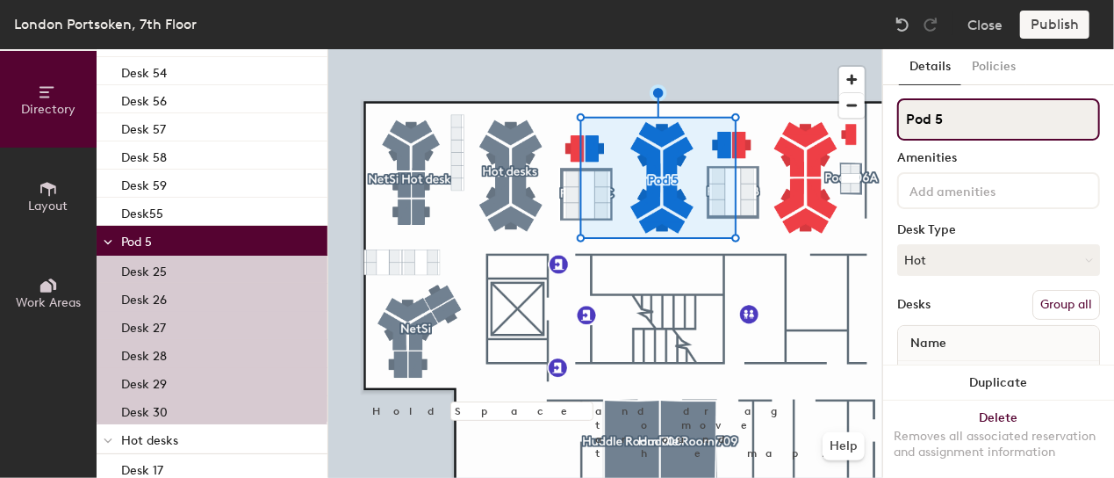
click at [952, 119] on input "Pod 5" at bounding box center [998, 119] width 203 height 42
type input "P"
type input "Comens"
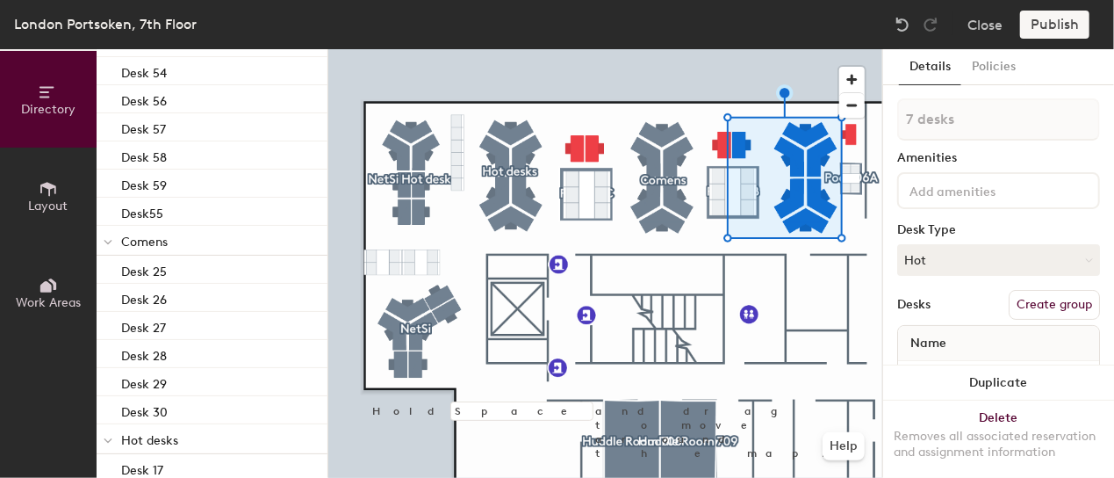
type input "8 desks"
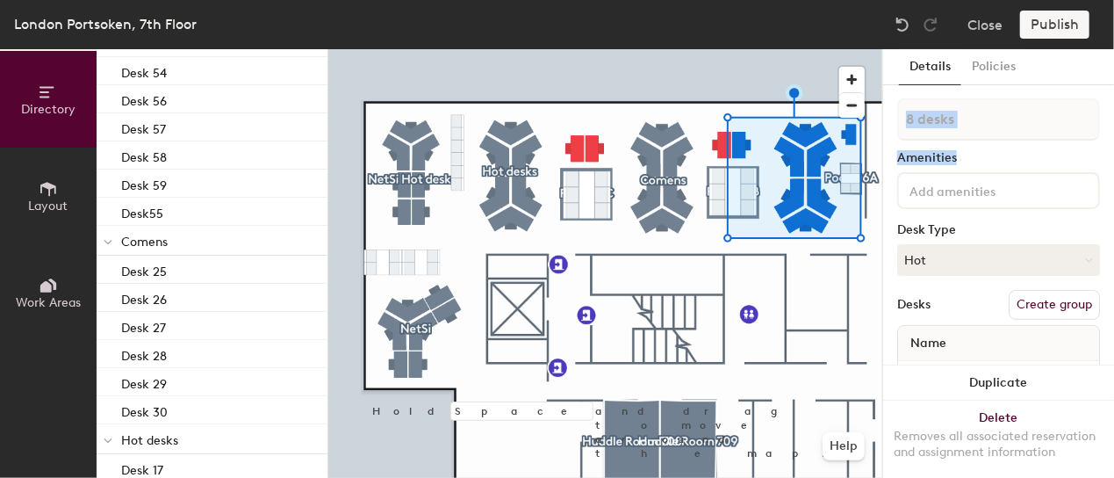
drag, startPoint x: 1066, startPoint y: 93, endPoint x: 1087, endPoint y: 171, distance: 80.9
click at [1087, 171] on div "Details Policies 8 desks Amenities Desk Type Hot Desks Create group Name Desk 3…" at bounding box center [998, 263] width 231 height 428
click at [687, 49] on div at bounding box center [605, 49] width 554 height 0
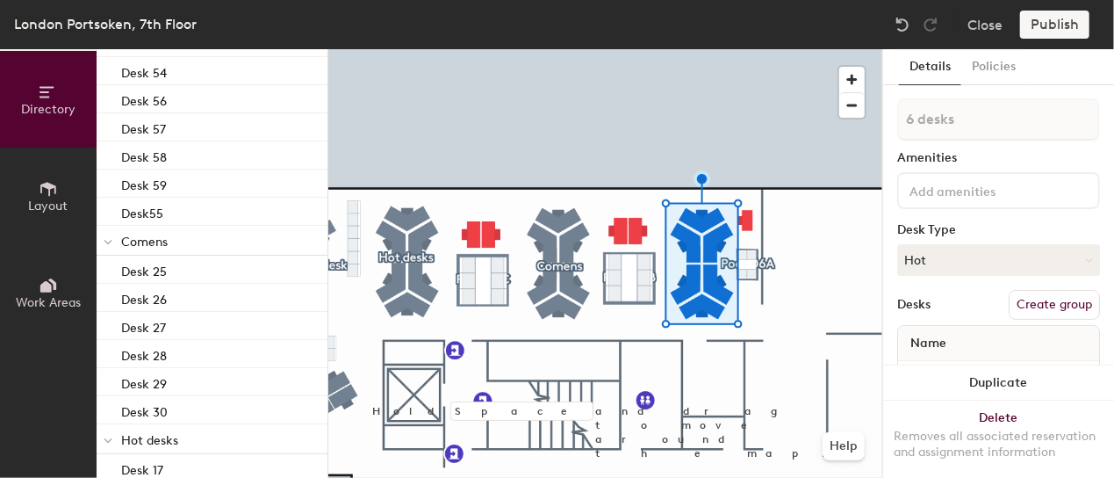
click at [1092, 117] on div "Details Policies 6 desks Amenities Desk Type Hot Desks Create group Name Desk 3…" at bounding box center [998, 263] width 231 height 428
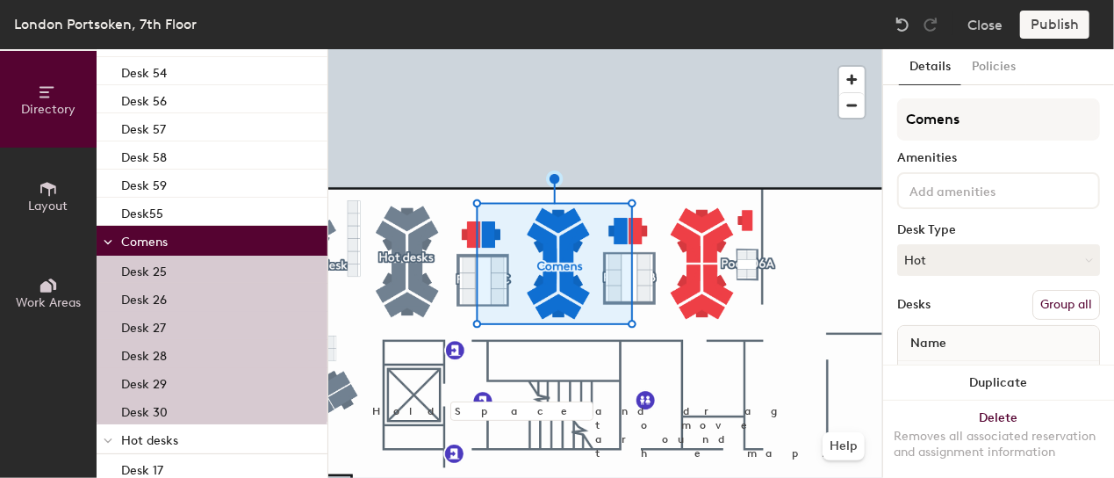
click at [1048, 303] on button "Group all" at bounding box center [1066, 305] width 68 height 30
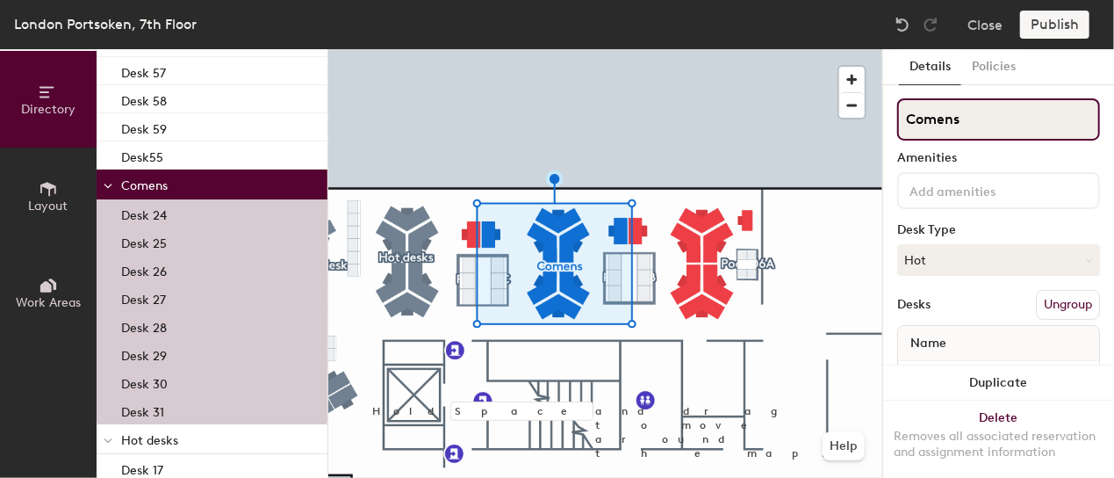
scroll to position [1361, 0]
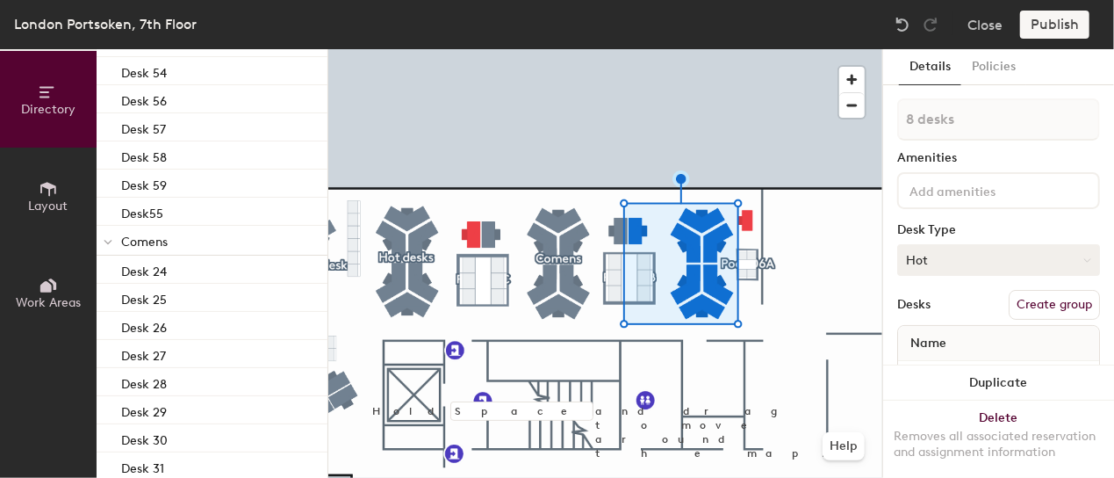
type input "7 desks"
click at [1043, 301] on button "Create group" at bounding box center [1054, 305] width 91 height 30
type input "P"
type input "Hot Desks"
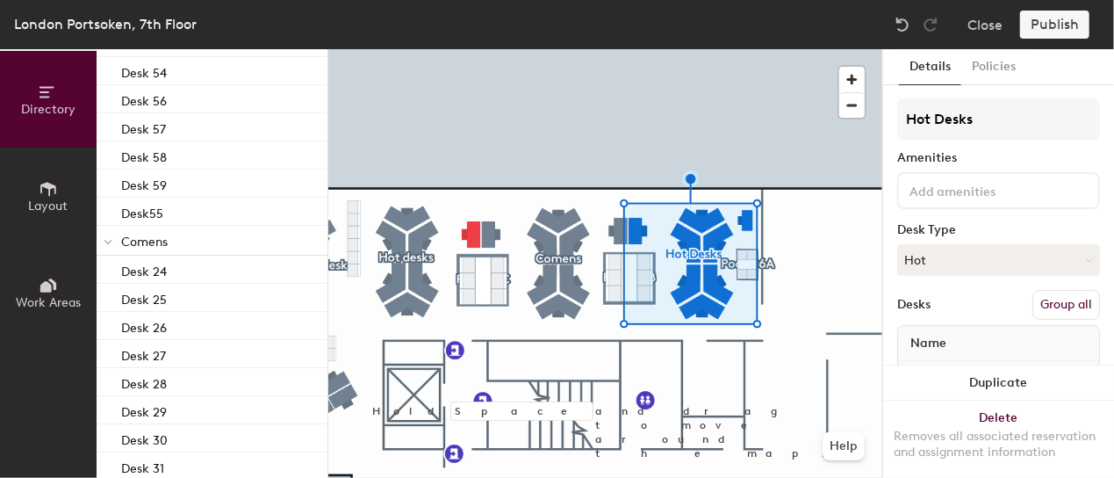
click at [1071, 308] on button "Group all" at bounding box center [1066, 305] width 68 height 30
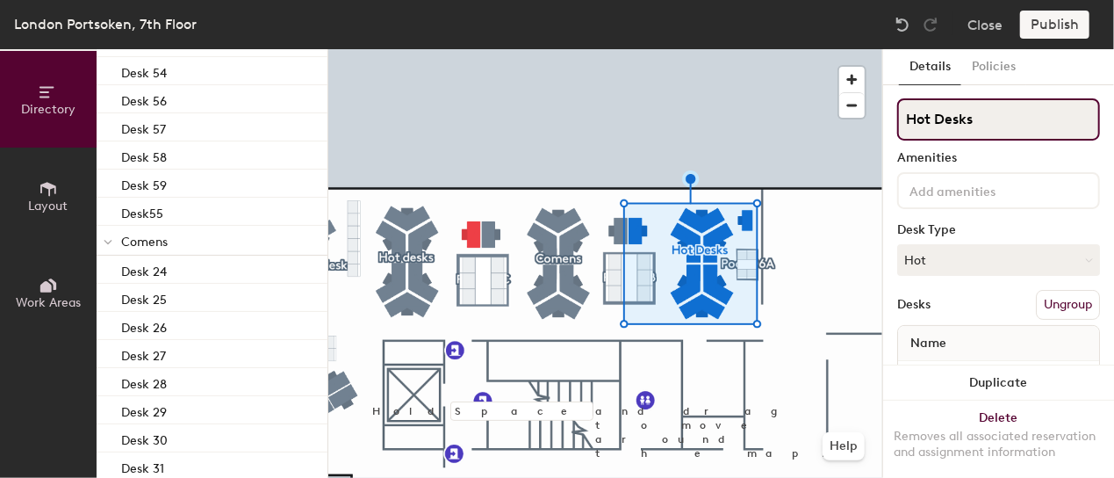
click at [993, 116] on input "Hot Desks" at bounding box center [998, 119] width 203 height 42
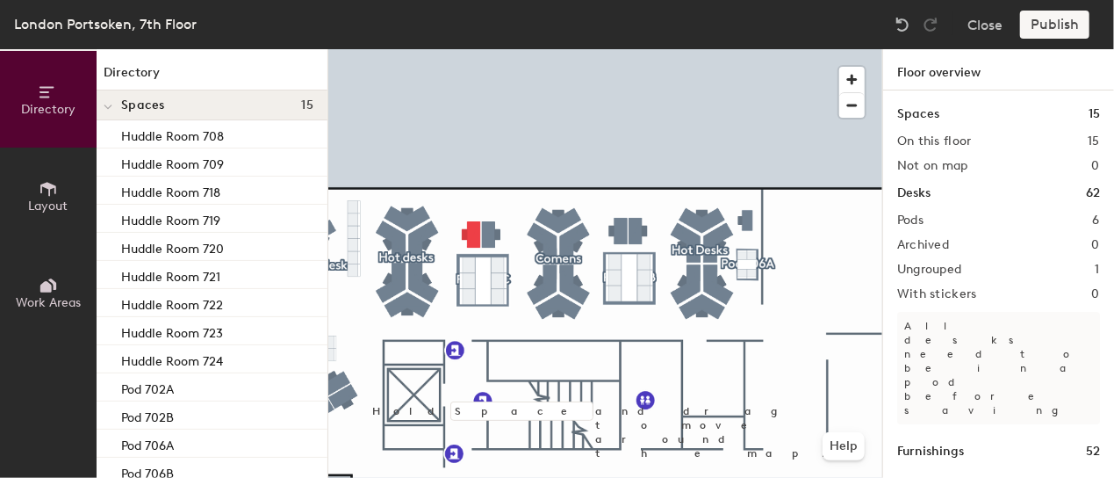
scroll to position [1136, 0]
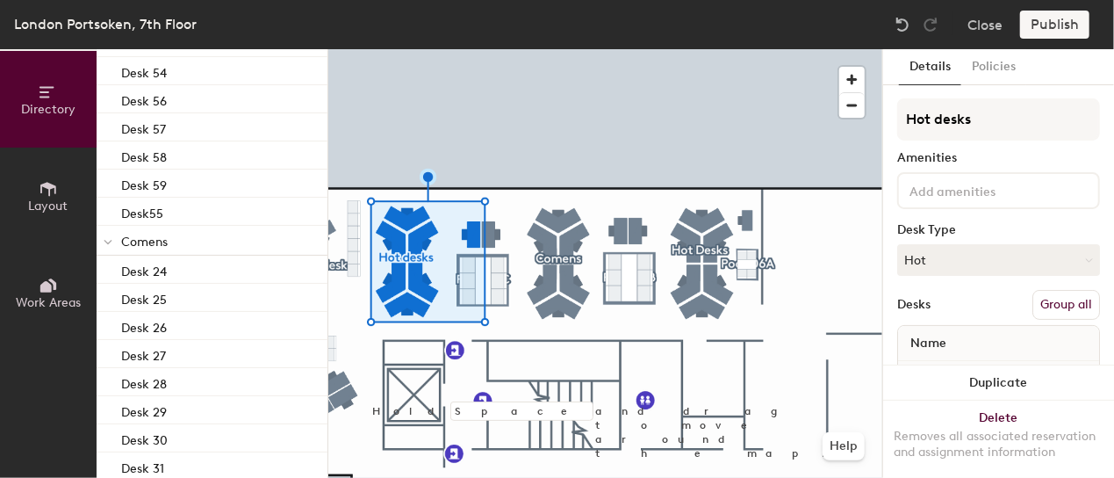
click at [1057, 304] on button "Group all" at bounding box center [1066, 305] width 68 height 30
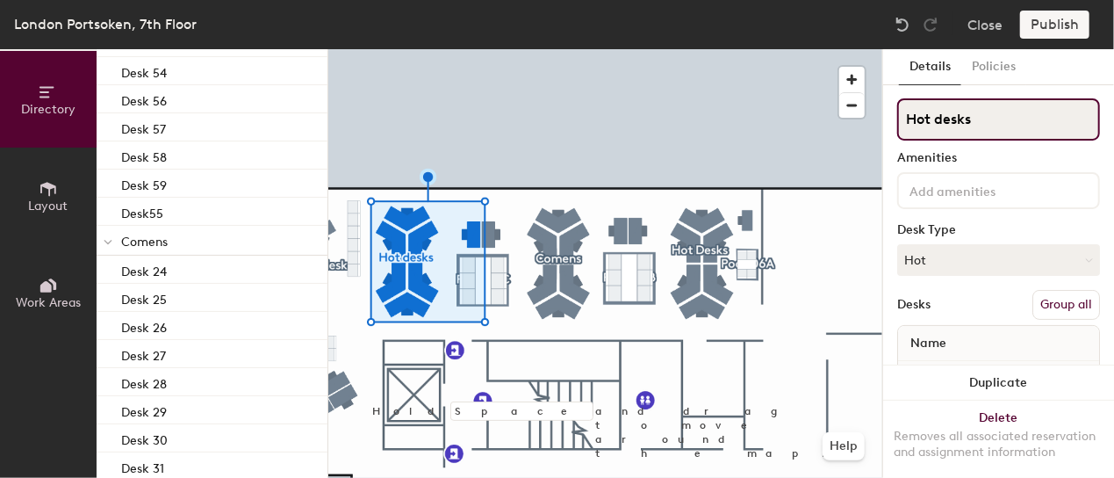
scroll to position [1078, 0]
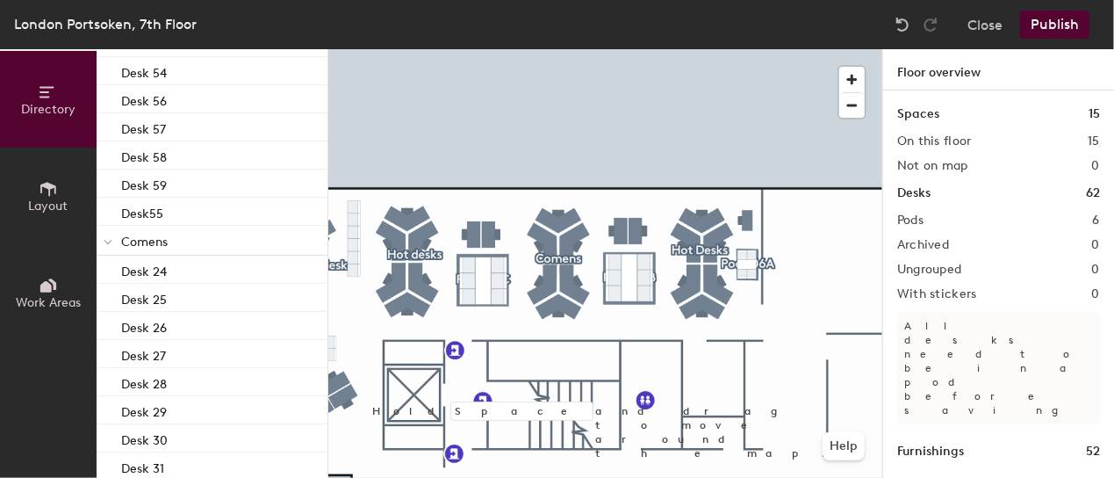
click at [1064, 21] on button "Publish" at bounding box center [1054, 25] width 69 height 28
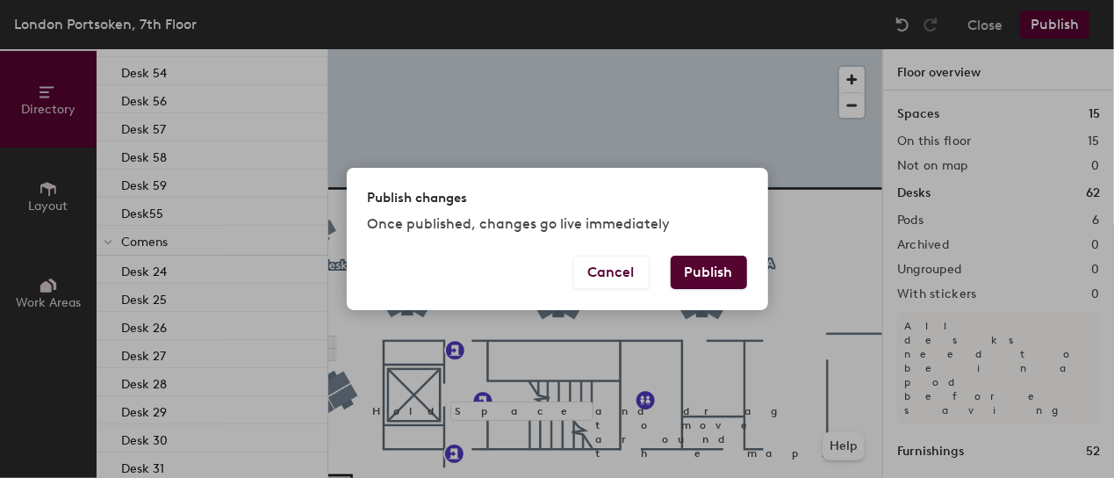
click at [709, 275] on button "Publish" at bounding box center [709, 271] width 76 height 33
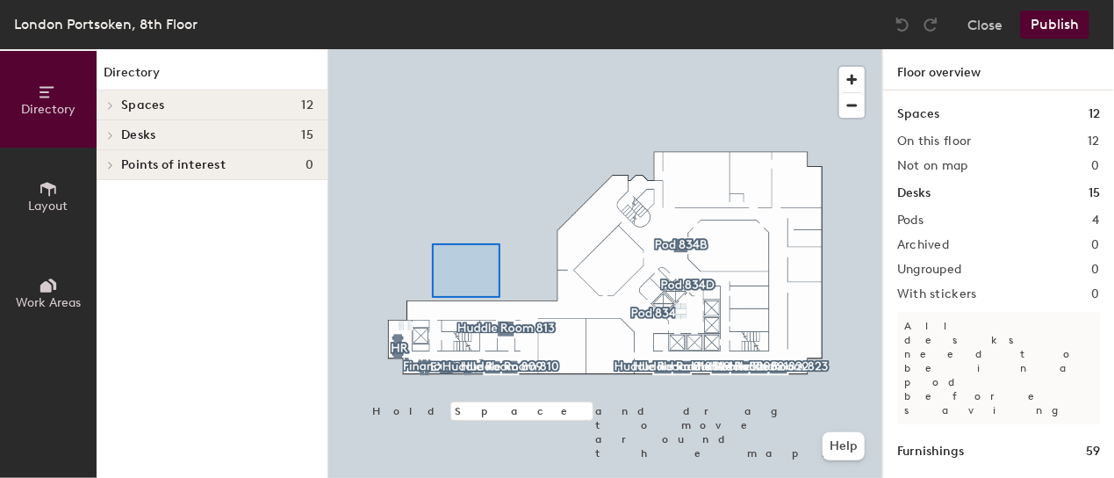
click at [495, 49] on div at bounding box center [605, 49] width 554 height 0
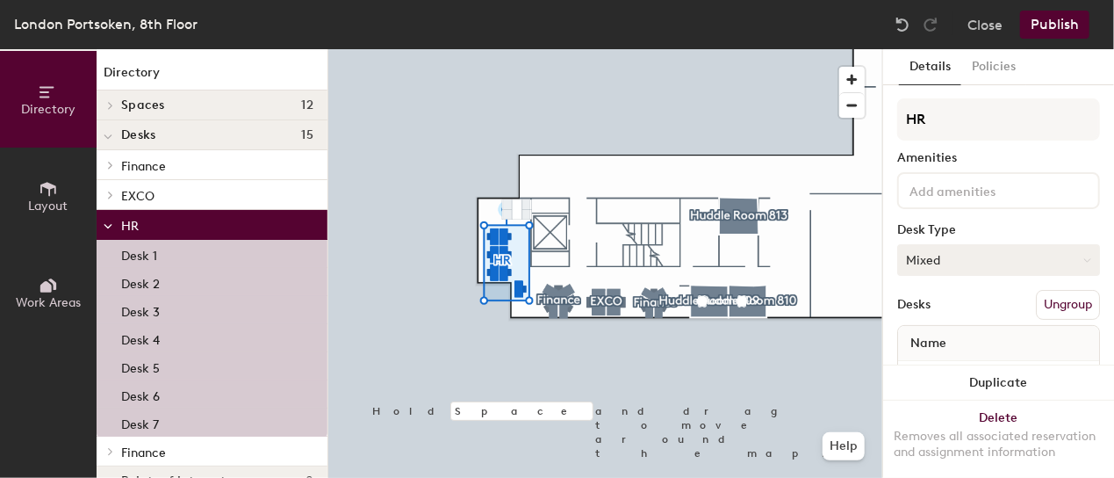
click at [1050, 259] on button "Mixed" at bounding box center [998, 260] width 203 height 32
click at [966, 342] on div "Hot" at bounding box center [986, 340] width 176 height 26
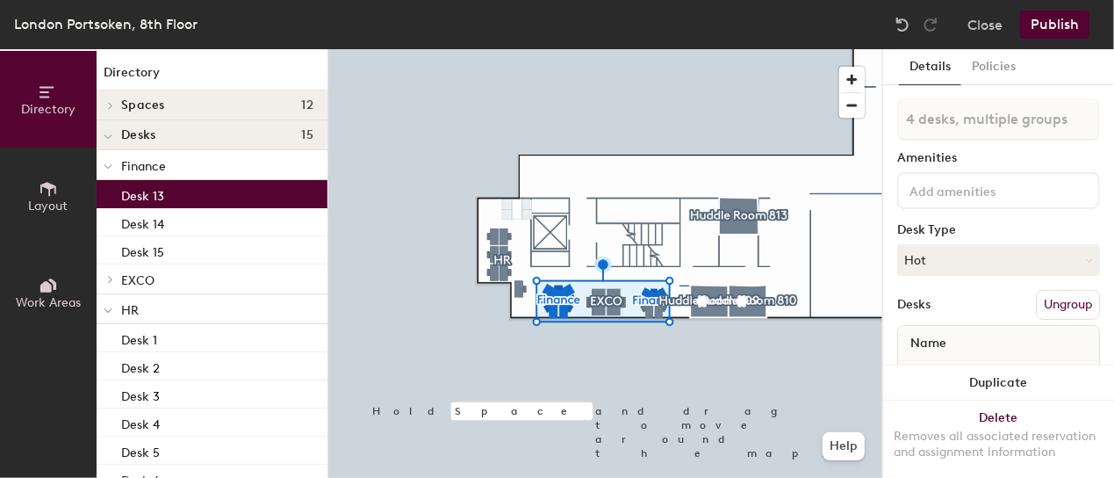
click at [1058, 317] on button "Ungroup" at bounding box center [1068, 305] width 64 height 30
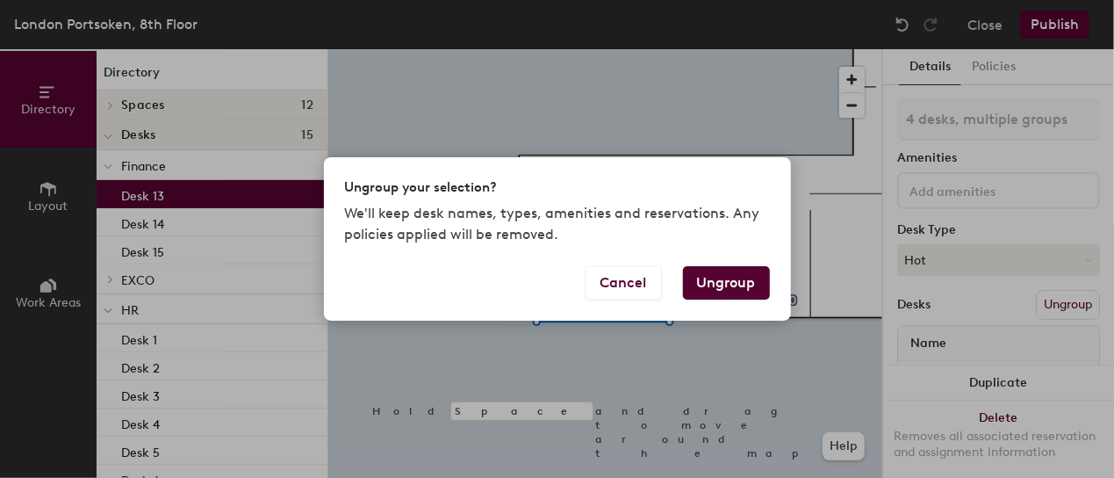
click at [722, 278] on button "Ungroup" at bounding box center [726, 282] width 87 height 33
type input "4 desks"
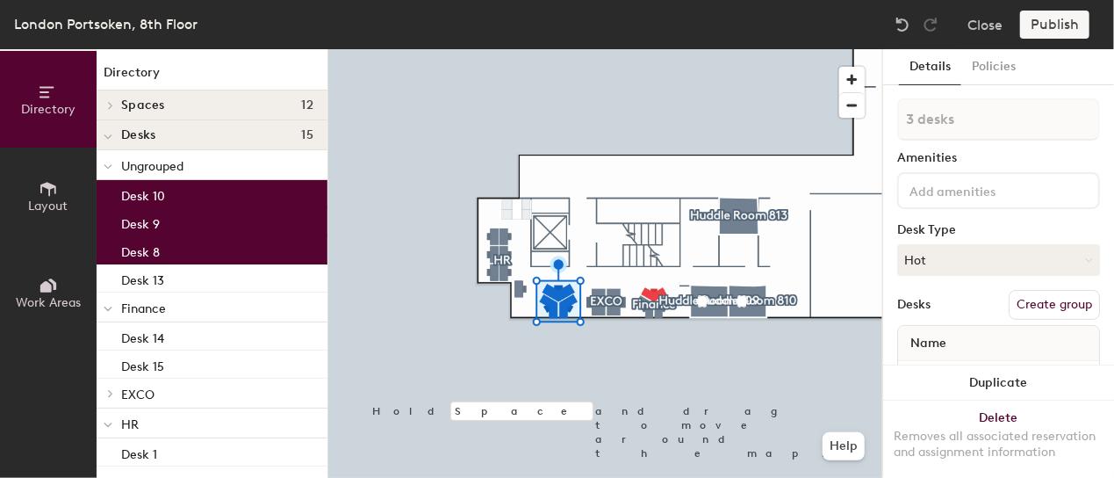
type input "4 desks"
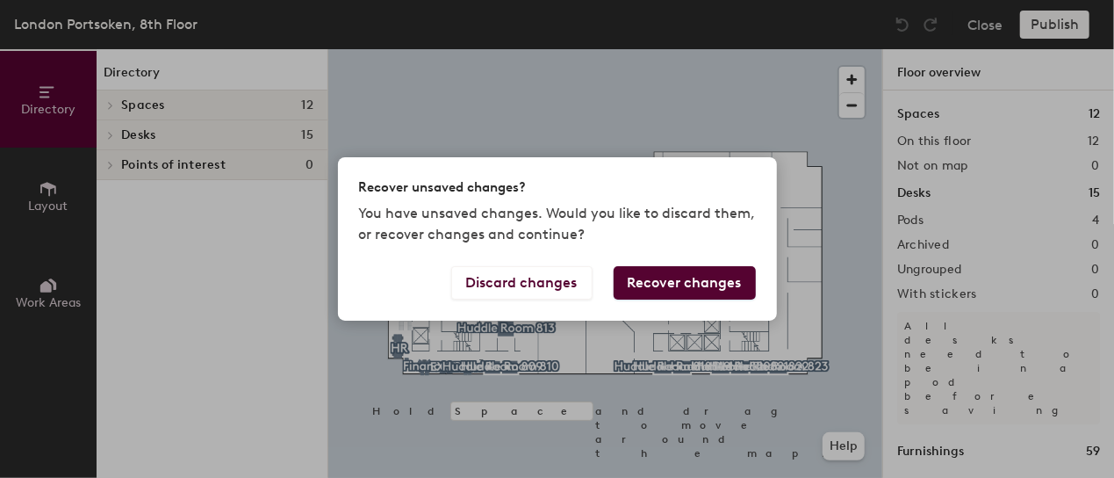
click at [713, 273] on button "Recover changes" at bounding box center [685, 282] width 142 height 33
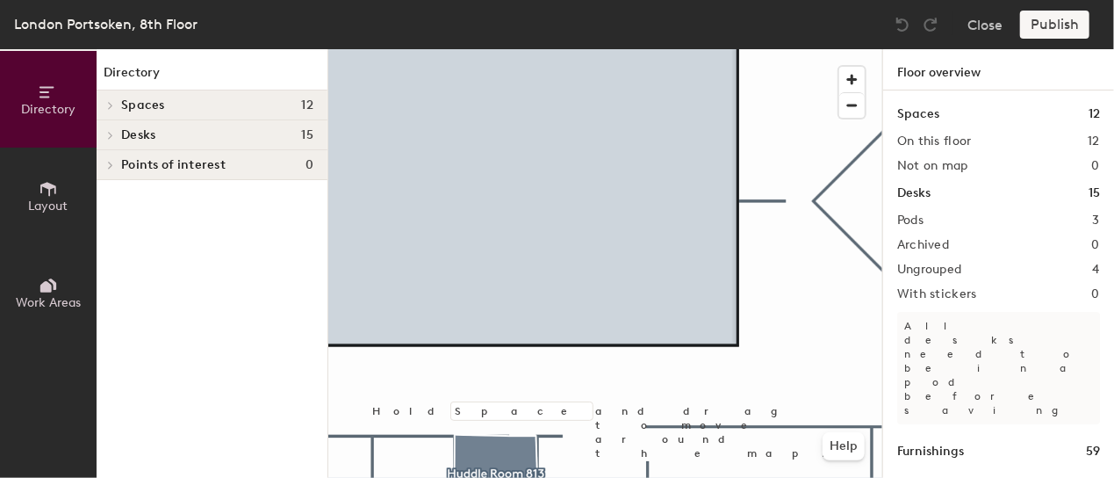
click at [996, 0] on html "Skip navigation Schedule Office People Manage London Portsoken, 8th Floor Close…" at bounding box center [557, 239] width 1114 height 478
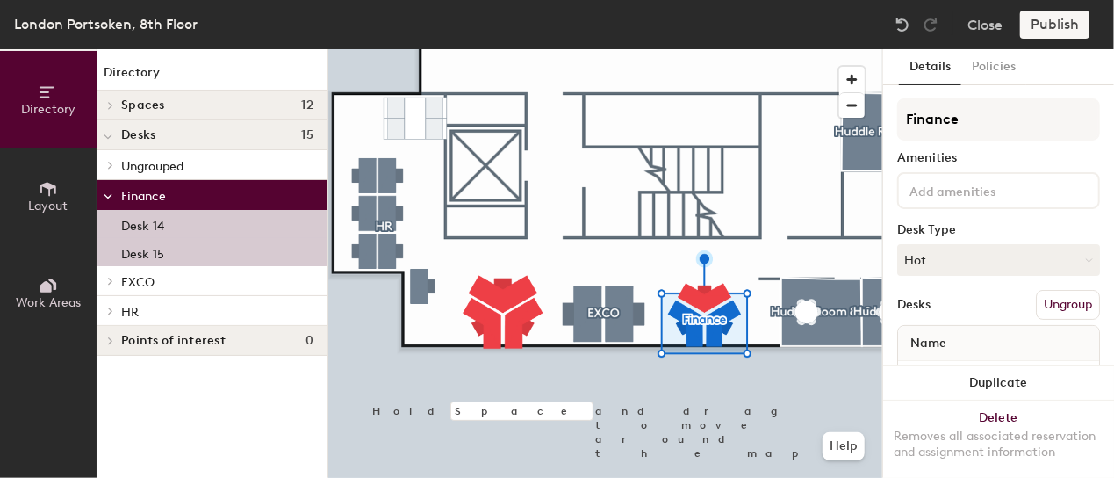
click at [1058, 306] on button "Ungroup" at bounding box center [1068, 305] width 64 height 30
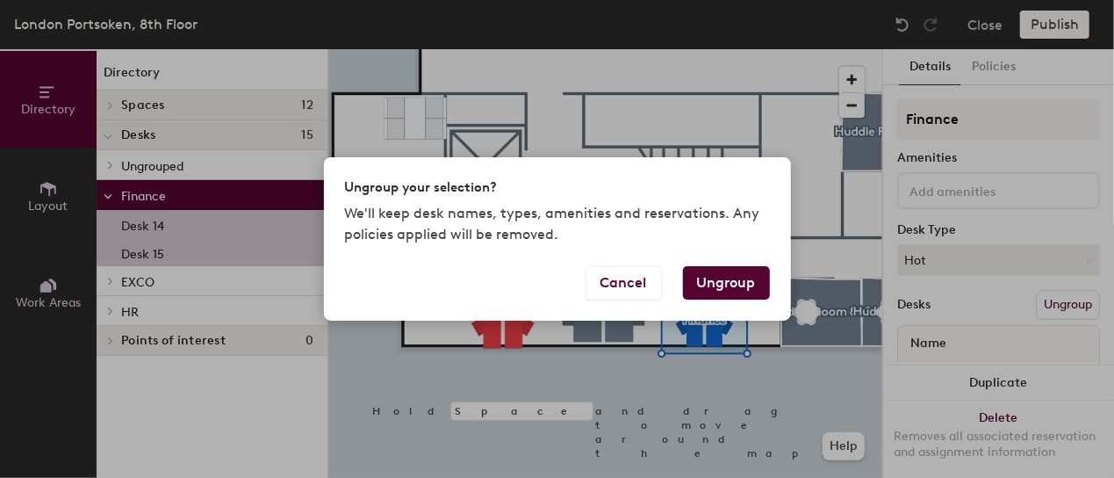
click at [743, 284] on button "Ungroup" at bounding box center [726, 282] width 87 height 33
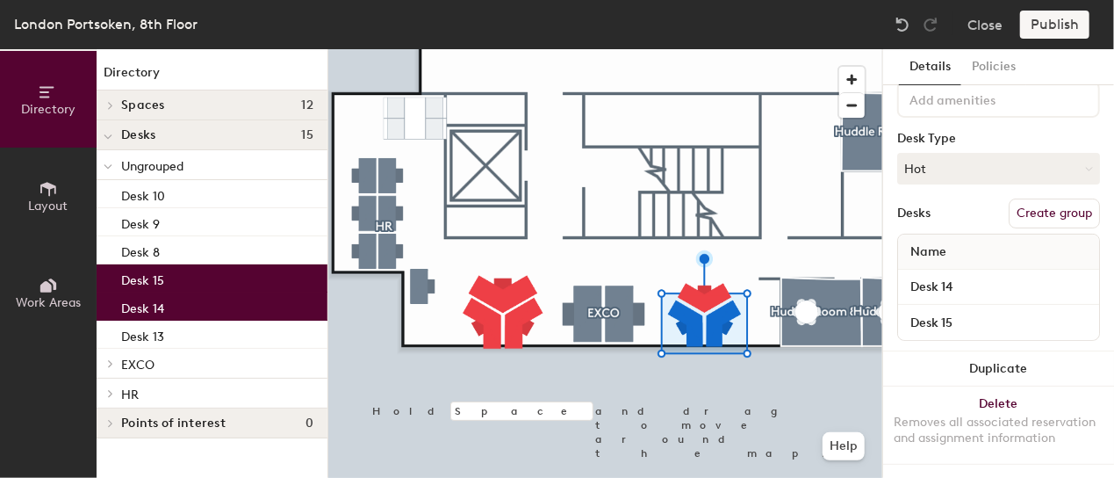
scroll to position [105, 0]
click at [1044, 198] on button "Create group" at bounding box center [1054, 213] width 91 height 30
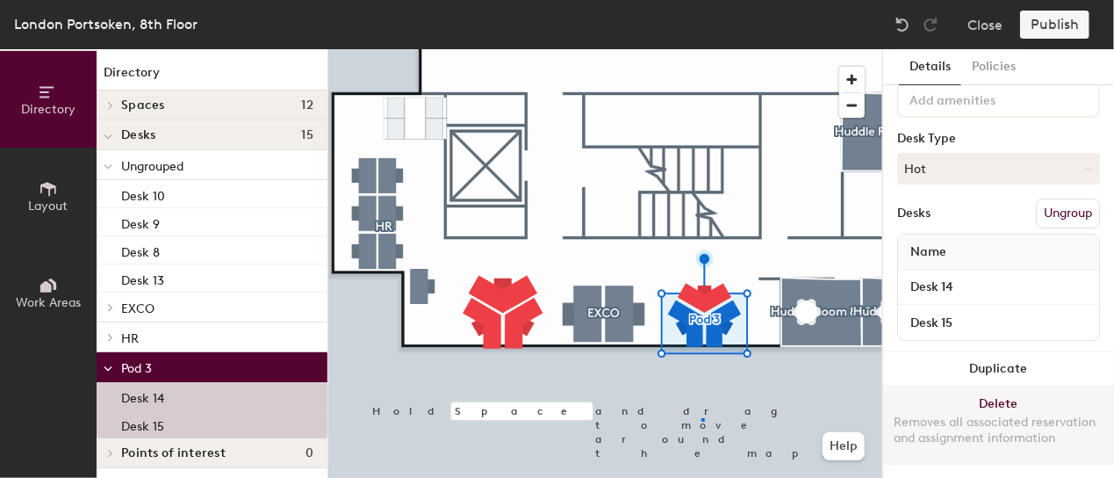
click at [701, 49] on div at bounding box center [605, 49] width 554 height 0
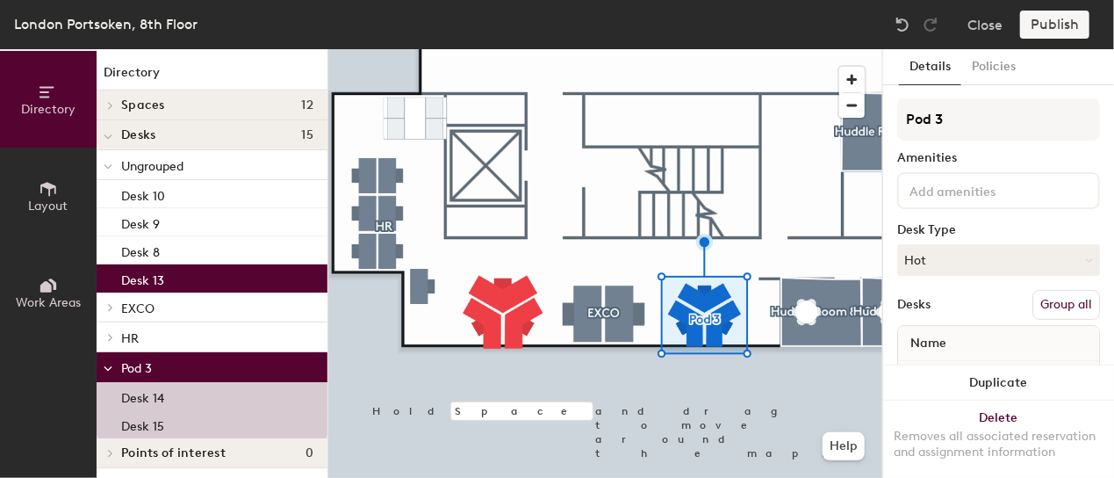
click at [1059, 299] on button "Group all" at bounding box center [1066, 305] width 68 height 30
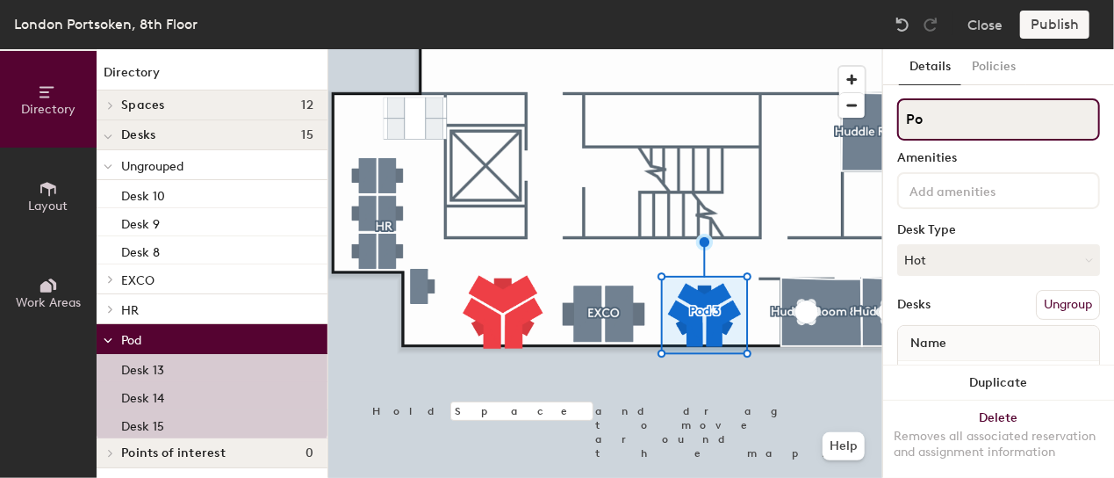
type input "P"
type input "Finance"
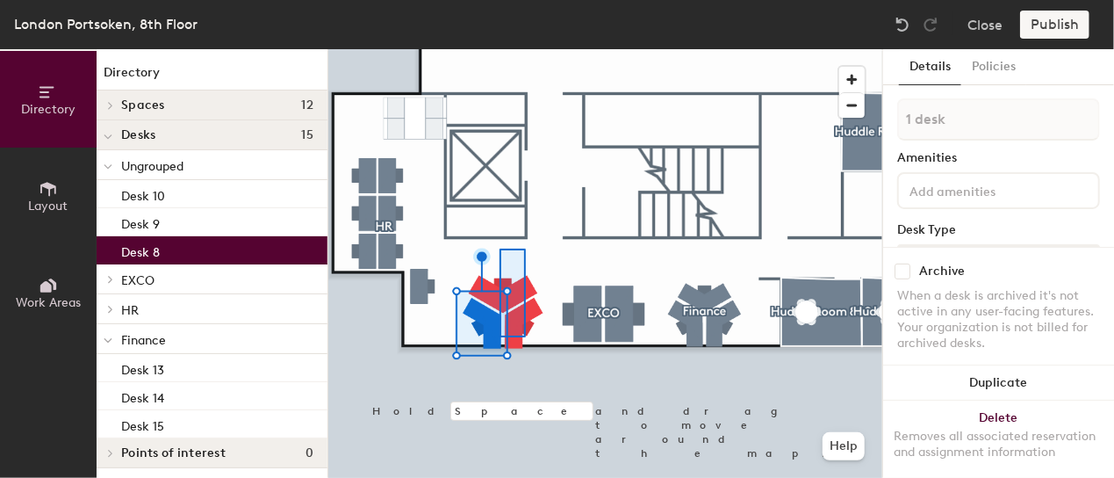
type input "3 desks"
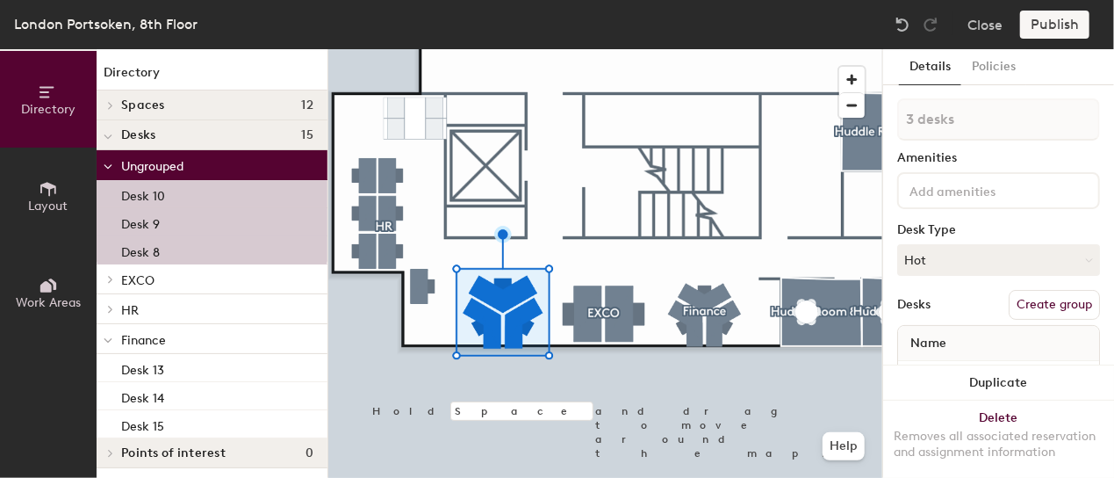
click at [1054, 307] on button "Create group" at bounding box center [1054, 305] width 91 height 30
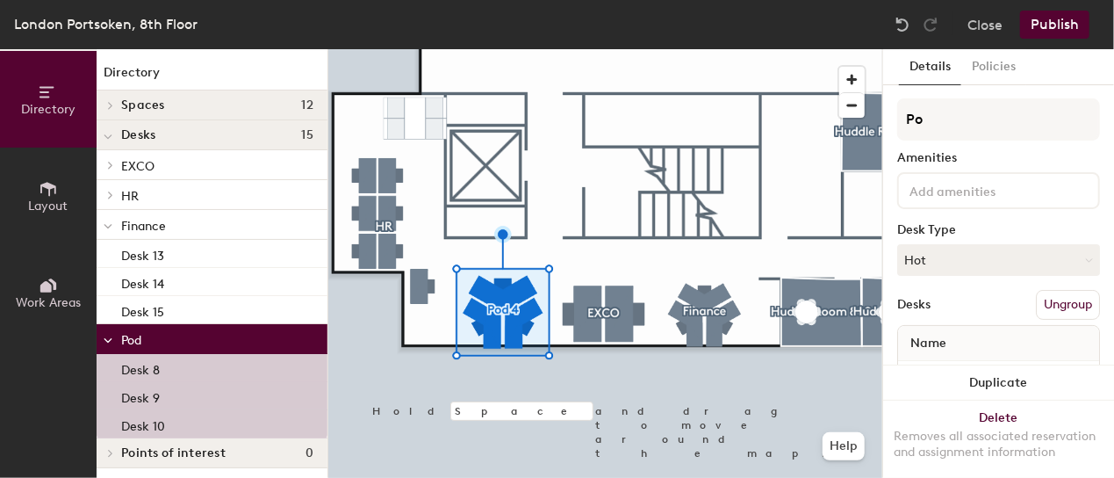
type input "P"
type input "Finance"
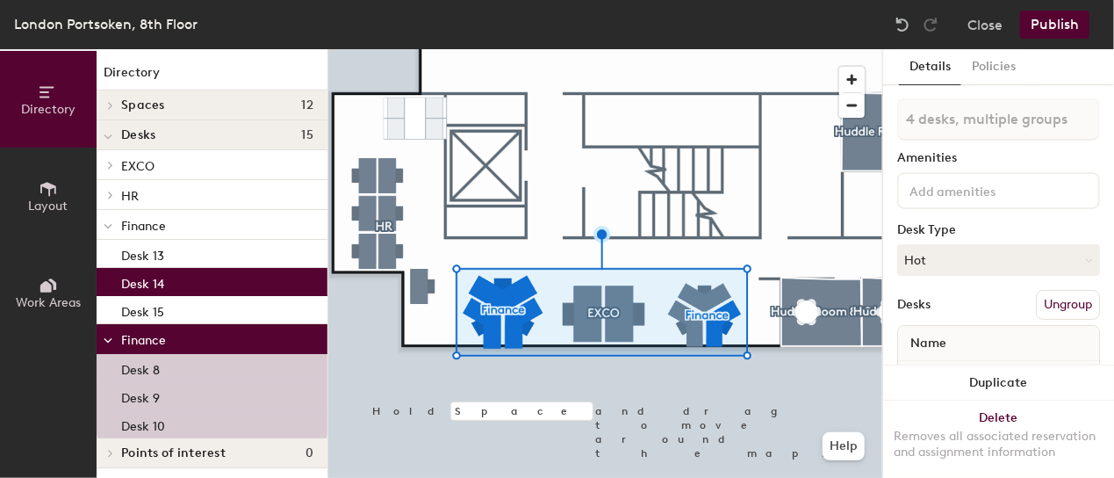
click at [1055, 298] on button "Ungroup" at bounding box center [1068, 305] width 64 height 30
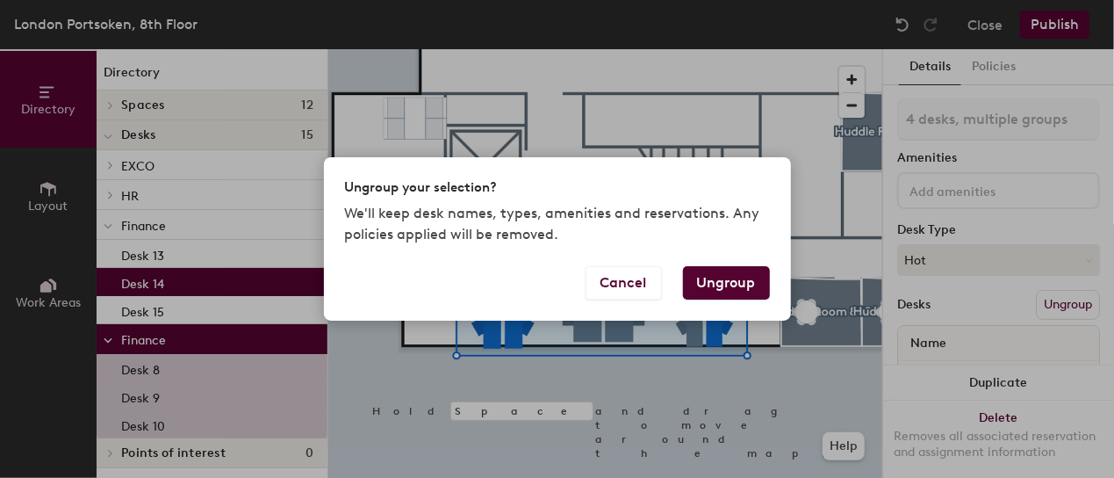
click at [730, 281] on button "Ungroup" at bounding box center [726, 282] width 87 height 33
type input "4 desks"
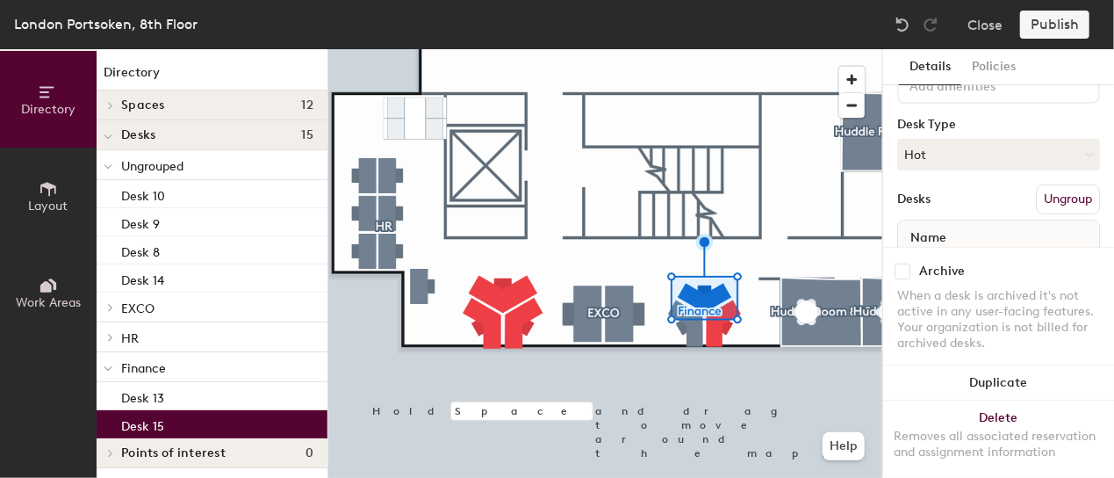
scroll to position [181, 0]
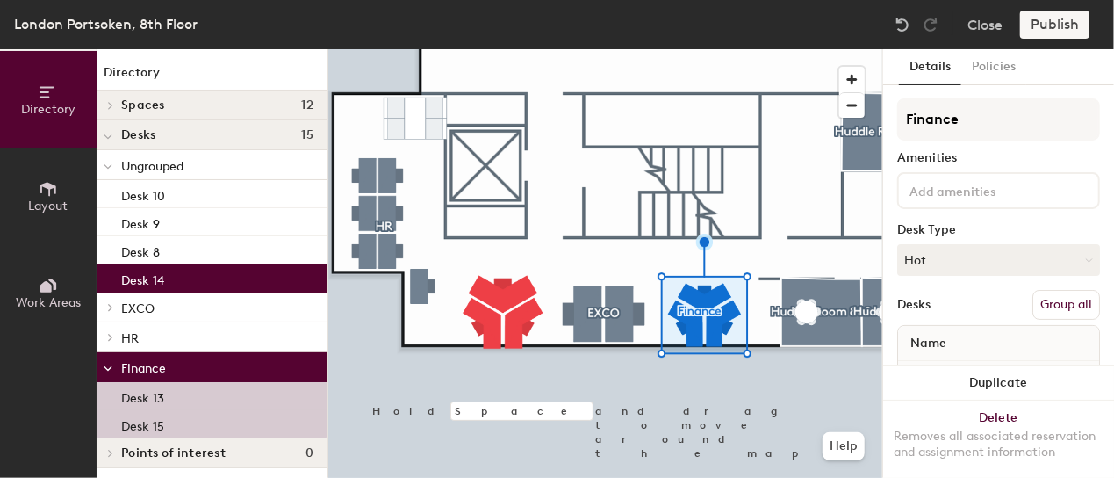
click at [1059, 310] on button "Group all" at bounding box center [1066, 305] width 68 height 30
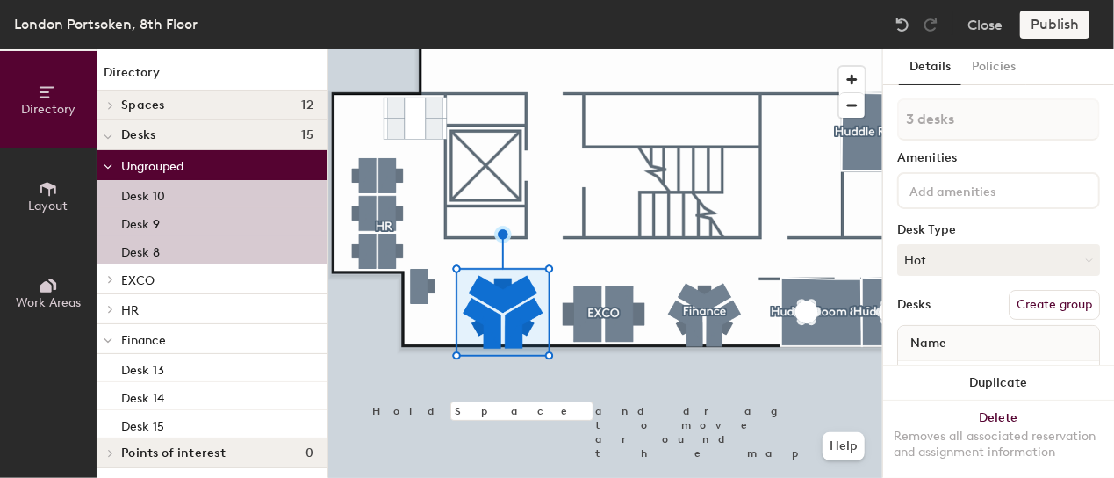
click at [1047, 303] on button "Create group" at bounding box center [1054, 305] width 91 height 30
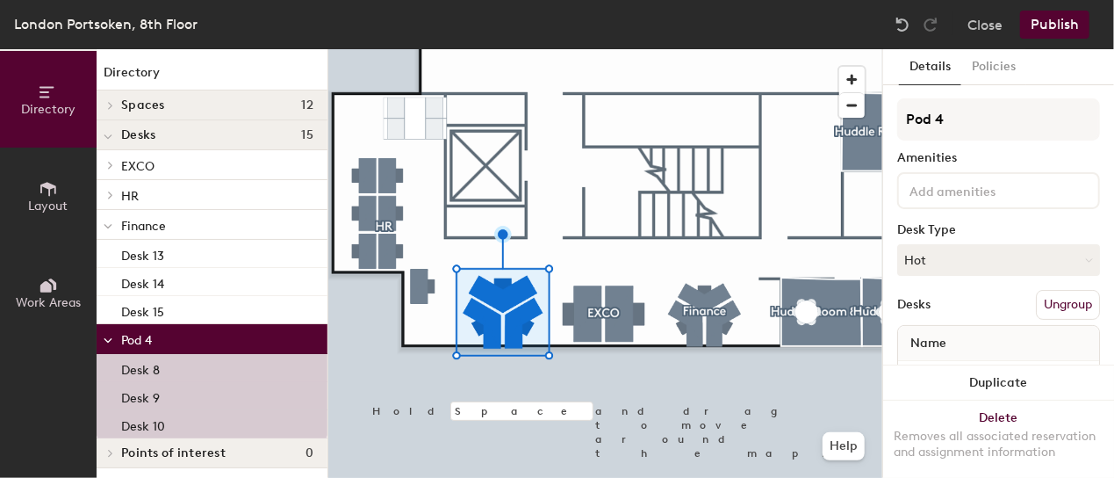
click at [1047, 303] on button "Ungroup" at bounding box center [1068, 305] width 64 height 30
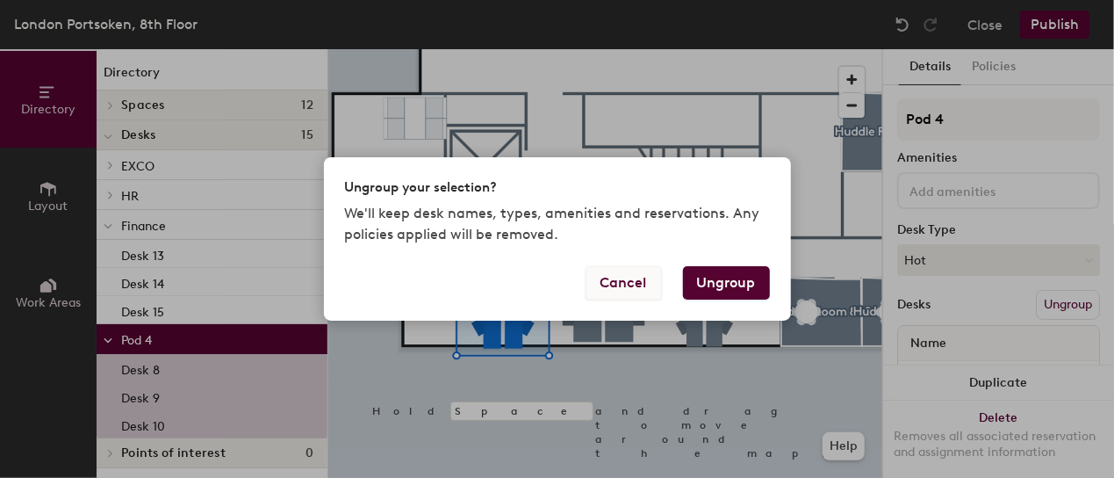
click at [631, 293] on button "Cancel" at bounding box center [624, 282] width 76 height 33
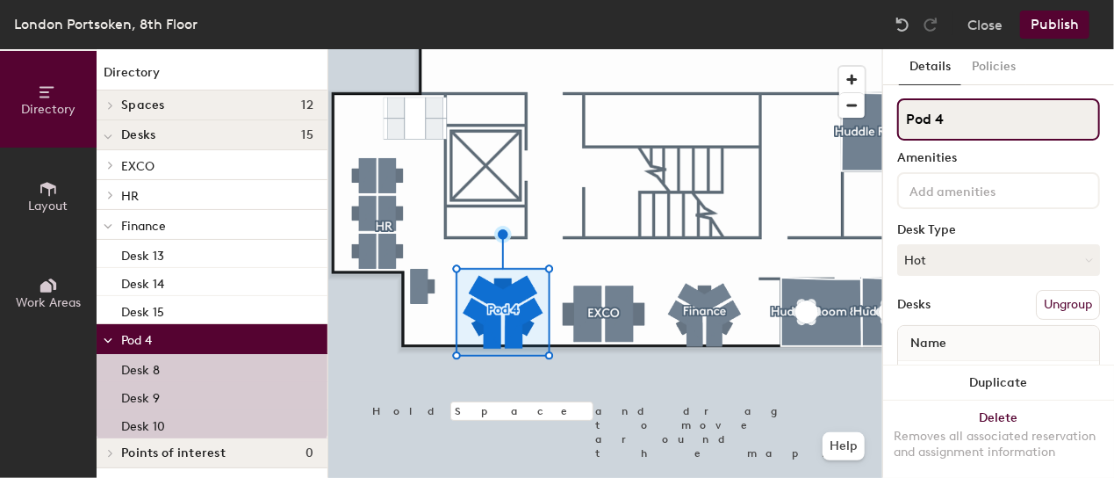
click at [758, 140] on div "Directory Layout Work Areas Directory Spaces 12 Huddle Room 809 Huddle Room 810…" at bounding box center [557, 263] width 1114 height 428
type input "Finance"
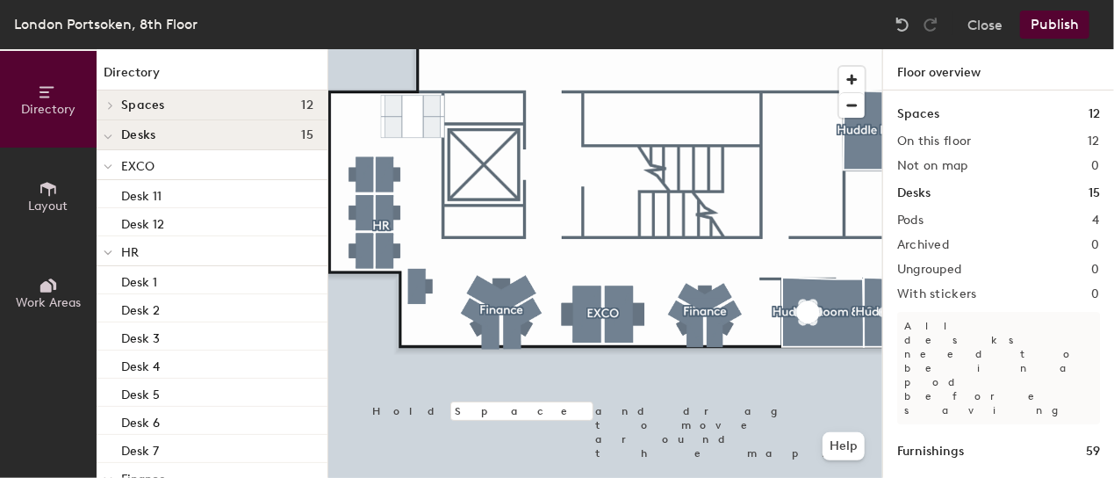
click at [1056, 22] on button "Publish" at bounding box center [1054, 25] width 69 height 28
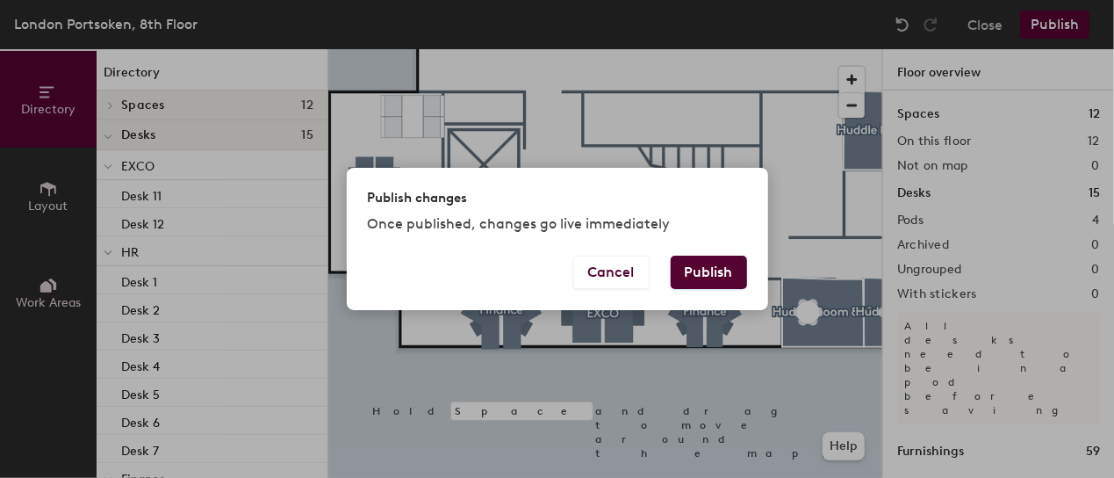
click at [715, 272] on button "Publish" at bounding box center [709, 271] width 76 height 33
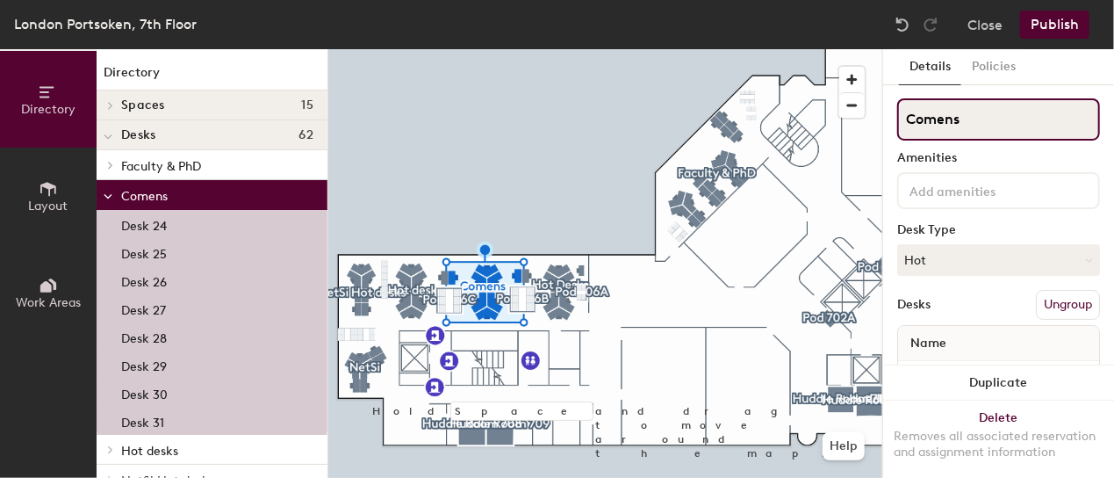
click at [962, 119] on input "Comens" at bounding box center [998, 119] width 203 height 42
type input "COMENS"
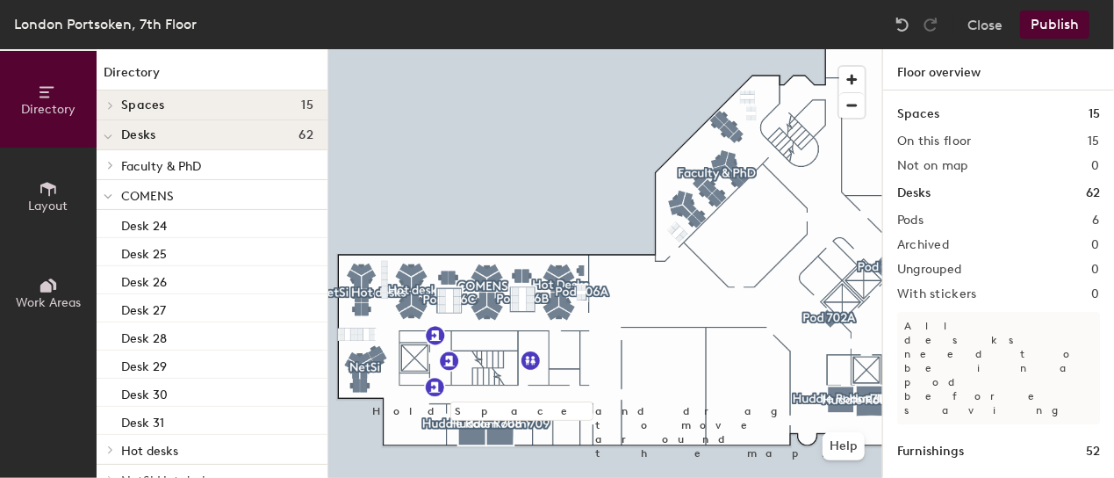
click at [1059, 22] on button "Publish" at bounding box center [1054, 25] width 69 height 28
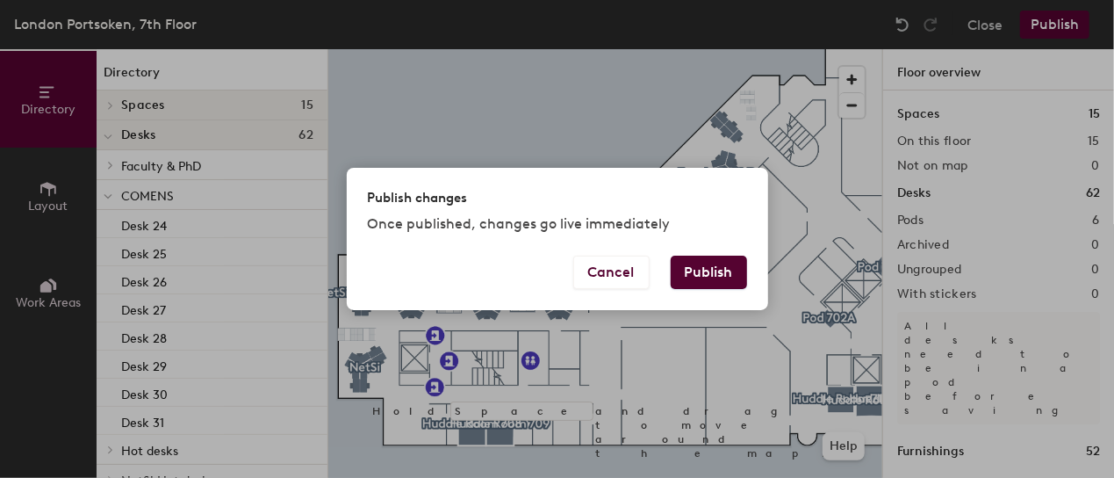
click at [714, 274] on button "Publish" at bounding box center [709, 271] width 76 height 33
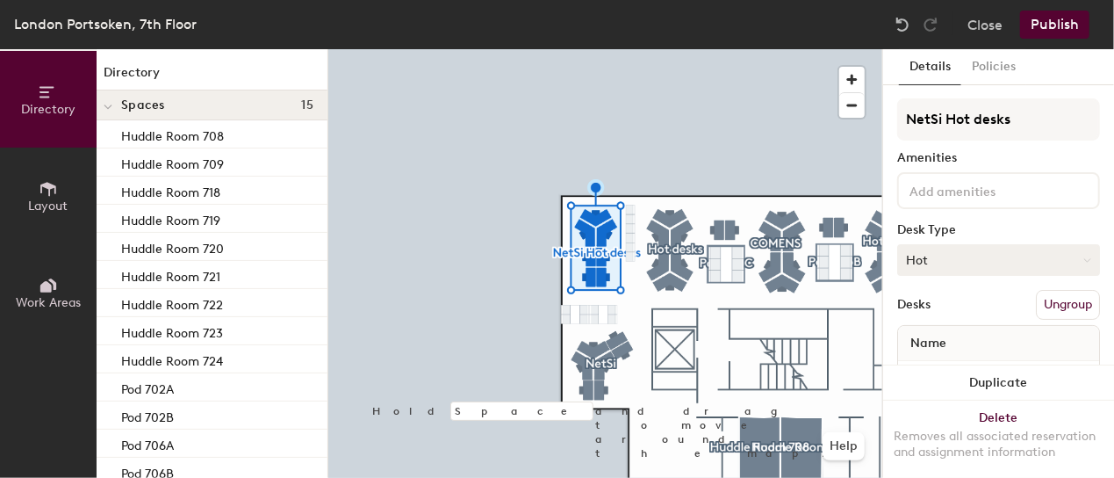
click at [963, 257] on button "Hot" at bounding box center [998, 260] width 203 height 32
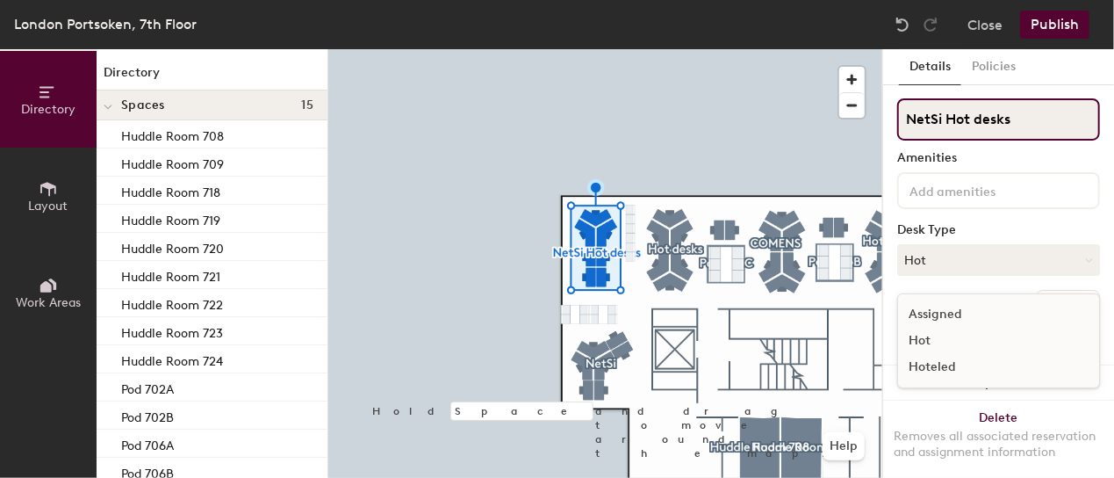
click at [1022, 122] on input "NetSi Hot desks" at bounding box center [998, 119] width 203 height 42
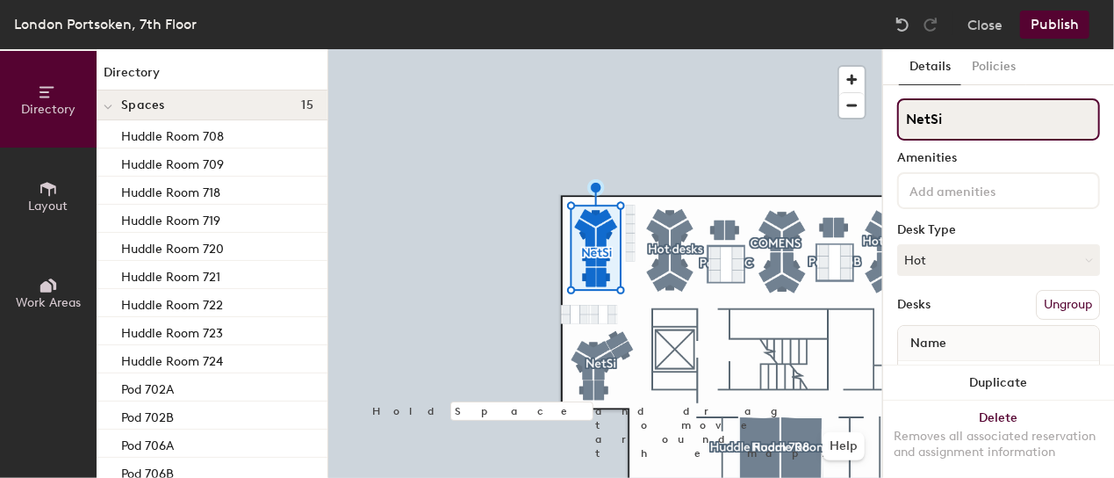
type input "NetSi"
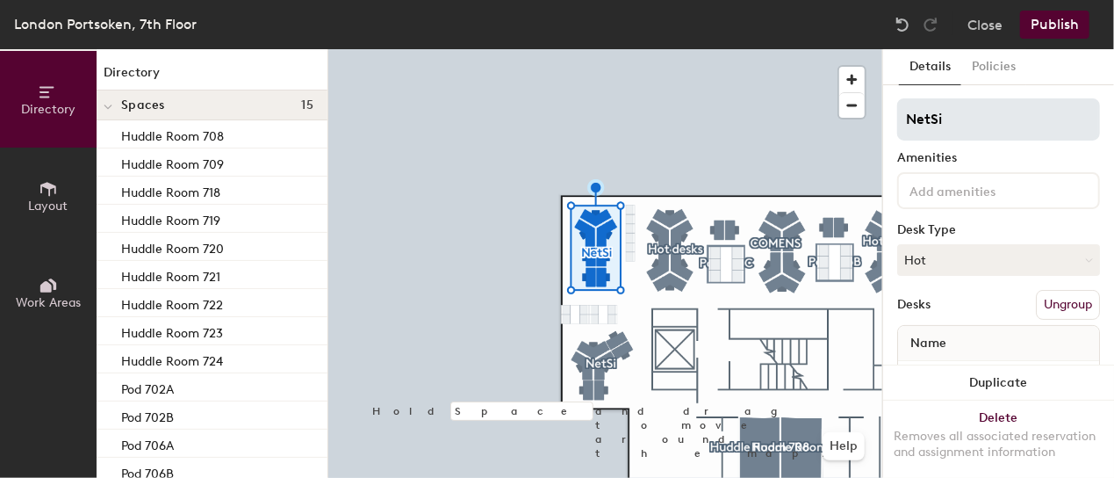
click at [1022, 122] on input "NetSi" at bounding box center [998, 119] width 203 height 42
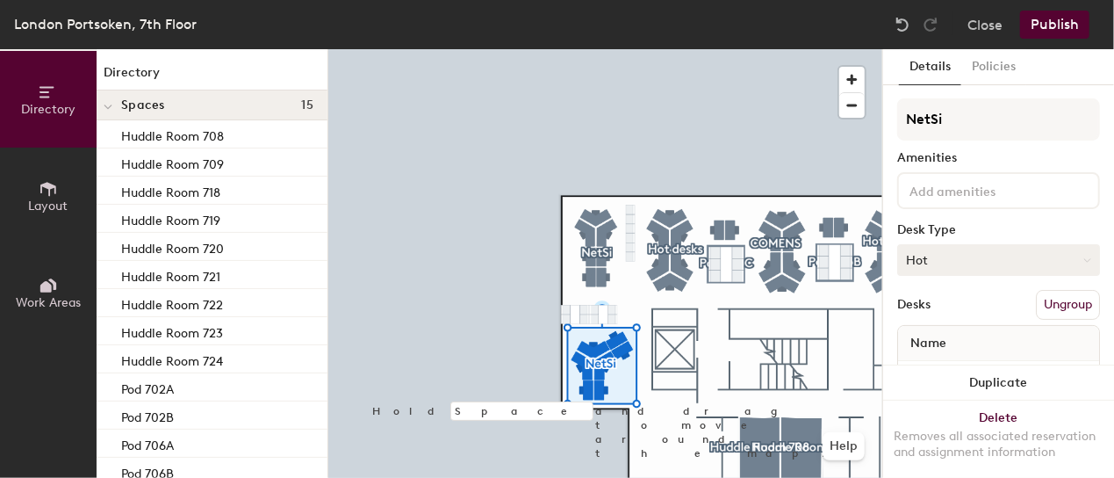
click at [1043, 252] on button "Hot" at bounding box center [998, 260] width 203 height 32
click at [948, 364] on div "Hoteled" at bounding box center [986, 367] width 176 height 26
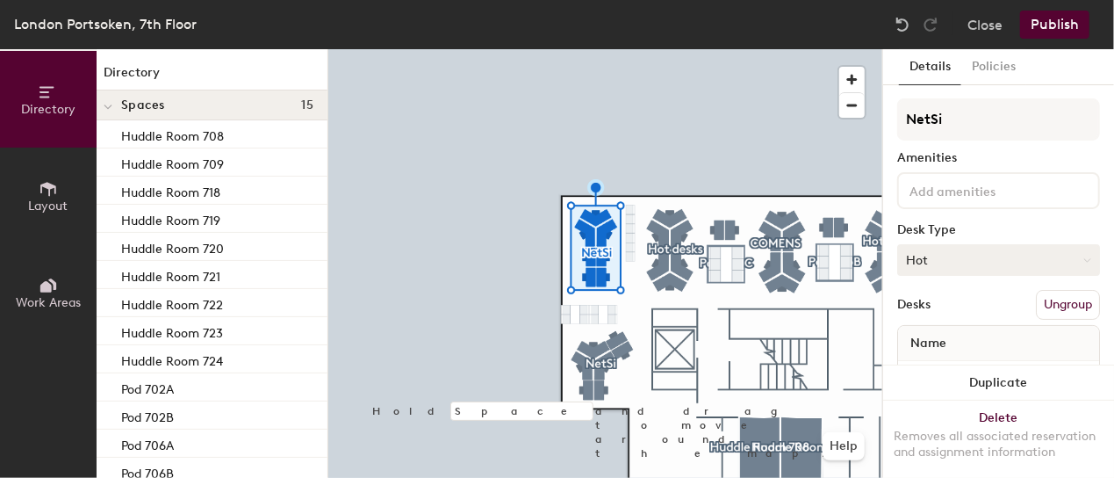
click at [966, 264] on button "Hot" at bounding box center [998, 260] width 203 height 32
click at [946, 361] on div "Hoteled" at bounding box center [986, 367] width 176 height 26
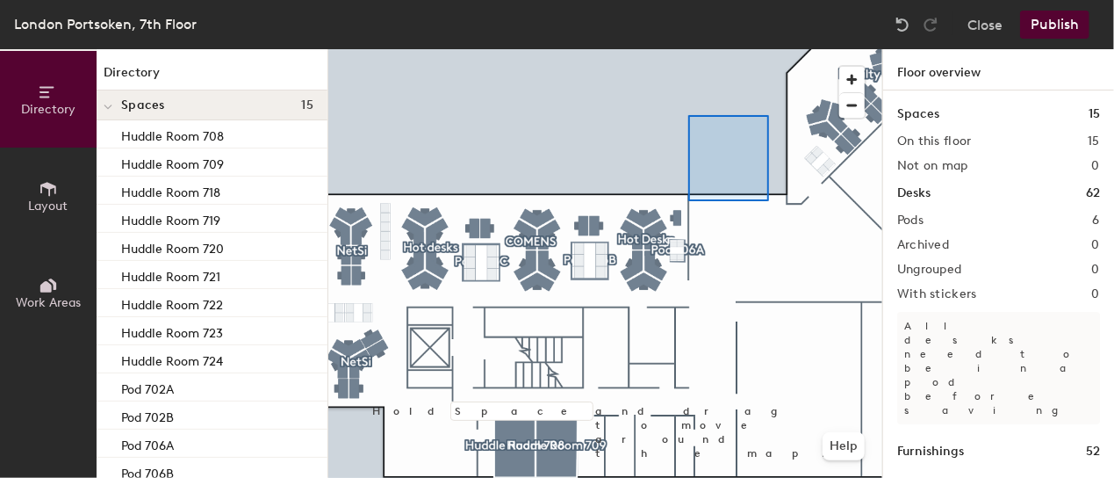
click at [690, 49] on div at bounding box center [605, 49] width 554 height 0
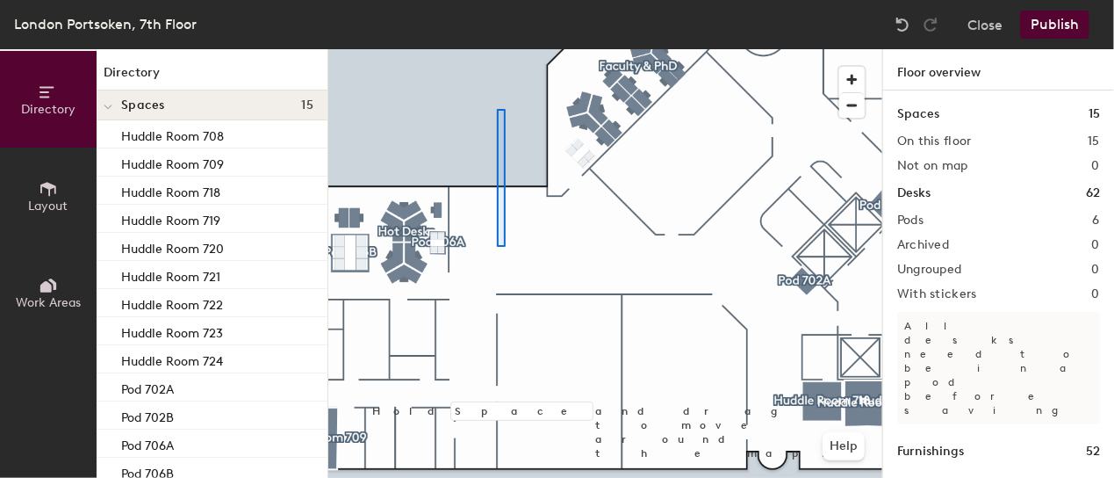
click at [500, 49] on div at bounding box center [605, 49] width 554 height 0
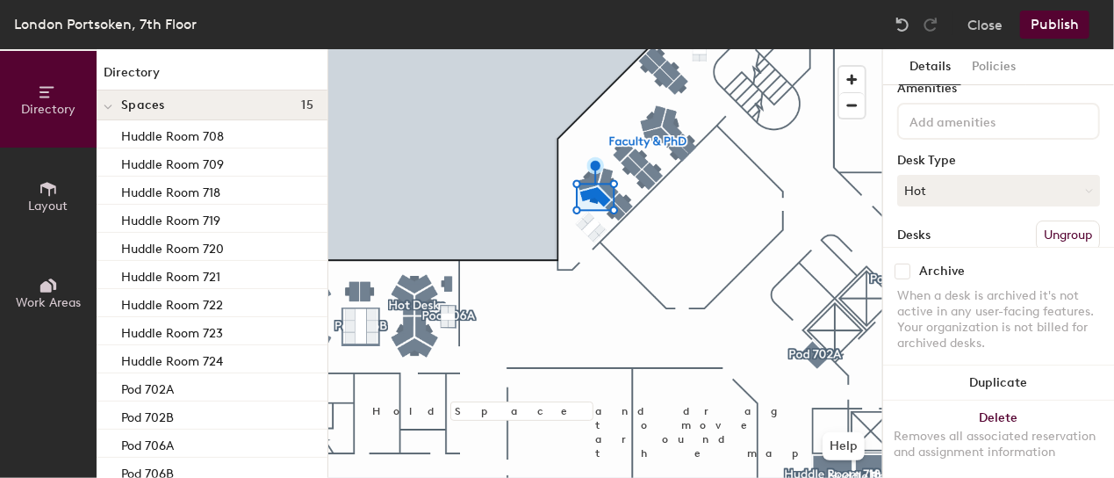
scroll to position [74, 0]
click at [1023, 186] on button "Hot" at bounding box center [998, 186] width 203 height 32
click at [951, 243] on div "Assigned" at bounding box center [986, 240] width 176 height 26
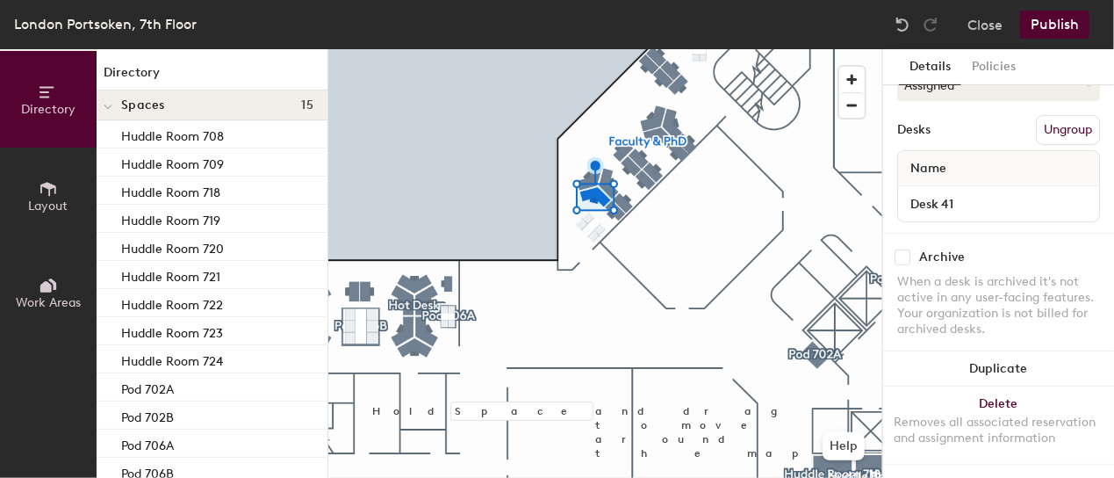
scroll to position [187, 0]
click at [969, 191] on input "Desk 41" at bounding box center [999, 203] width 194 height 25
type input "Matt Calladine"
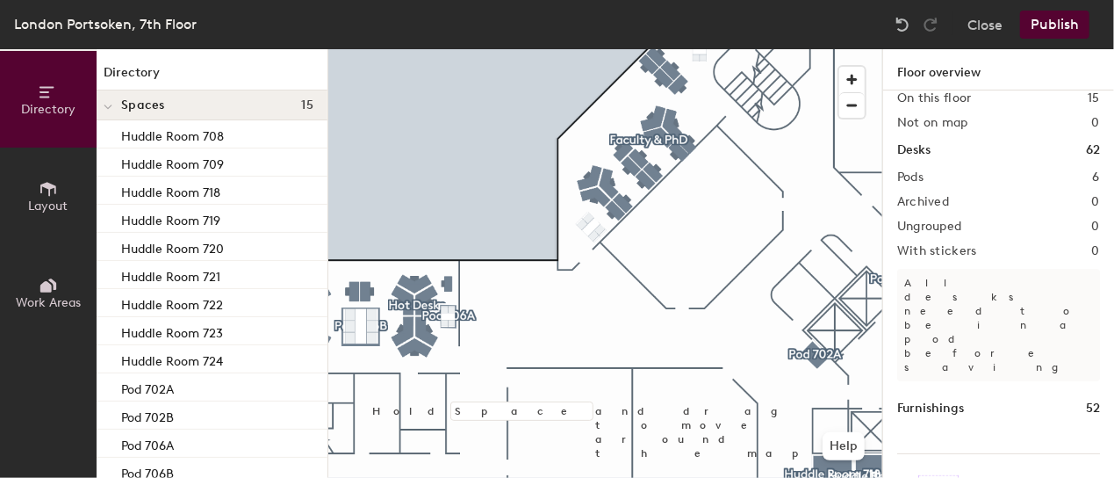
scroll to position [0, 0]
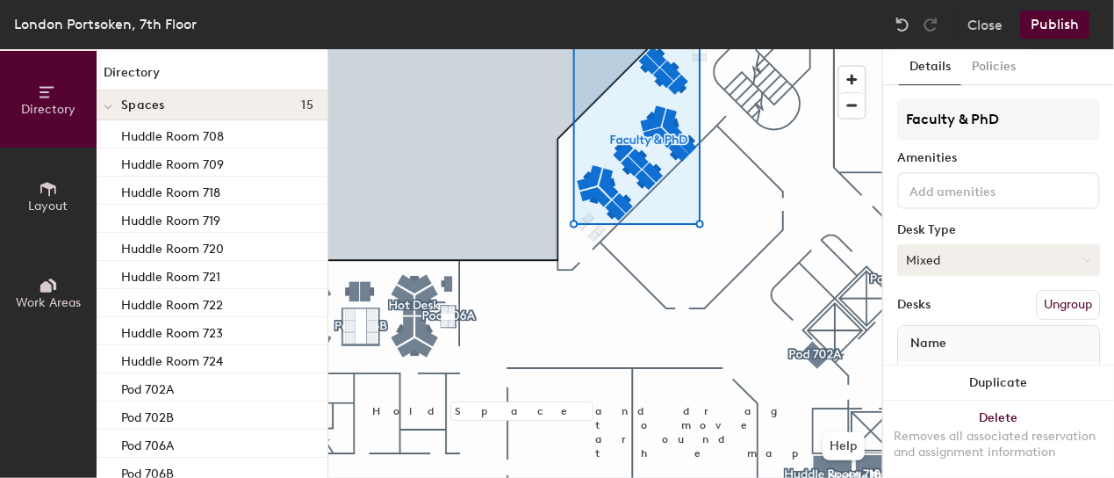
click at [1083, 256] on icon at bounding box center [1087, 260] width 8 height 8
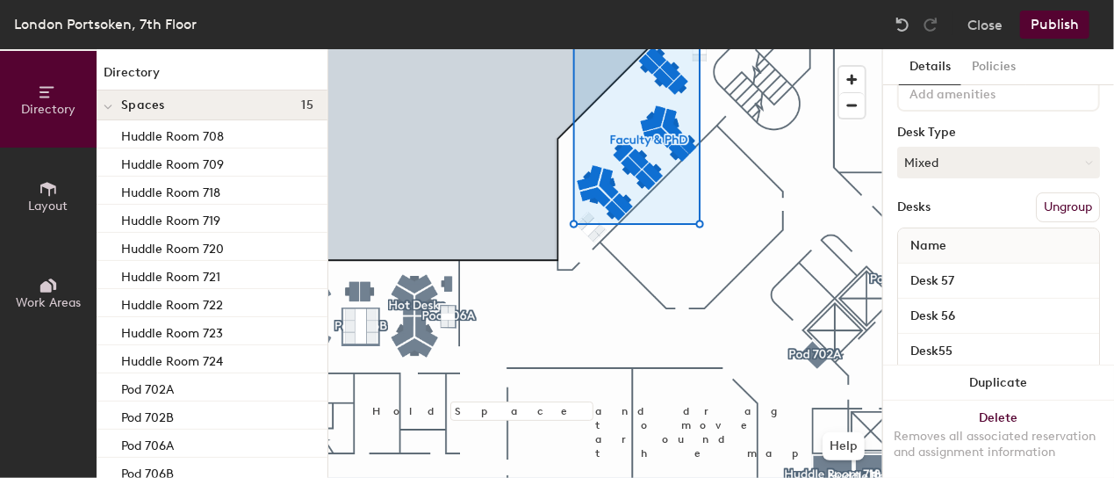
scroll to position [93, 0]
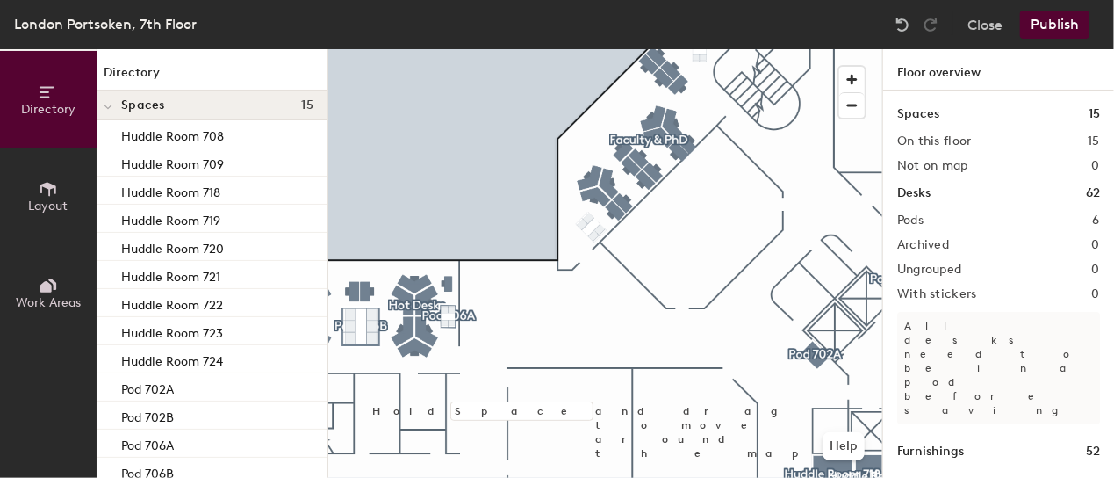
click at [1051, 29] on button "Publish" at bounding box center [1054, 25] width 69 height 28
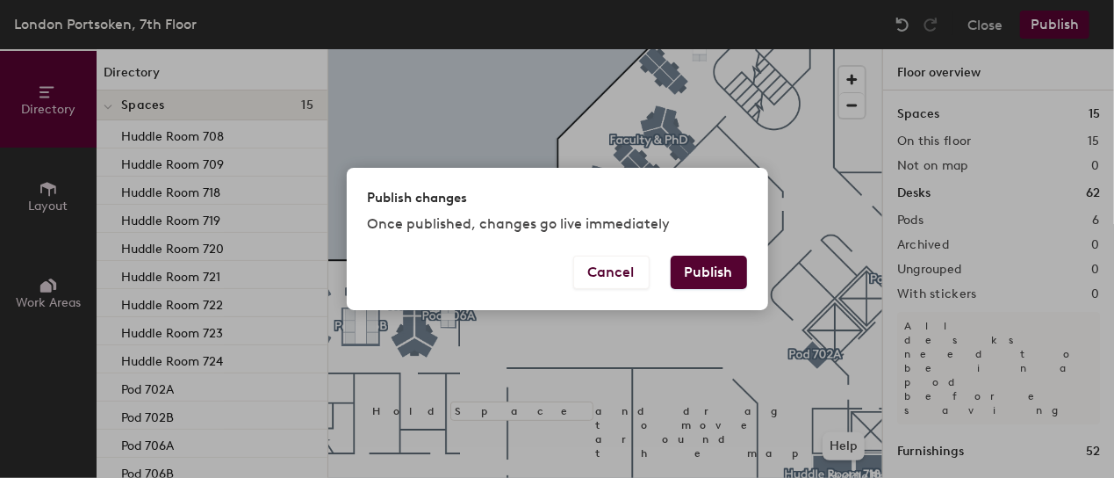
click at [706, 273] on button "Publish" at bounding box center [709, 271] width 76 height 33
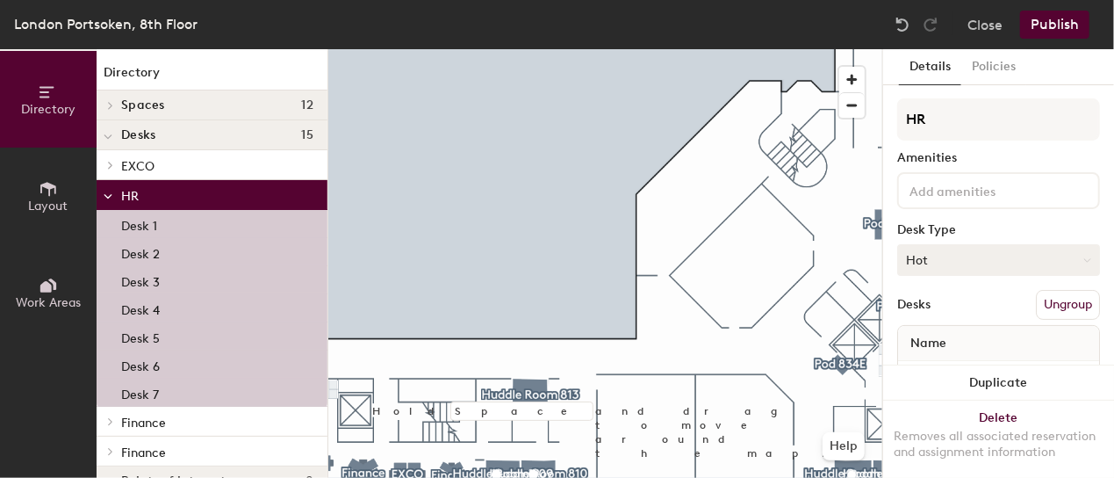
click at [1083, 256] on icon at bounding box center [1087, 260] width 8 height 8
click at [943, 368] on div "Hoteled" at bounding box center [986, 367] width 176 height 26
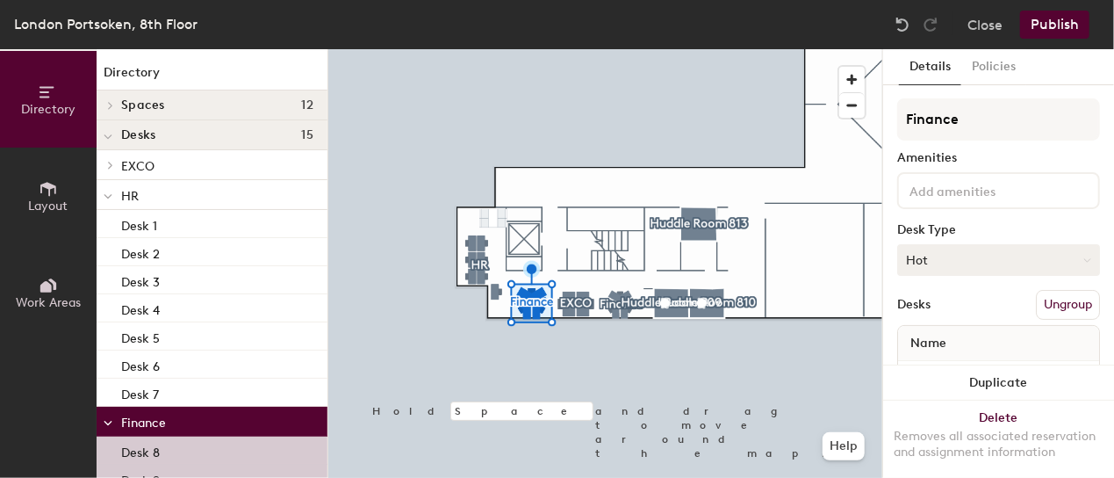
click at [1023, 258] on button "Hot" at bounding box center [998, 260] width 203 height 32
click at [943, 368] on div "Hoteled" at bounding box center [986, 367] width 176 height 26
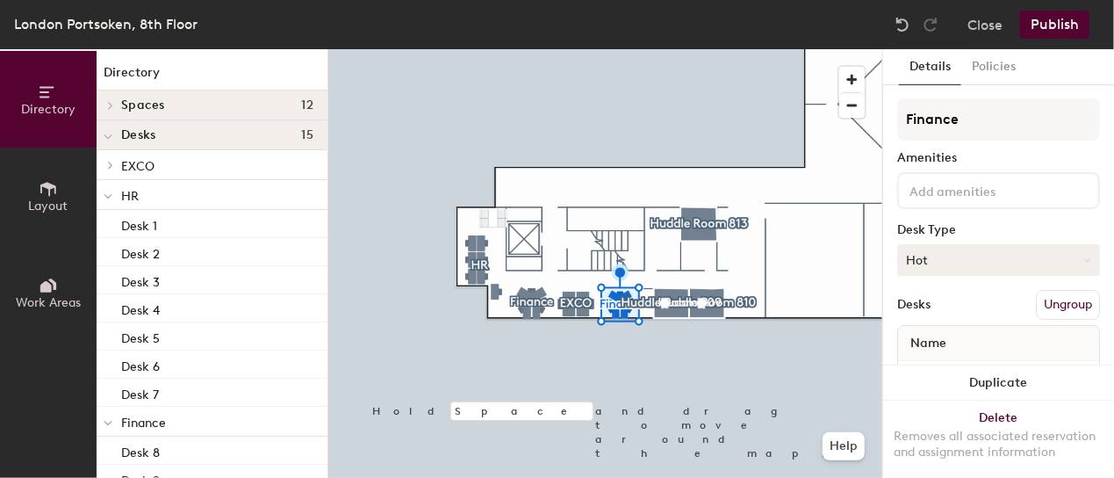
click at [996, 257] on button "Hot" at bounding box center [998, 260] width 203 height 32
click at [935, 365] on div "Hoteled" at bounding box center [986, 367] width 176 height 26
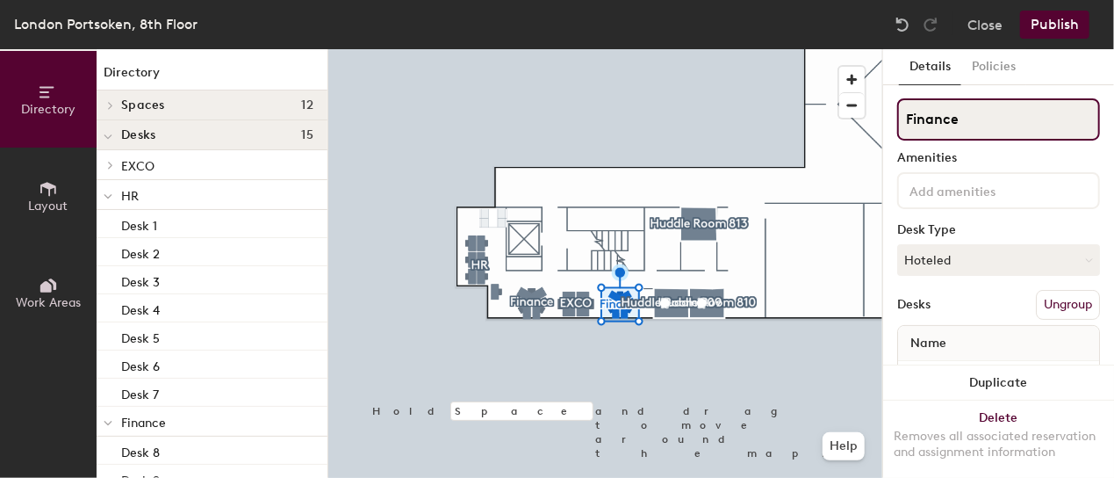
click at [871, 128] on div "Directory Layout Work Areas Directory Spaces 12 Huddle Room 809 Huddle Room 810…" at bounding box center [557, 263] width 1114 height 428
type input "Exco"
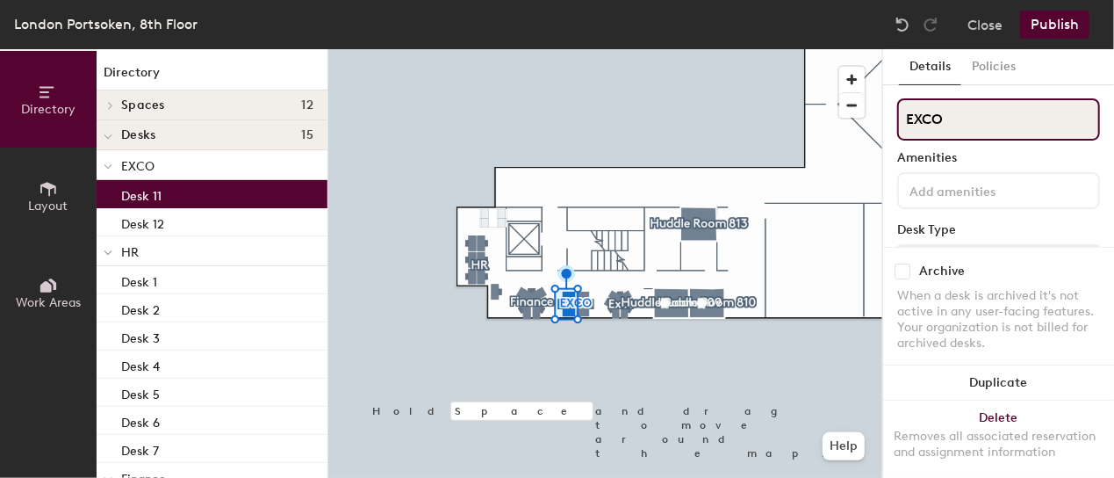
click at [965, 119] on input "EXCO" at bounding box center [998, 119] width 203 height 42
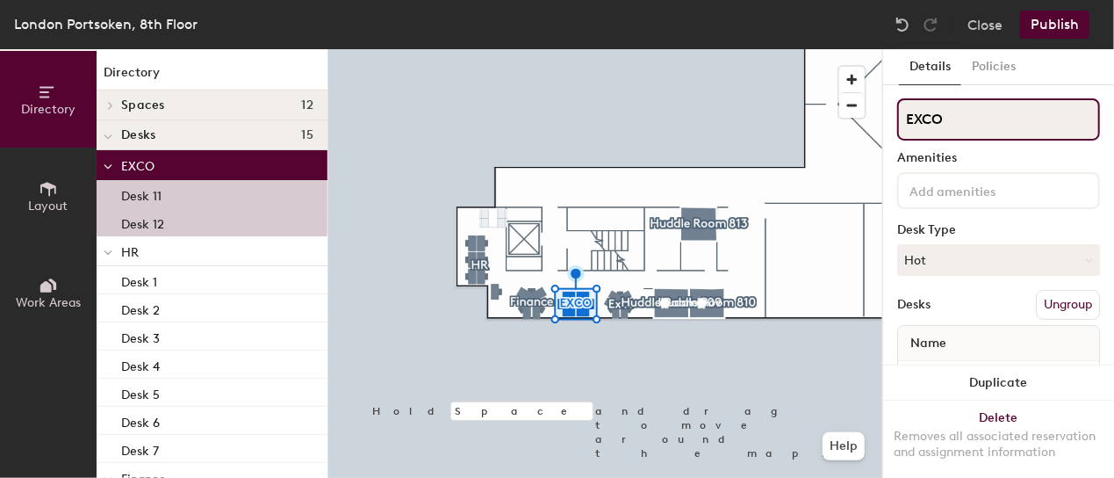
click at [879, 131] on div "Directory Layout Work Areas Directory Spaces 12 Huddle Room 809 Huddle Room 810…" at bounding box center [557, 263] width 1114 height 428
type input "H"
type input "Confidential Hot Desks"
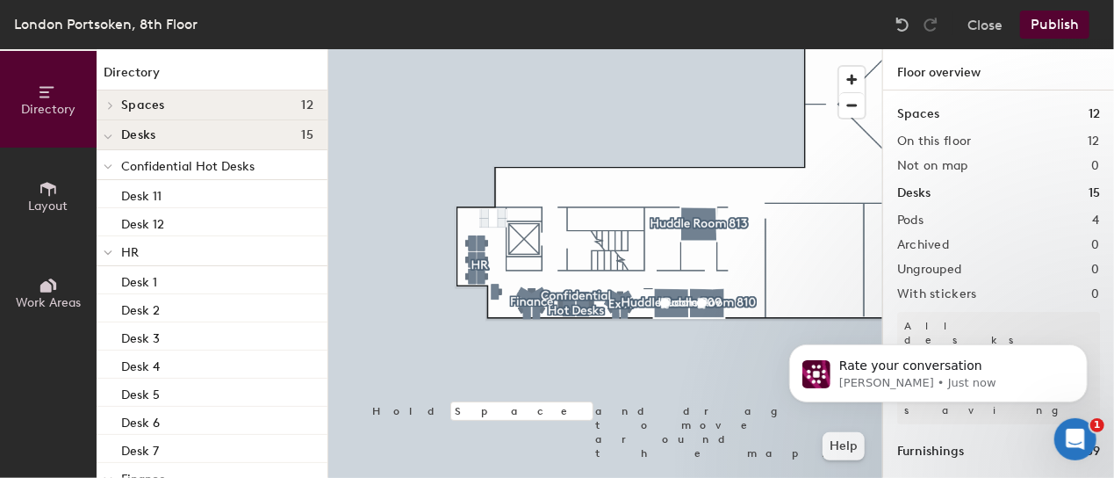
click at [1064, 25] on button "Publish" at bounding box center [1054, 25] width 69 height 28
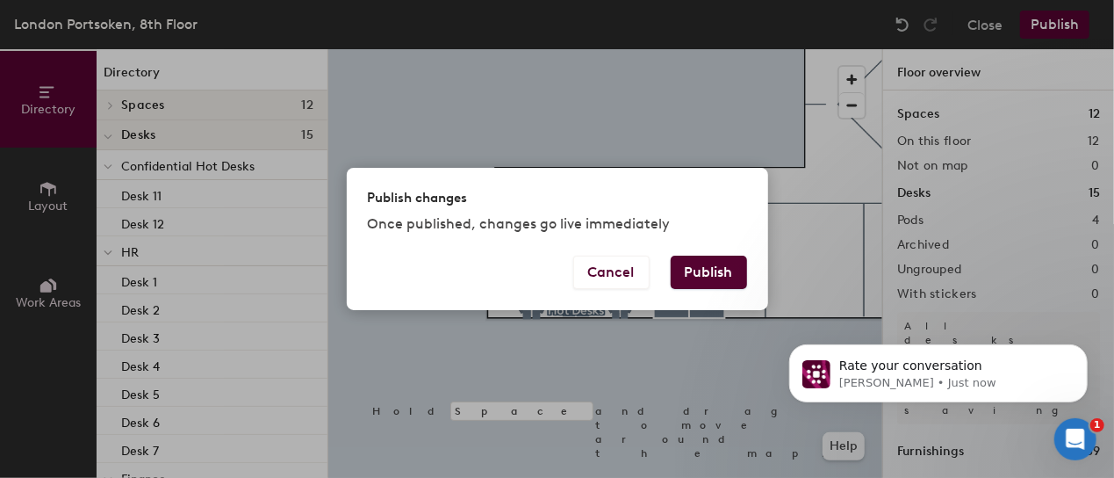
click at [713, 270] on button "Publish" at bounding box center [709, 271] width 76 height 33
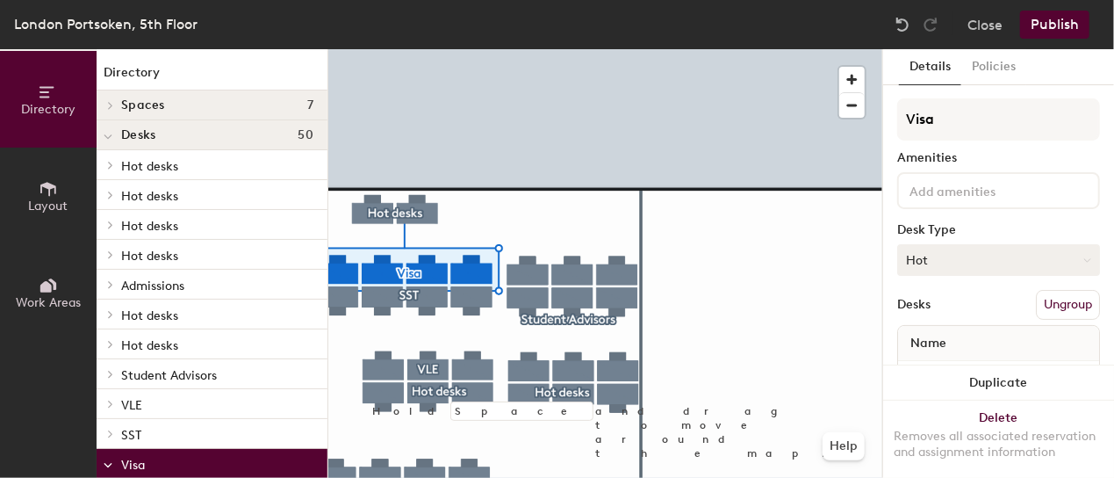
click at [975, 262] on button "Hot" at bounding box center [998, 260] width 203 height 32
click at [934, 363] on div "Hoteled" at bounding box center [986, 367] width 176 height 26
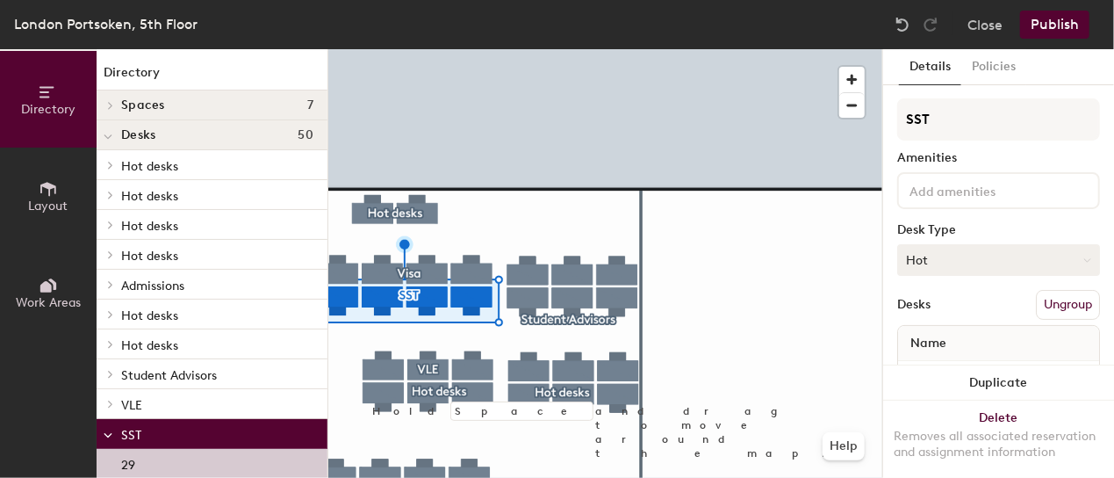
click at [989, 263] on button "Hot" at bounding box center [998, 260] width 203 height 32
click at [953, 364] on div "Hoteled" at bounding box center [986, 367] width 176 height 26
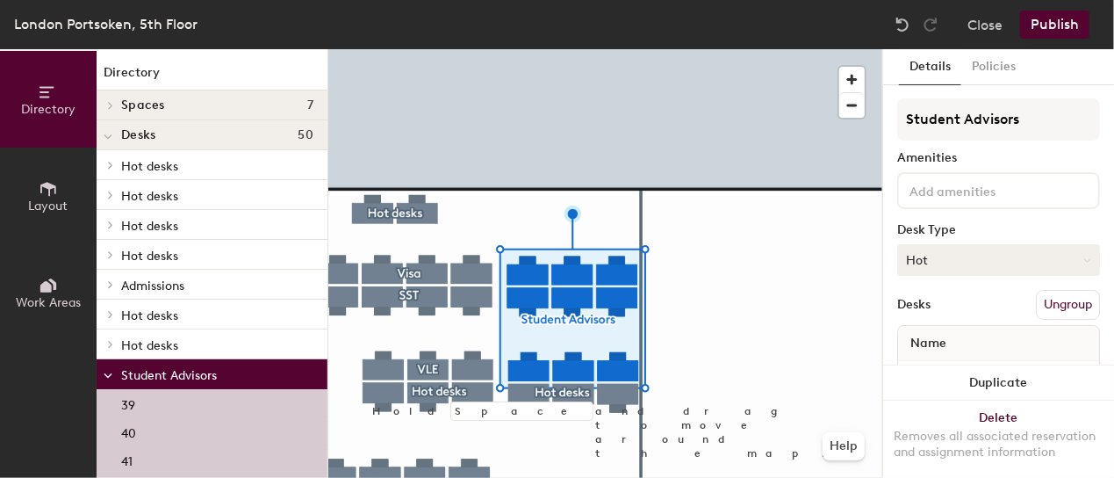
click at [975, 257] on button "Hot" at bounding box center [998, 260] width 203 height 32
click at [937, 366] on div "Hoteled" at bounding box center [986, 367] width 176 height 26
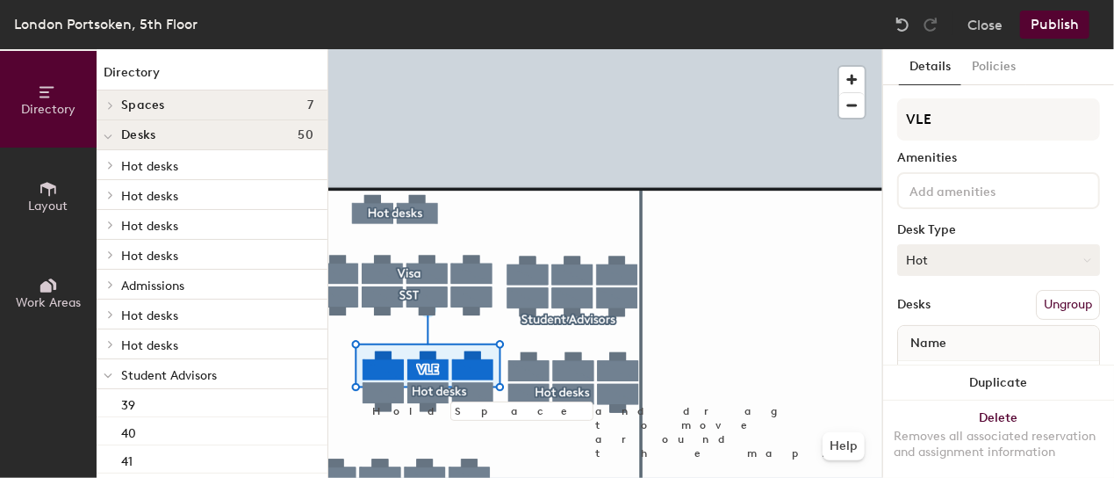
click at [960, 258] on button "Hot" at bounding box center [998, 260] width 203 height 32
click at [940, 364] on div "Hoteled" at bounding box center [986, 367] width 176 height 26
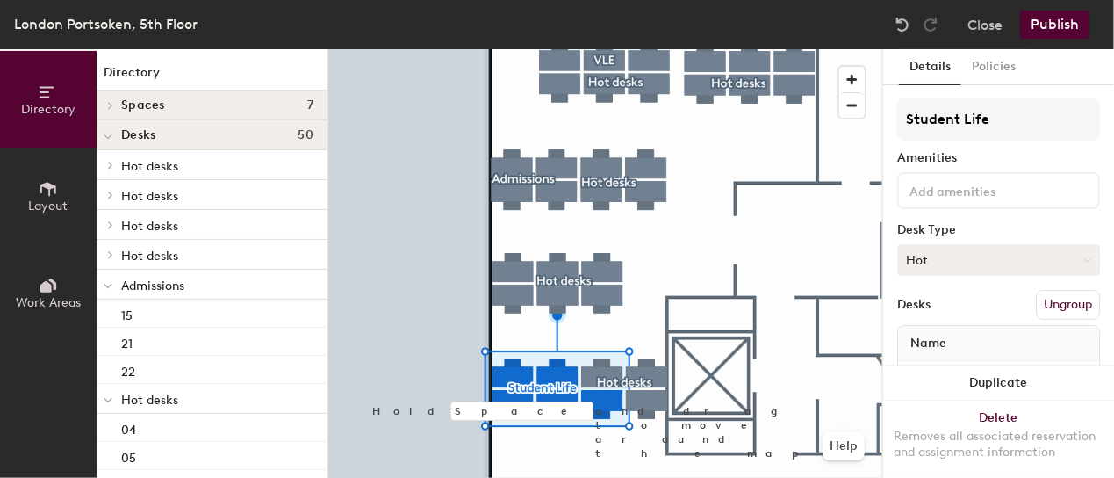
click at [971, 262] on button "Hot" at bounding box center [998, 260] width 203 height 32
click at [939, 363] on div "Hoteled" at bounding box center [986, 367] width 176 height 26
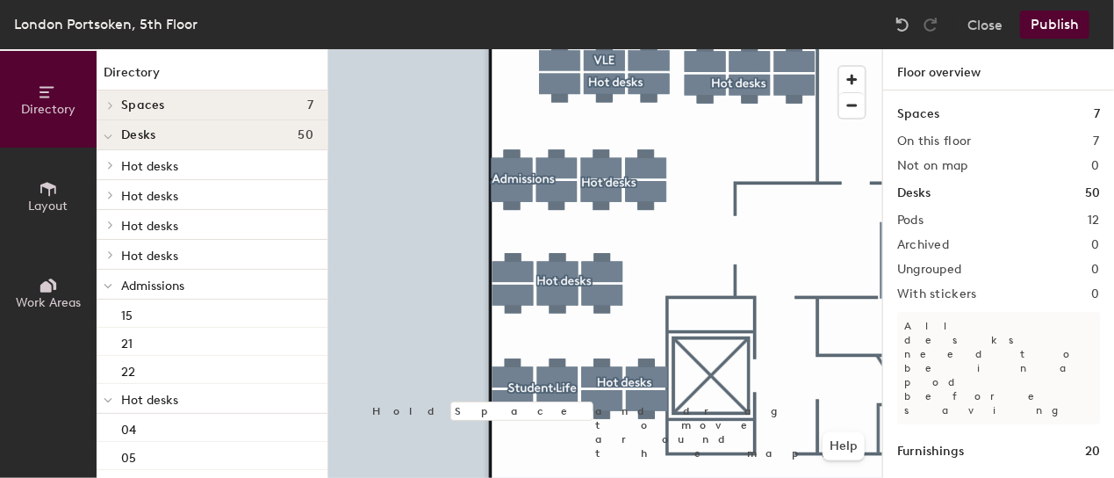
click at [705, 477] on html "Skip navigation Schedule Office People Manage London Portsoken, 5th Floor Close…" at bounding box center [557, 239] width 1114 height 478
click at [1053, 25] on button "Publish" at bounding box center [1054, 25] width 69 height 28
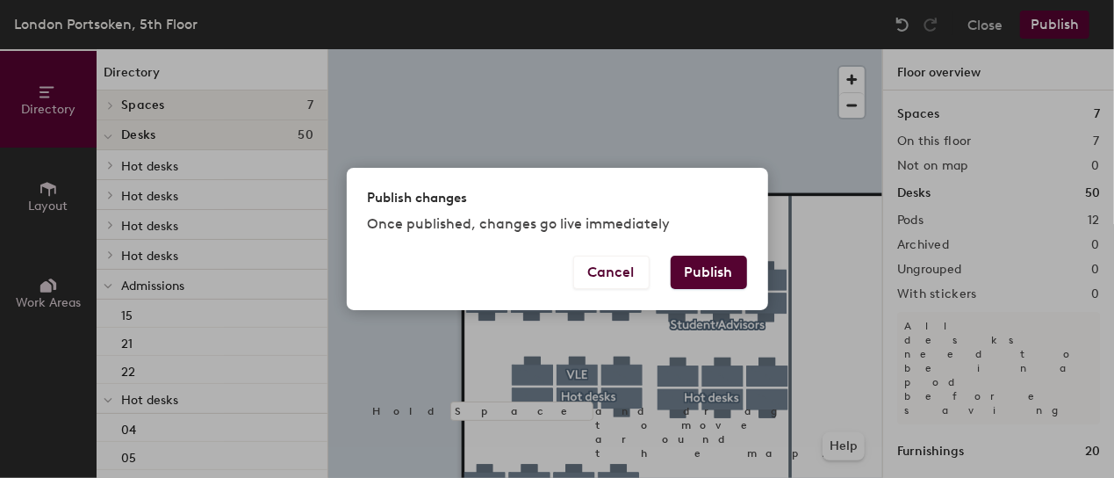
click at [701, 279] on button "Publish" at bounding box center [709, 271] width 76 height 33
